Goal: Transaction & Acquisition: Purchase product/service

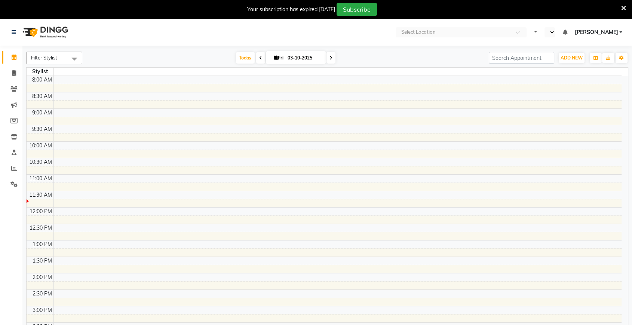
select select "en"
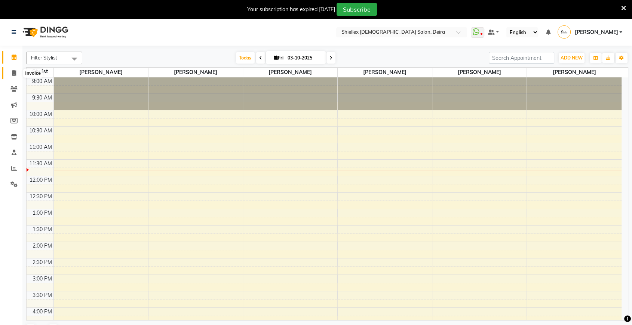
click at [15, 70] on icon at bounding box center [14, 73] width 4 height 6
select select "service"
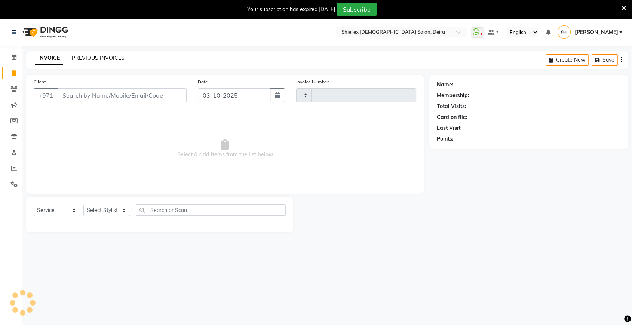
type input "1777"
select select "4904"
click at [282, 95] on button "button" at bounding box center [277, 95] width 15 height 14
select select "10"
select select "2025"
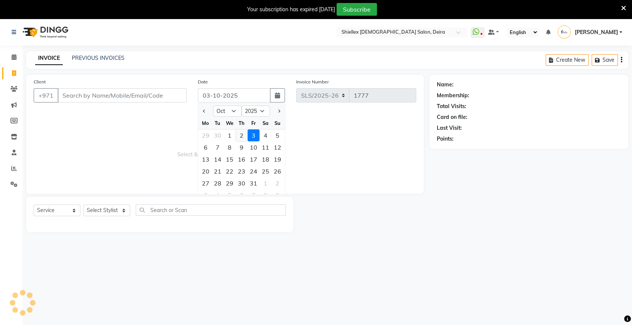
click at [240, 133] on div "2" at bounding box center [242, 135] width 12 height 12
type input "02-10-2025"
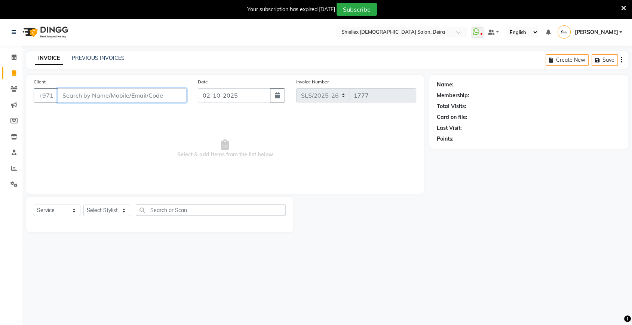
click at [138, 92] on input "Client" at bounding box center [122, 95] width 129 height 14
type input "5"
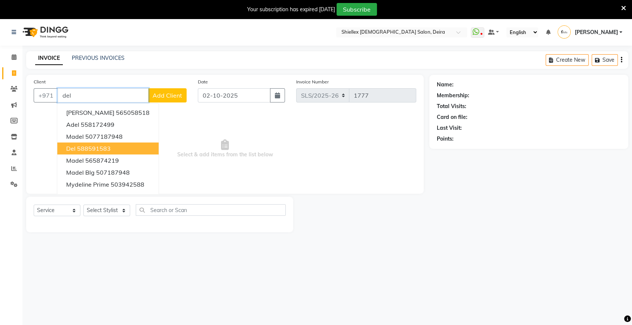
scroll to position [18, 0]
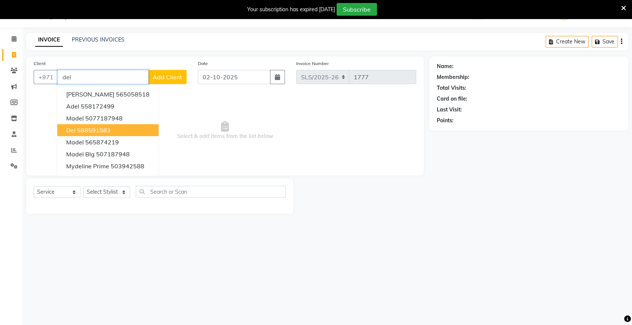
click at [101, 130] on ngb-highlight "588591583" at bounding box center [94, 129] width 34 height 7
type input "588591583"
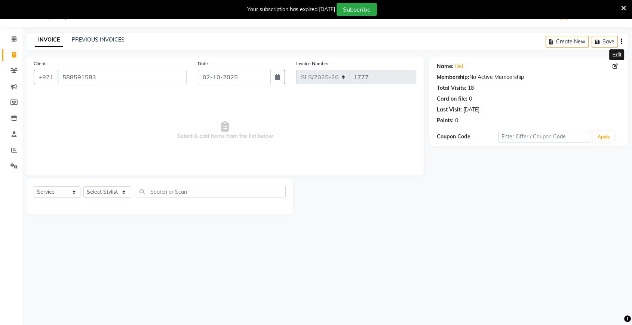
click at [616, 65] on icon at bounding box center [615, 66] width 5 height 5
select select "32695"
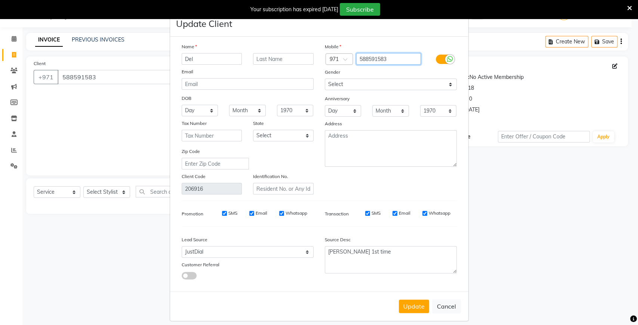
click at [398, 59] on input "588591583" at bounding box center [388, 59] width 65 height 12
type input "5"
type input "564083082"
click at [399, 307] on button "Update" at bounding box center [414, 306] width 30 height 13
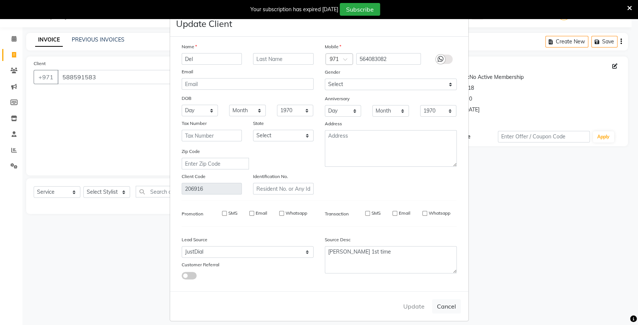
type input "564083082"
select select
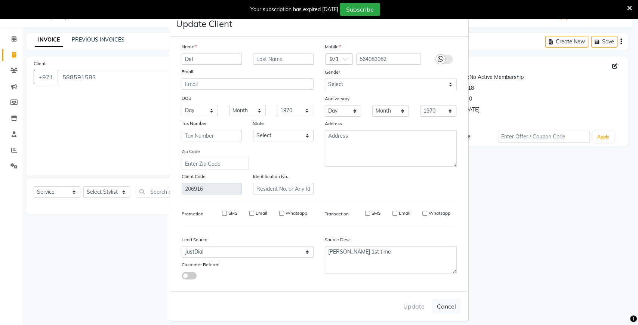
select select
checkbox input "false"
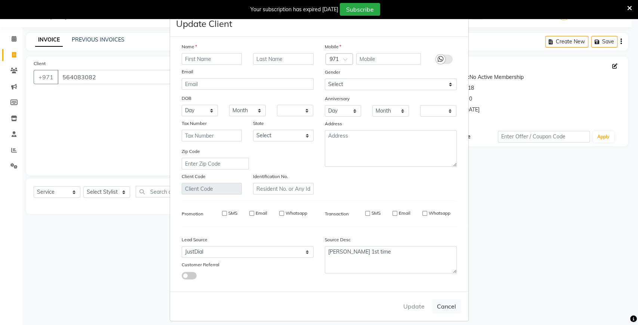
checkbox input "false"
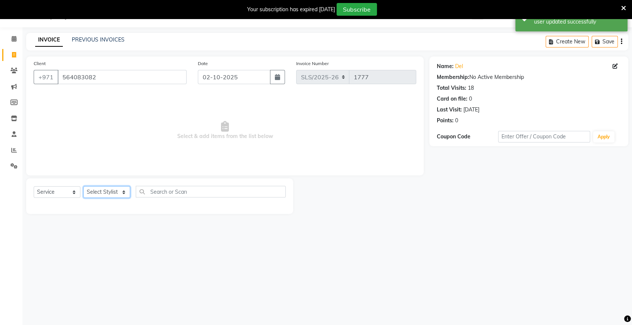
click at [105, 190] on select "Select Stylist Aarti GCKC [PERSON_NAME] [PERSON_NAME] [PERSON_NAME] [PERSON_NAM…" at bounding box center [106, 192] width 47 height 12
select select "29889"
click at [83, 186] on select "Select Stylist Aarti GCKC [PERSON_NAME] [PERSON_NAME] [PERSON_NAME] [PERSON_NAM…" at bounding box center [106, 192] width 47 height 12
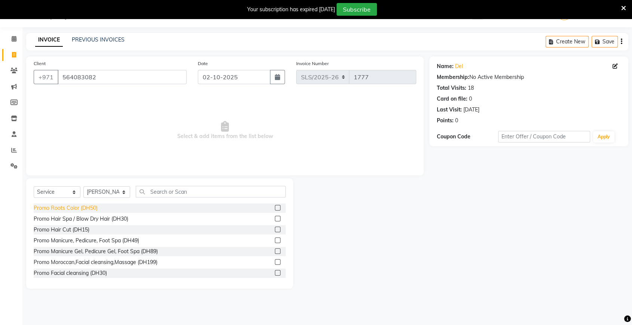
click at [88, 211] on div "Promo Roots Color (DH50)" at bounding box center [66, 208] width 64 height 8
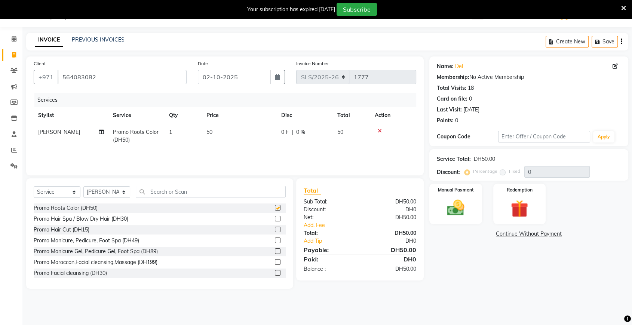
checkbox input "false"
click at [109, 243] on div "Promo Manicure, Pedicure, Foot Spa (DH49)" at bounding box center [86, 241] width 105 height 8
checkbox input "false"
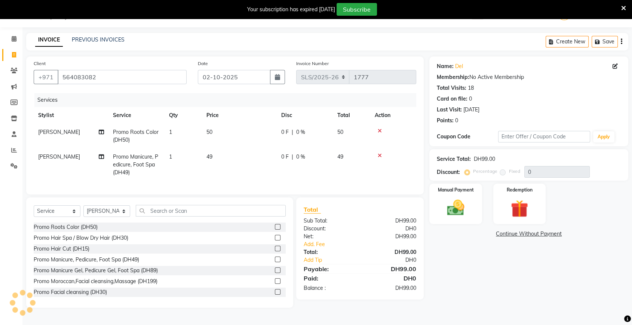
click at [237, 156] on td "49" at bounding box center [239, 164] width 75 height 33
select select "29889"
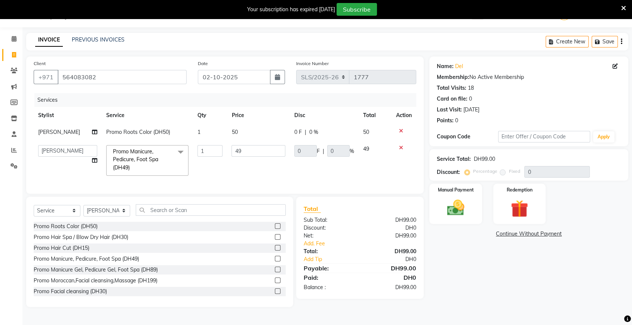
click at [237, 156] on input "49" at bounding box center [258, 151] width 54 height 12
type input "4"
type input "50"
click at [285, 175] on tr "Aarti GCKC [PERSON_NAME] [PERSON_NAME] [PERSON_NAME] Crisaleen [PERSON_NAME] [P…" at bounding box center [225, 161] width 383 height 40
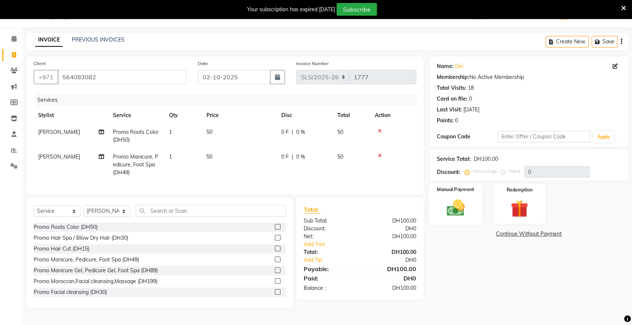
click at [454, 205] on img at bounding box center [455, 207] width 29 height 21
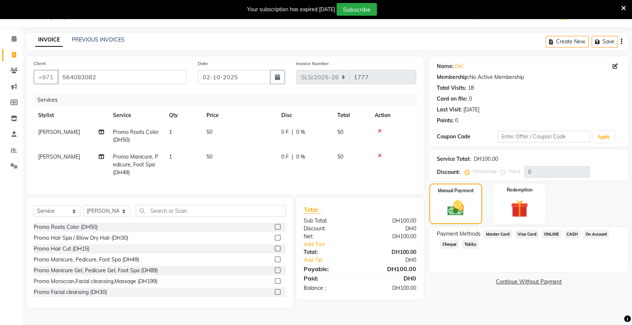
click at [571, 233] on span "CASH" at bounding box center [572, 234] width 16 height 9
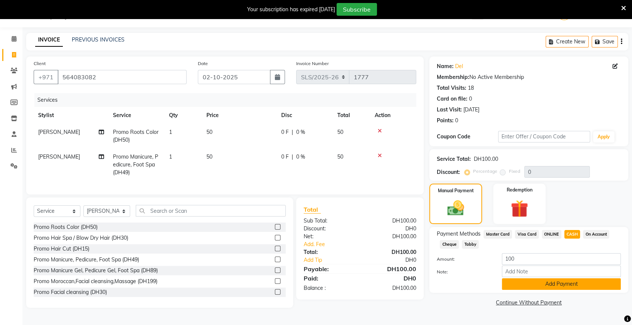
click at [536, 282] on button "Add Payment" at bounding box center [561, 284] width 119 height 12
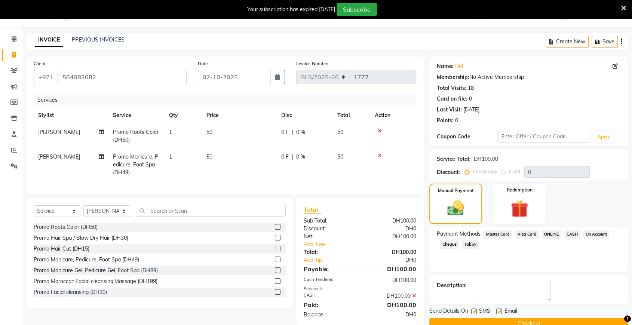
scroll to position [36, 0]
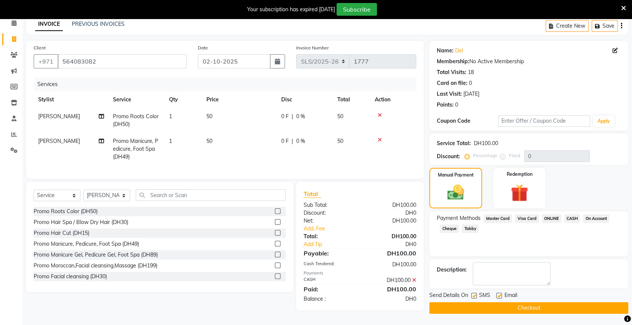
click at [513, 309] on button "Checkout" at bounding box center [528, 308] width 199 height 12
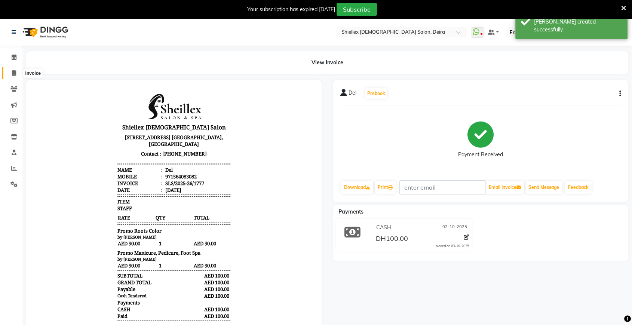
click at [12, 73] on icon at bounding box center [14, 73] width 4 height 6
select select "service"
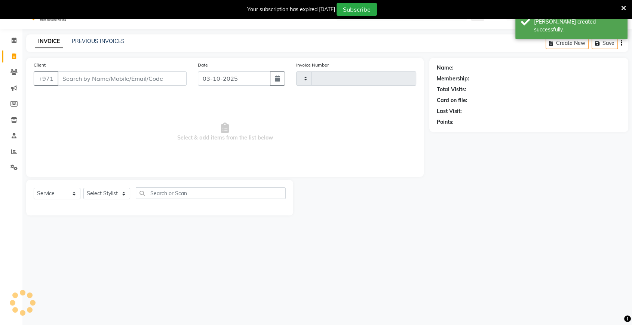
type input "1778"
select select "4904"
click at [276, 74] on icon "button" at bounding box center [277, 77] width 5 height 6
select select "10"
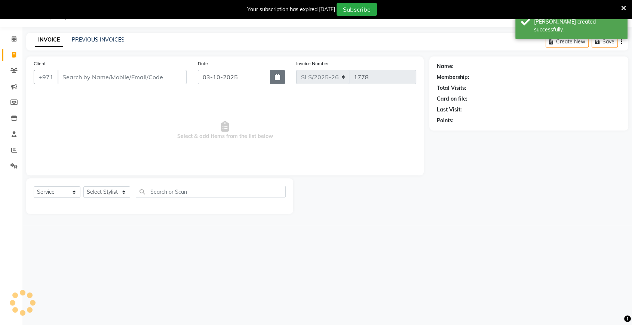
select select "2025"
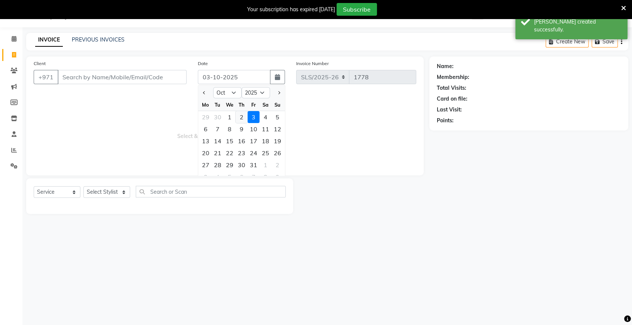
click at [240, 118] on div "2" at bounding box center [242, 117] width 12 height 12
type input "02-10-2025"
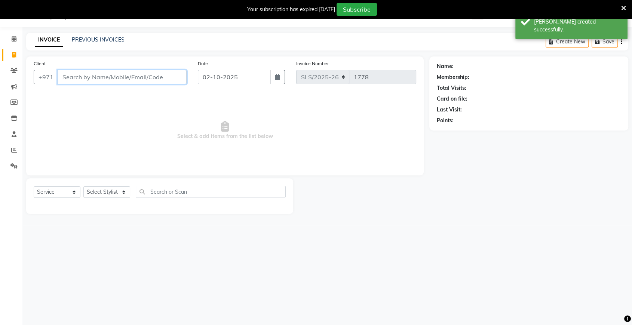
click at [168, 70] on input "Client" at bounding box center [122, 77] width 129 height 14
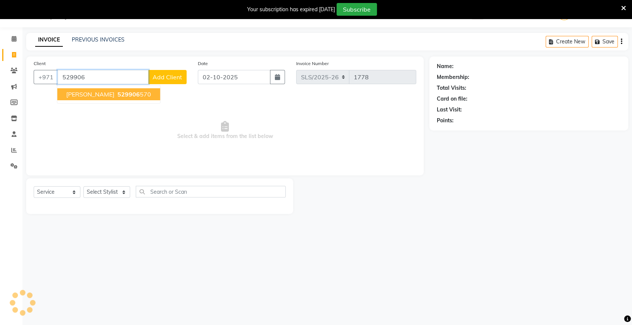
click at [117, 91] on ngb-highlight "529906 570" at bounding box center [133, 94] width 35 height 7
type input "529906570"
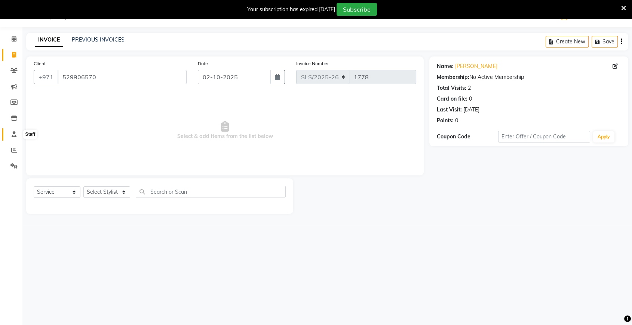
click at [12, 133] on icon at bounding box center [14, 134] width 5 height 6
click at [11, 42] on span at bounding box center [13, 39] width 13 height 9
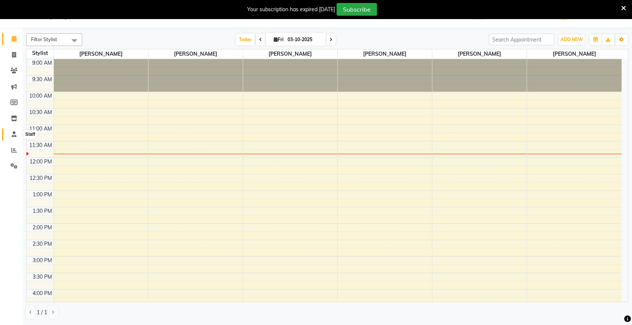
click at [13, 136] on icon at bounding box center [14, 134] width 5 height 6
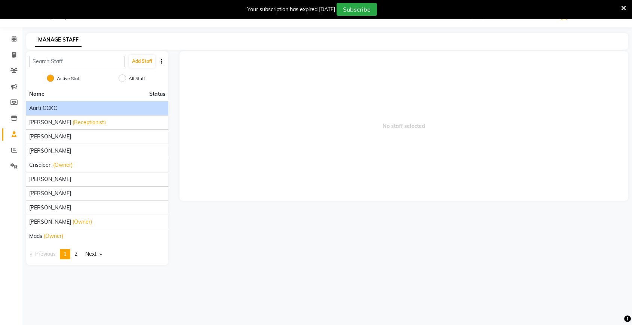
click at [60, 108] on div "Aarti GCKC" at bounding box center [97, 108] width 136 height 8
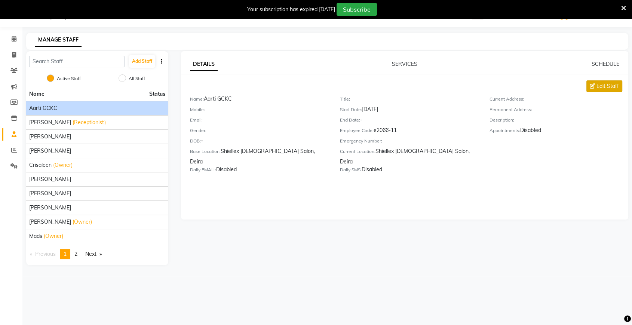
click at [604, 85] on span "Edit Staff" at bounding box center [607, 86] width 22 height 8
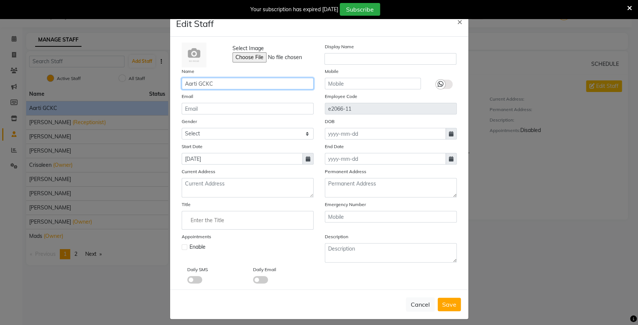
click at [257, 82] on input "Aarti GCKC" at bounding box center [248, 84] width 132 height 12
type input "A"
type input "[PERSON_NAME]"
click at [439, 302] on button "Save" at bounding box center [449, 304] width 23 height 13
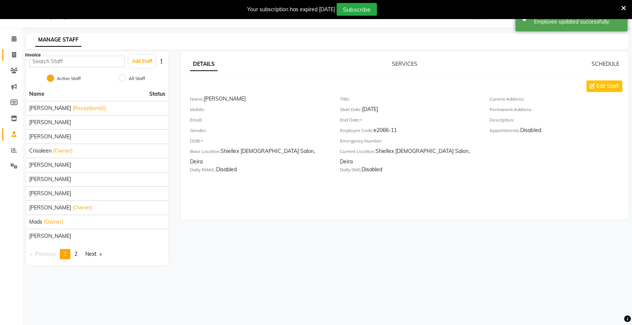
click at [12, 55] on icon at bounding box center [14, 55] width 4 height 6
select select "service"
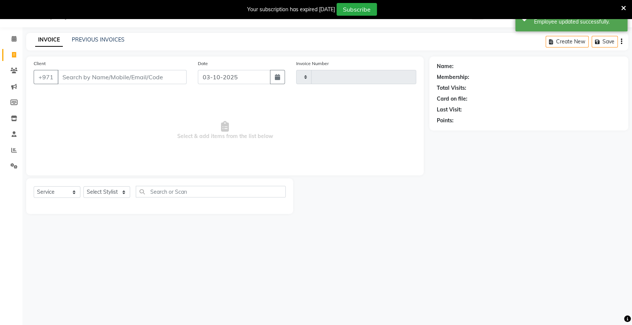
type input "1778"
select select "4904"
click at [278, 79] on icon "button" at bounding box center [277, 77] width 5 height 6
select select "10"
select select "2025"
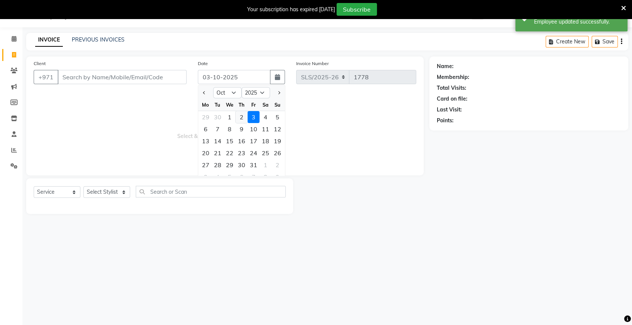
click at [245, 113] on div "2" at bounding box center [242, 117] width 12 height 12
type input "02-10-2025"
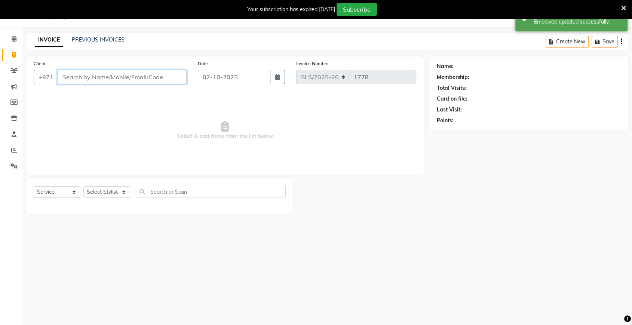
click at [122, 70] on input "Client" at bounding box center [122, 77] width 129 height 14
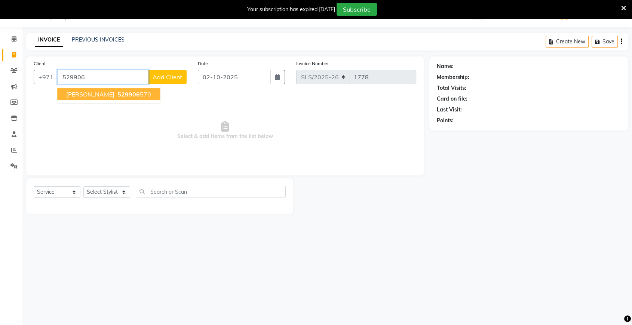
click at [117, 92] on span "529906" at bounding box center [128, 94] width 22 height 7
type input "529906570"
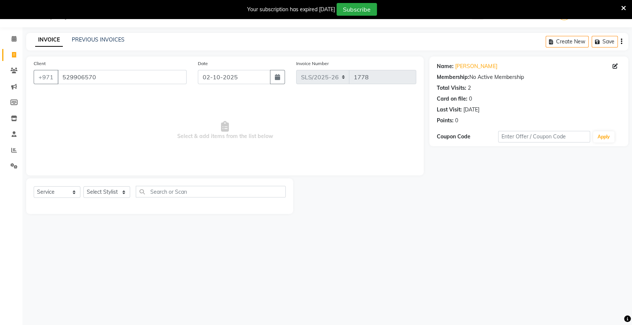
click at [102, 199] on div "Select Service Product Membership Package Voucher Prepaid Gift Card Select Styl…" at bounding box center [160, 195] width 252 height 18
click at [104, 196] on select "Select Stylist [PERSON_NAME] [PERSON_NAME] [PERSON_NAME] [PERSON_NAME] [PERSON_…" at bounding box center [106, 192] width 47 height 12
select select "35732"
click at [83, 186] on select "Select Stylist [PERSON_NAME] [PERSON_NAME] [PERSON_NAME] [PERSON_NAME] [PERSON_…" at bounding box center [106, 192] width 47 height 12
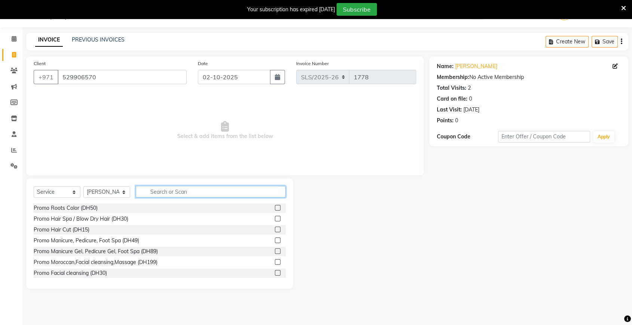
click at [204, 194] on input "text" at bounding box center [211, 192] width 150 height 12
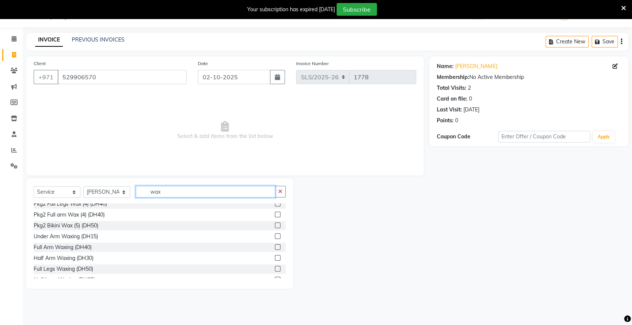
scroll to position [113, 0]
type input "wax"
click at [76, 248] on div "Full Arm Waxing (DH40)" at bounding box center [63, 247] width 58 height 8
checkbox input "false"
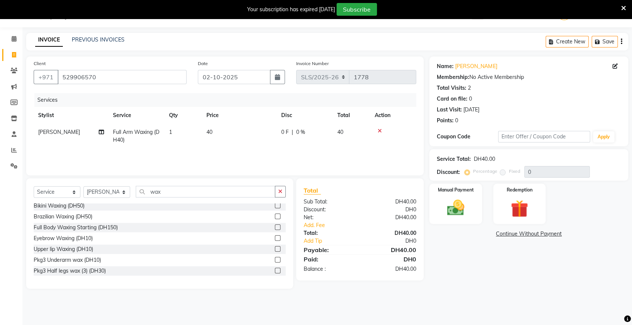
scroll to position [197, 0]
click at [76, 235] on div "Eyebrow Waxing (DH10)" at bounding box center [63, 238] width 59 height 8
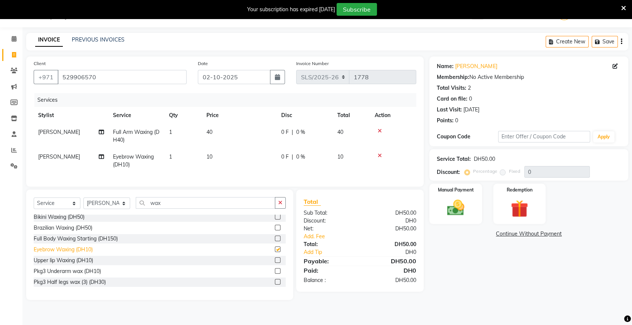
checkbox input "false"
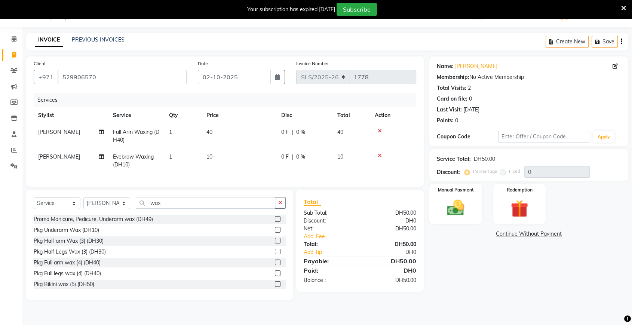
scroll to position [0, 0]
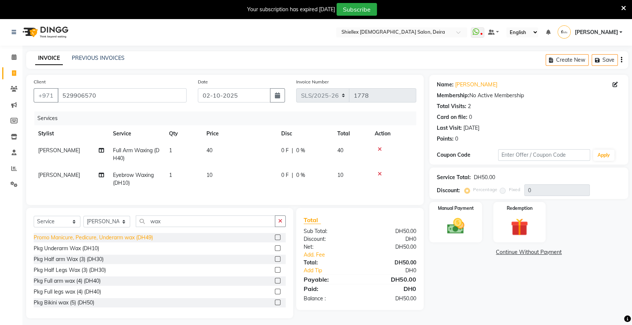
click at [102, 240] on div "Promo Manicure, Pedicure, Underarm wax (DH49)" at bounding box center [93, 238] width 119 height 8
checkbox input "false"
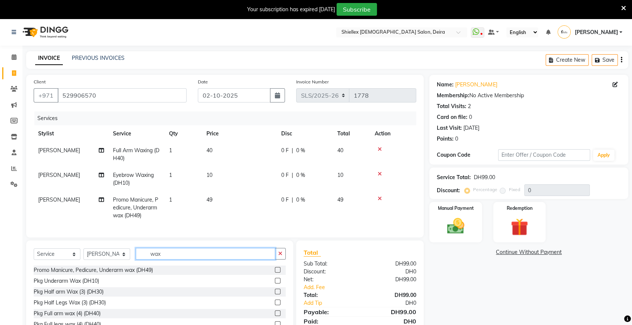
click at [178, 255] on input "wax" at bounding box center [205, 254] width 139 height 12
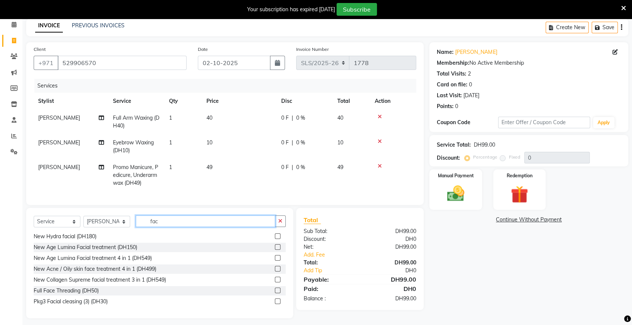
scroll to position [32, 0]
type input "fac"
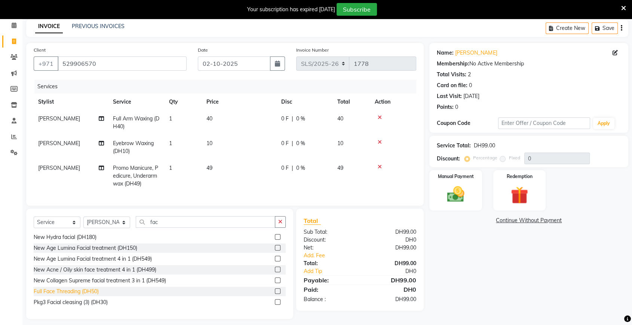
click at [76, 295] on div "Full Face Threading (DH50)" at bounding box center [66, 292] width 65 height 8
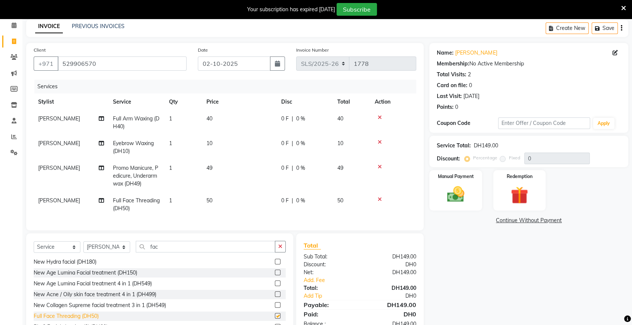
checkbox input "false"
click at [242, 116] on td "40" at bounding box center [239, 122] width 75 height 25
select select "35732"
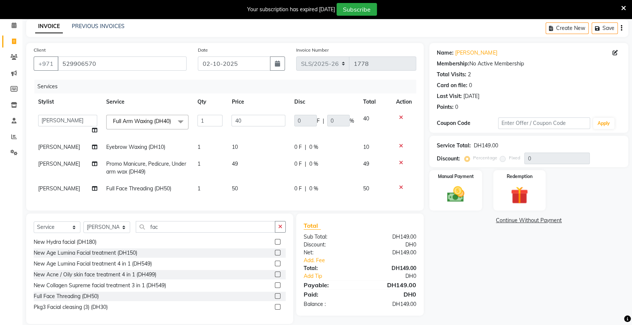
click at [242, 116] on input "40" at bounding box center [258, 121] width 54 height 12
type input "4"
type input "35"
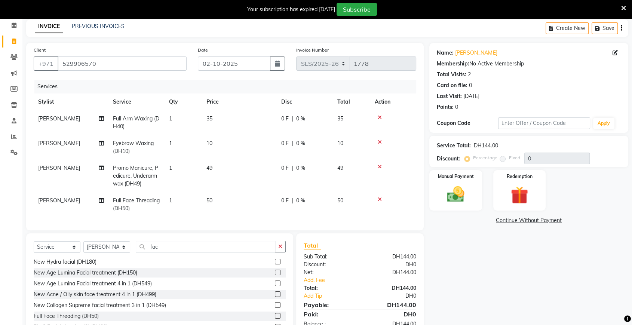
click at [249, 168] on td "49" at bounding box center [239, 176] width 75 height 33
select select "35732"
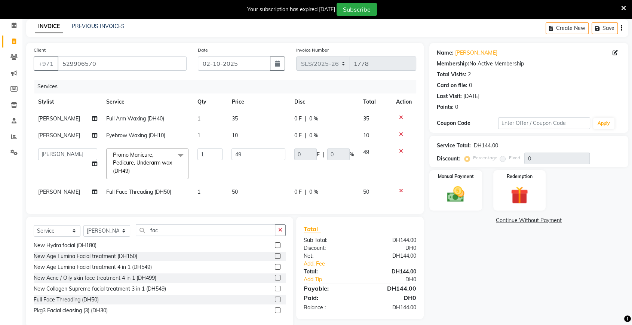
click at [249, 168] on td "49" at bounding box center [258, 164] width 63 height 40
click at [254, 156] on input "49" at bounding box center [258, 154] width 54 height 12
type input "4"
type input "50"
click at [400, 134] on tbody "Rufa Rufa Full Arm Waxing (DH40) 1 35 0 F | 0 % 35 Rufa Rufa Eyebrow Waxing (DH…" at bounding box center [225, 155] width 383 height 90
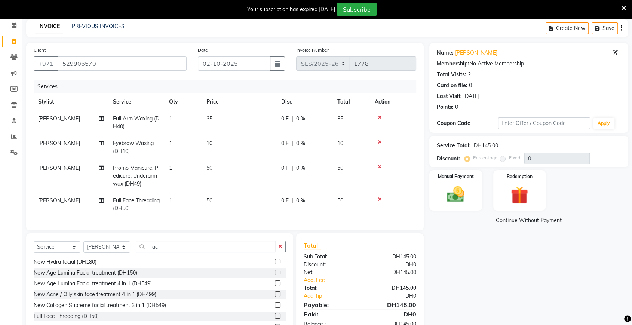
click at [378, 141] on icon at bounding box center [380, 141] width 4 height 5
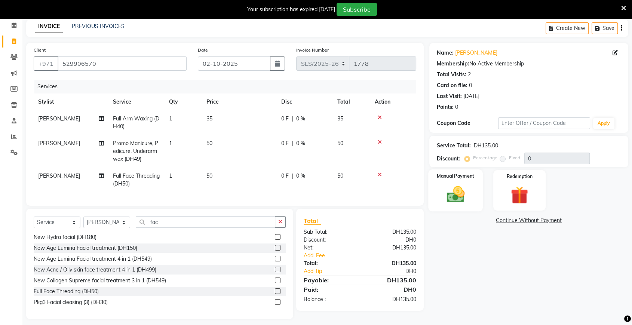
click at [470, 202] on img at bounding box center [455, 194] width 29 height 21
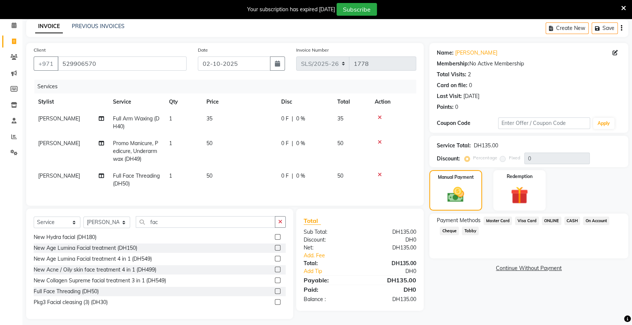
click at [574, 214] on div "Payment Methods Master Card Visa Card ONLINE CASH On Account Cheque Tabby" at bounding box center [528, 236] width 199 height 45
click at [573, 217] on span "CASH" at bounding box center [572, 221] width 16 height 9
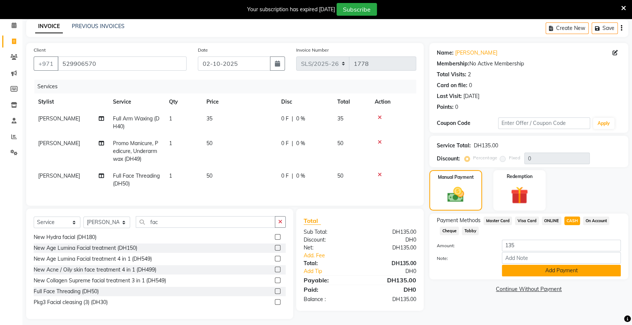
click at [544, 273] on button "Add Payment" at bounding box center [561, 271] width 119 height 12
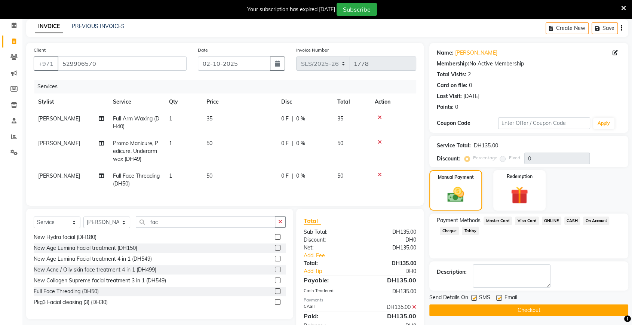
scroll to position [61, 0]
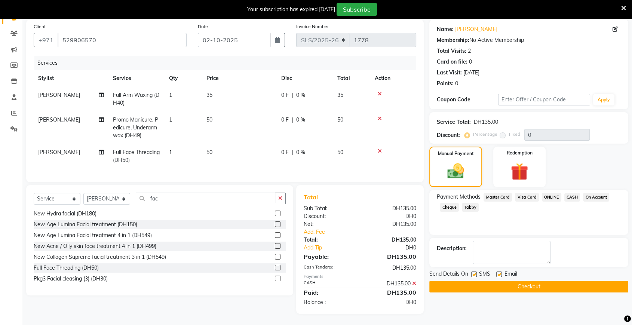
click at [528, 284] on button "Checkout" at bounding box center [528, 287] width 199 height 12
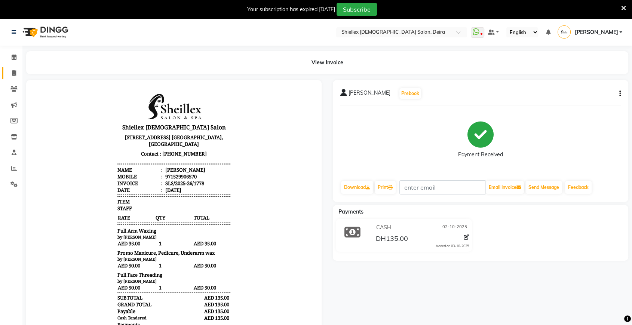
click at [13, 73] on icon at bounding box center [14, 73] width 4 height 6
select select "service"
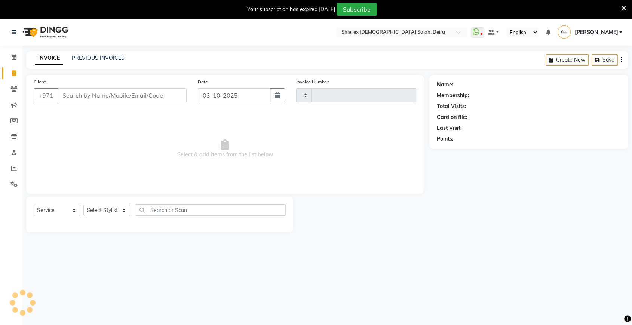
scroll to position [18, 0]
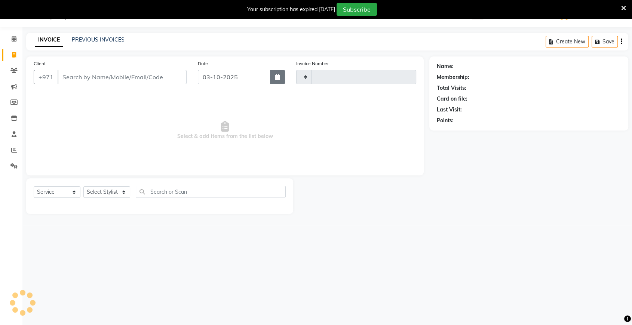
click at [276, 79] on icon "button" at bounding box center [277, 77] width 5 height 6
type input "1779"
select select "4904"
select select "10"
select select "2025"
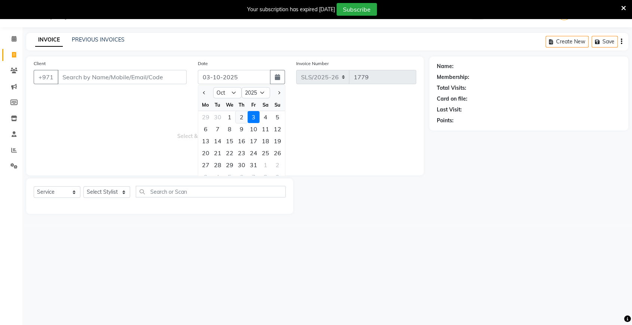
click at [243, 118] on div "2" at bounding box center [242, 117] width 12 height 12
type input "02-10-2025"
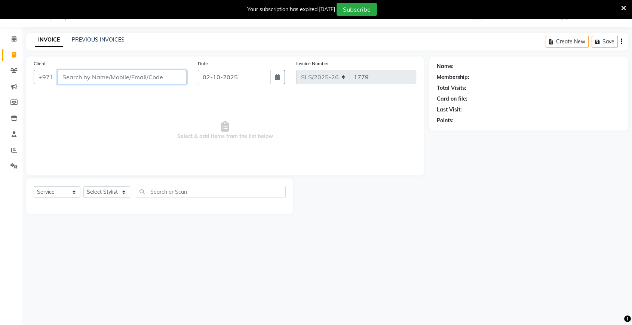
click at [162, 79] on input "Client" at bounding box center [122, 77] width 129 height 14
click at [123, 78] on input "Client" at bounding box center [122, 77] width 129 height 14
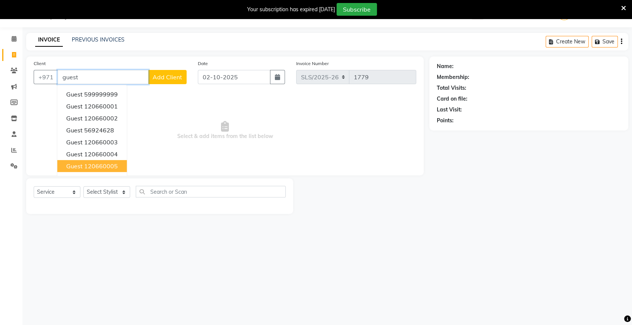
click at [97, 170] on button "guest 120660005" at bounding box center [92, 166] width 70 height 12
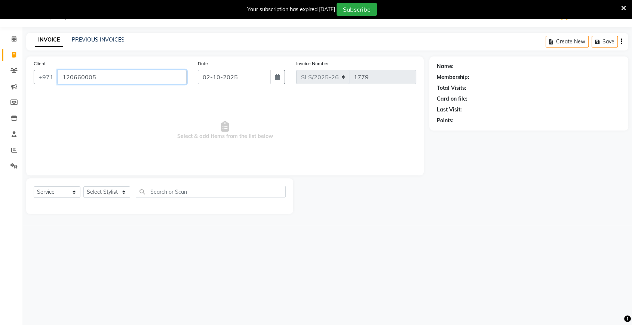
type input "120660005"
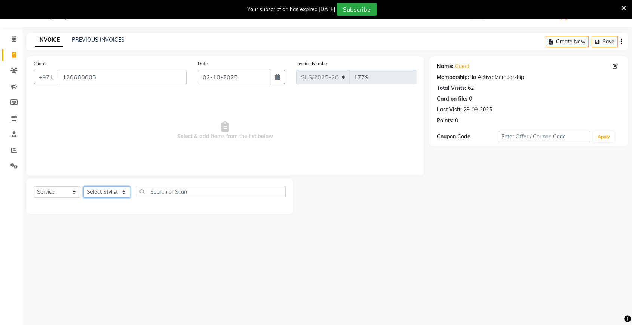
click at [102, 191] on select "Select Stylist [PERSON_NAME] [PERSON_NAME] [PERSON_NAME] [PERSON_NAME] [PERSON_…" at bounding box center [106, 192] width 47 height 12
click at [103, 320] on div "Select Location × Shiellex [DEMOGRAPHIC_DATA] Salon, Deira WhatsApp Status ✕ St…" at bounding box center [316, 162] width 632 height 325
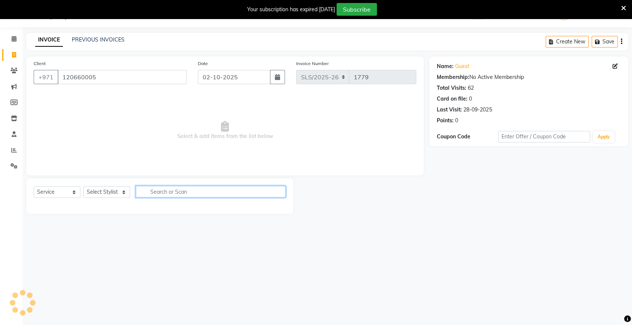
click at [175, 191] on input "text" at bounding box center [211, 192] width 150 height 12
type input "e"
type input "t"
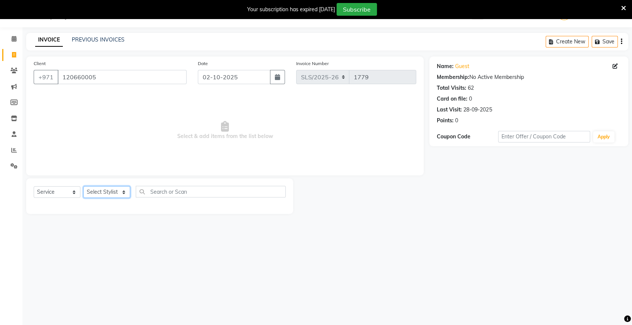
click at [122, 190] on select "Select Stylist [PERSON_NAME] [PERSON_NAME] [PERSON_NAME] [PERSON_NAME] [PERSON_…" at bounding box center [106, 192] width 47 height 12
select select "35732"
click at [83, 186] on select "Select Stylist [PERSON_NAME] [PERSON_NAME] [PERSON_NAME] [PERSON_NAME] [PERSON_…" at bounding box center [106, 192] width 47 height 12
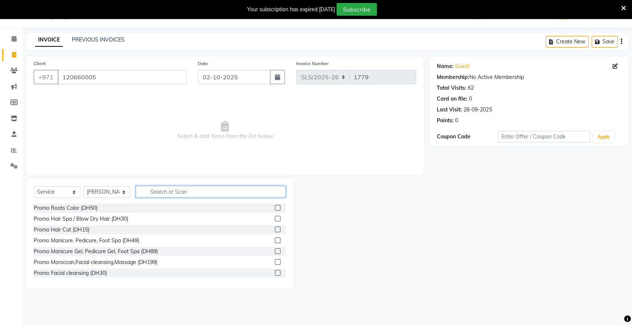
click at [187, 189] on input "text" at bounding box center [211, 192] width 150 height 12
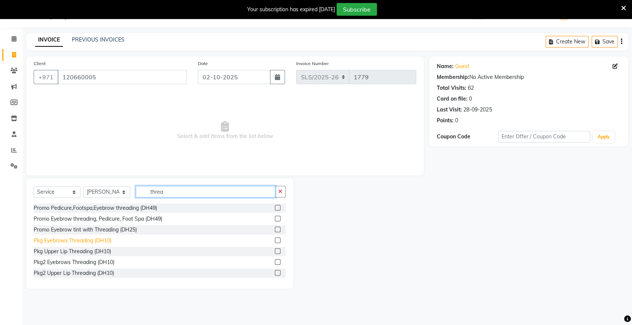
type input "threa"
click at [95, 238] on div "Pkg Eyebrows Threading (DH10)" at bounding box center [73, 241] width 78 height 8
checkbox input "false"
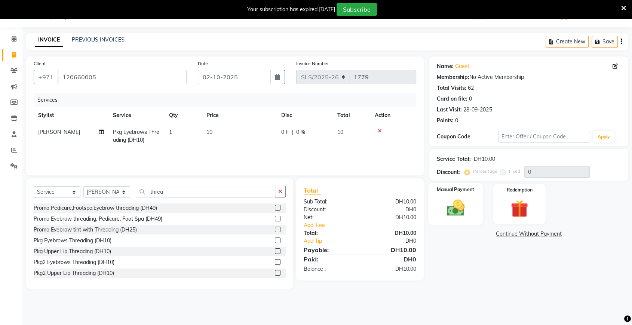
click at [452, 196] on div "Manual Payment" at bounding box center [456, 204] width 55 height 42
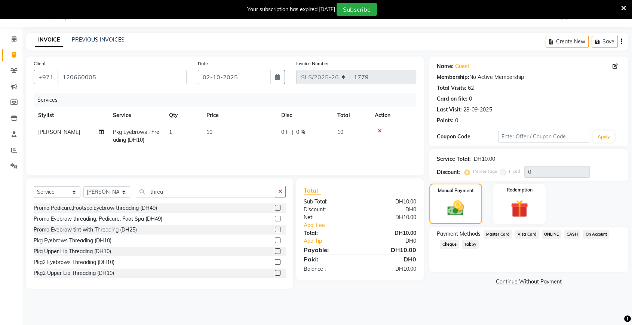
click at [575, 236] on span "CASH" at bounding box center [572, 234] width 16 height 9
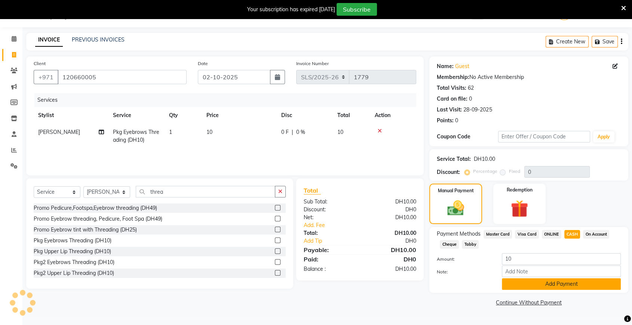
click at [590, 280] on button "Add Payment" at bounding box center [561, 284] width 119 height 12
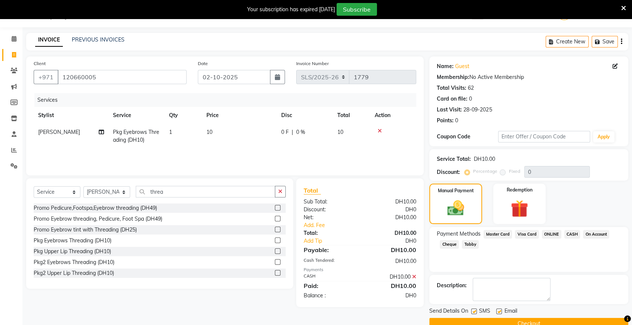
scroll to position [33, 0]
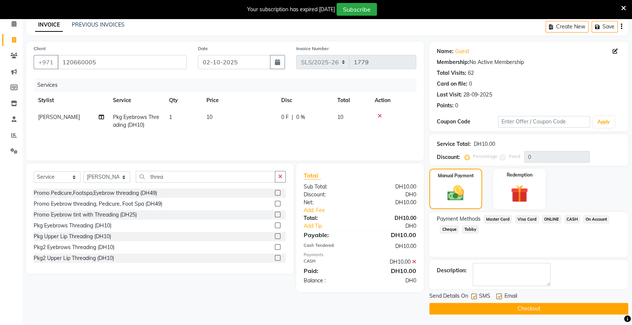
click at [568, 309] on button "Checkout" at bounding box center [528, 309] width 199 height 12
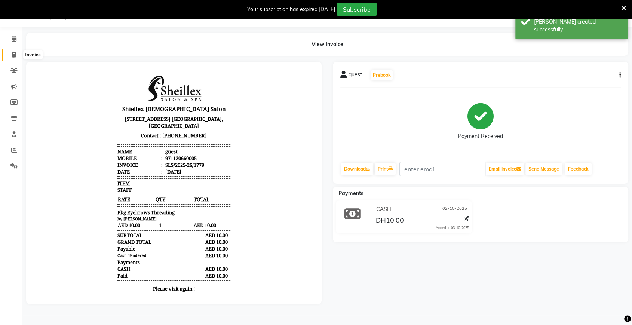
click at [13, 55] on icon at bounding box center [14, 55] width 4 height 6
select select "service"
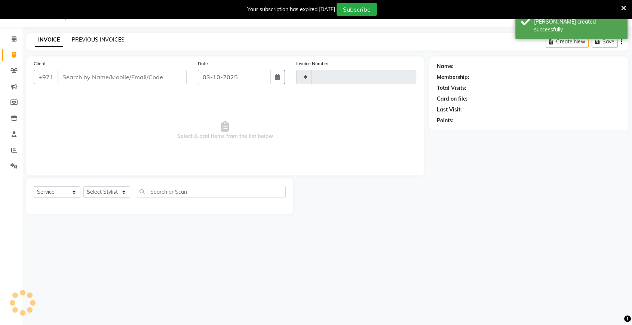
type input "1780"
select select "4904"
click at [276, 77] on icon "button" at bounding box center [277, 77] width 5 height 6
select select "10"
select select "2025"
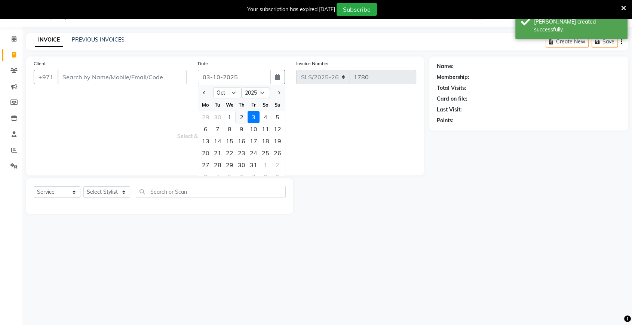
click at [240, 117] on div "2" at bounding box center [242, 117] width 12 height 12
type input "02-10-2025"
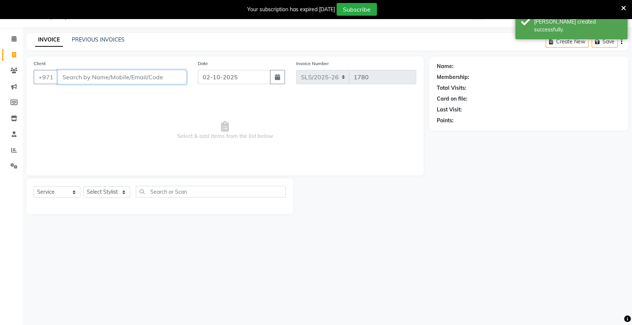
click at [163, 79] on input "Client" at bounding box center [122, 77] width 129 height 14
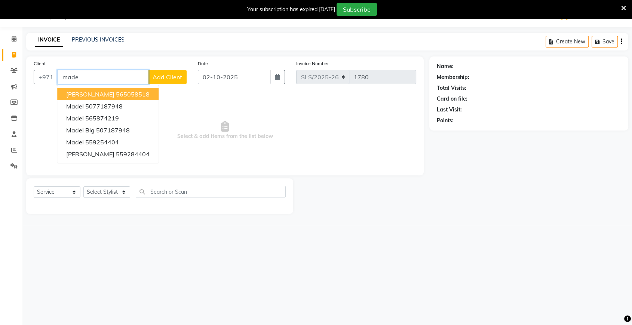
click at [117, 74] on input "made" at bounding box center [103, 77] width 91 height 14
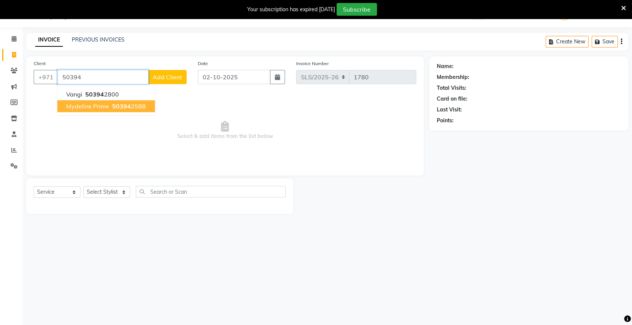
click at [105, 108] on span "mydeline prime" at bounding box center [87, 105] width 43 height 7
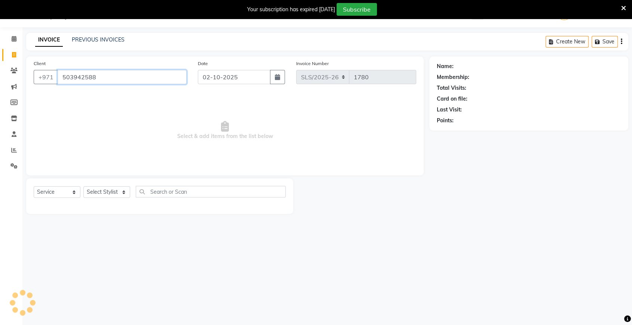
type input "503942588"
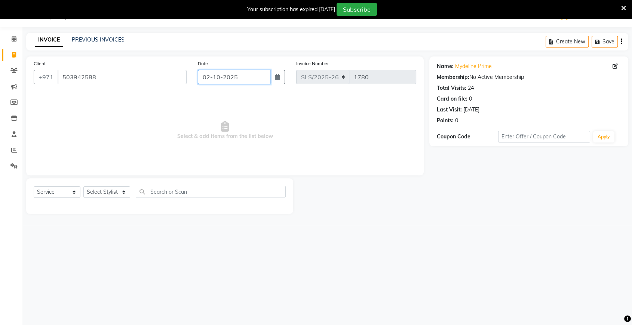
drag, startPoint x: 197, startPoint y: 77, endPoint x: 113, endPoint y: 190, distance: 141.0
click at [113, 190] on div "Client [PHONE_NUMBER] Date [DATE] Invoice Number SLS/[PHONE_NUMBER] Select & ad…" at bounding box center [225, 134] width 409 height 157
click at [113, 190] on select "Select Stylist [PERSON_NAME] [PERSON_NAME] [PERSON_NAME] [PERSON_NAME] [PERSON_…" at bounding box center [106, 192] width 47 height 12
select select "35732"
click at [83, 186] on select "Select Stylist [PERSON_NAME] [PERSON_NAME] [PERSON_NAME] [PERSON_NAME] [PERSON_…" at bounding box center [106, 192] width 47 height 12
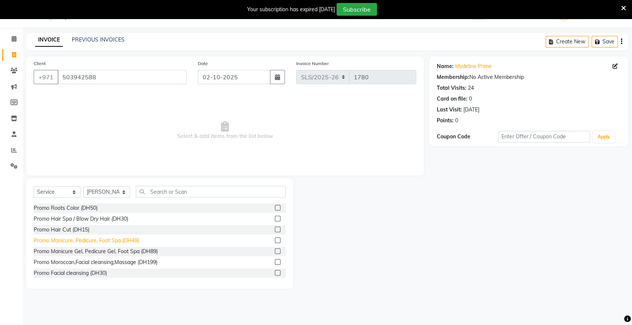
click at [123, 238] on div "Promo Manicure, Pedicure, Foot Spa (DH49)" at bounding box center [86, 241] width 105 height 8
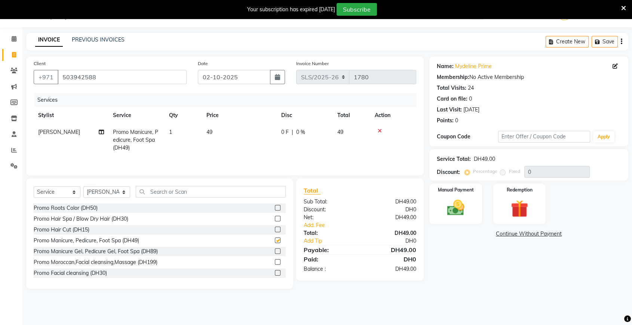
checkbox input "false"
click at [247, 131] on td "49" at bounding box center [239, 140] width 75 height 33
select select "35732"
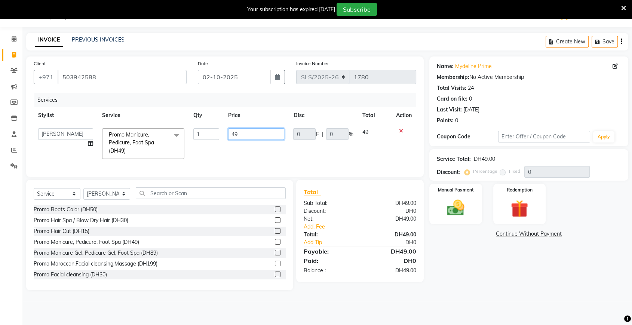
click at [247, 131] on input "49" at bounding box center [256, 134] width 56 height 12
type input "4"
type input "65"
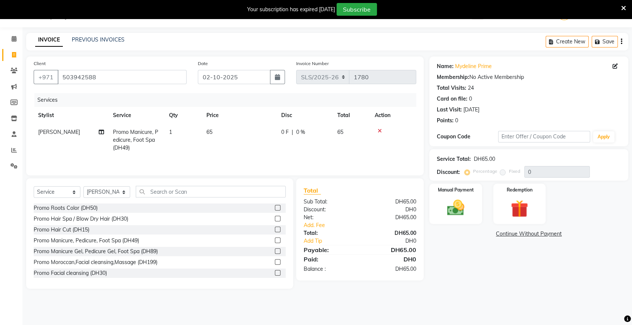
click at [256, 157] on div "Services Stylist Service Qty Price Disc Total Action Rufa Rufa Promo Manicure, …" at bounding box center [225, 130] width 383 height 75
click at [466, 208] on img at bounding box center [455, 207] width 29 height 21
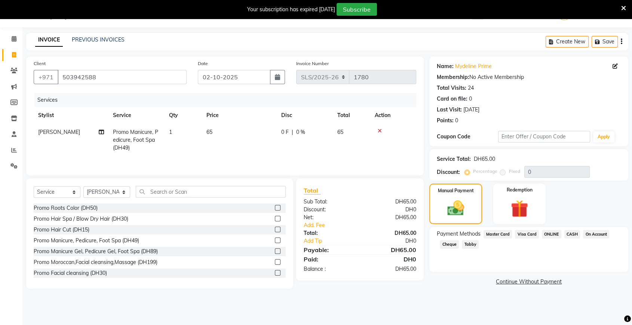
click at [573, 231] on span "CASH" at bounding box center [572, 234] width 16 height 9
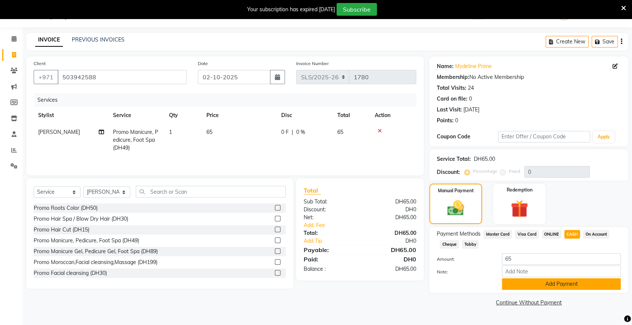
click at [531, 285] on button "Add Payment" at bounding box center [561, 284] width 119 height 12
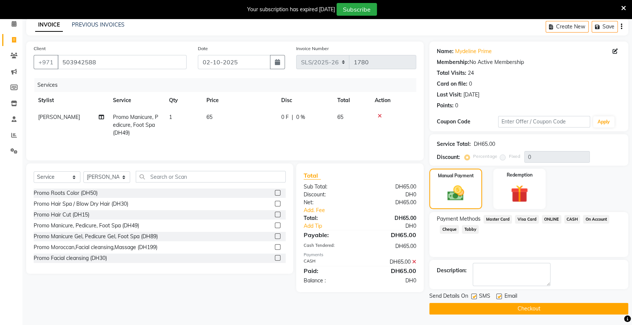
click at [512, 309] on button "Checkout" at bounding box center [528, 309] width 199 height 12
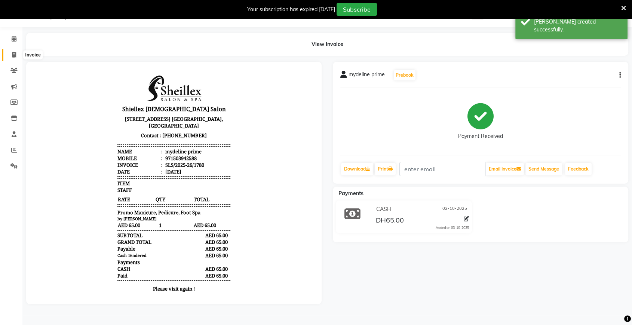
click at [9, 55] on span at bounding box center [13, 55] width 13 height 9
select select "service"
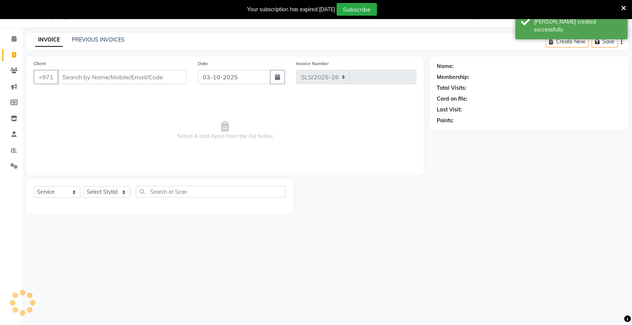
select select "4904"
type input "1781"
click at [208, 73] on input "03-10-2025" at bounding box center [234, 77] width 73 height 14
select select "10"
select select "2025"
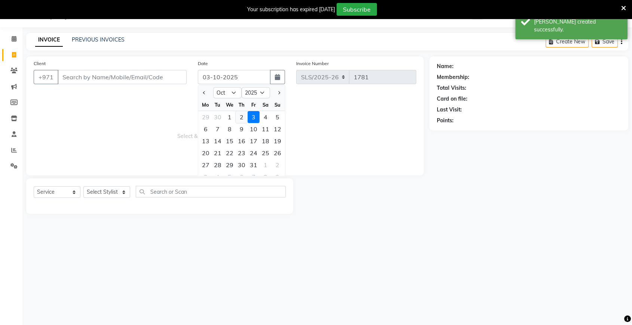
click at [242, 116] on div "2" at bounding box center [242, 117] width 12 height 12
type input "02-10-2025"
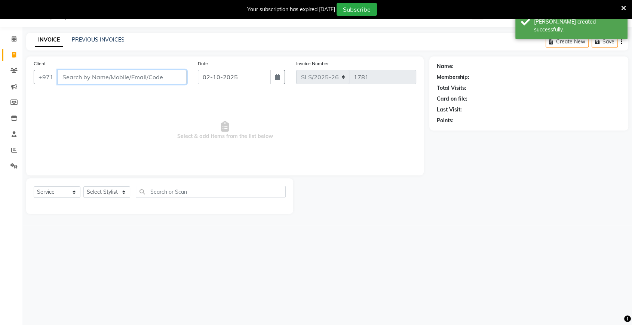
click at [157, 81] on input "Client" at bounding box center [122, 77] width 129 height 14
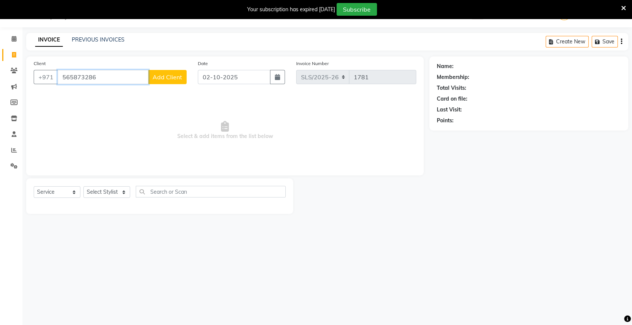
type input "565873286"
click at [157, 81] on button "Add Client" at bounding box center [167, 77] width 39 height 14
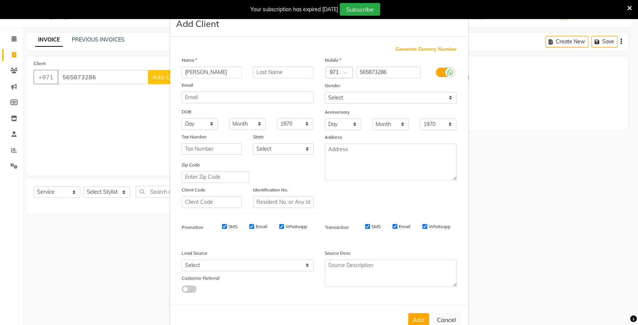
type input "[PERSON_NAME]"
click at [406, 260] on textarea at bounding box center [391, 273] width 132 height 27
type textarea "boi"
click at [413, 321] on button "Add" at bounding box center [418, 319] width 21 height 13
select select
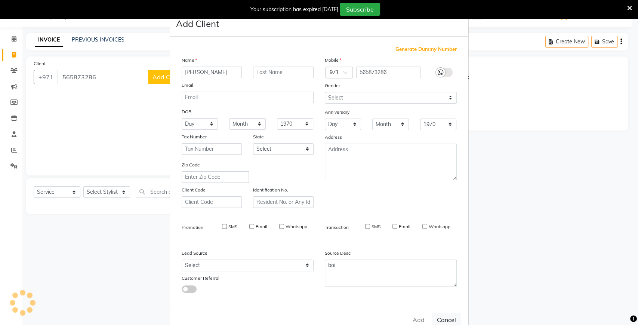
select select
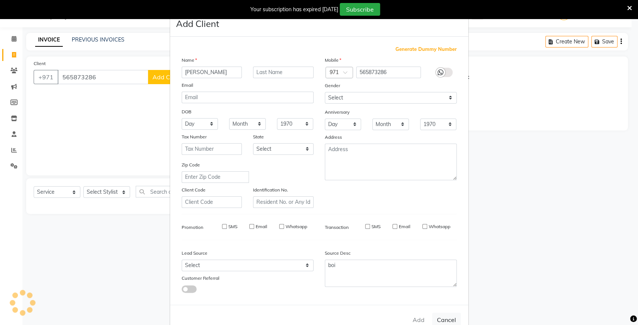
select select
checkbox input "false"
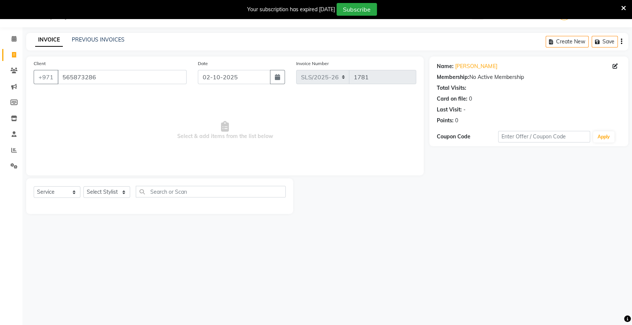
drag, startPoint x: 107, startPoint y: 185, endPoint x: 106, endPoint y: 190, distance: 5.3
click at [106, 190] on div "Select Service Product Membership Package Voucher Prepaid Gift Card Select Styl…" at bounding box center [160, 195] width 252 height 18
click at [106, 190] on select "Select Stylist [PERSON_NAME] [PERSON_NAME] [PERSON_NAME] [PERSON_NAME] [PERSON_…" at bounding box center [106, 192] width 47 height 12
select select "35732"
click at [83, 186] on select "Select Stylist [PERSON_NAME] [PERSON_NAME] [PERSON_NAME] [PERSON_NAME] [PERSON_…" at bounding box center [106, 192] width 47 height 12
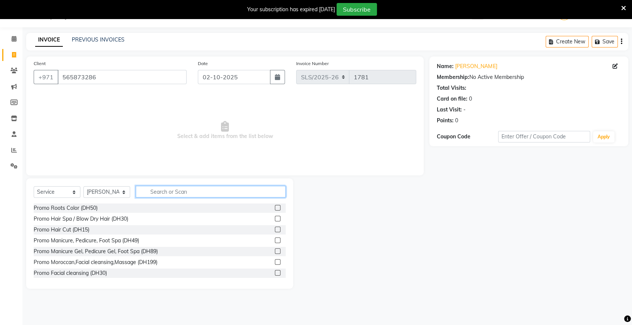
click at [207, 192] on input "text" at bounding box center [211, 192] width 150 height 12
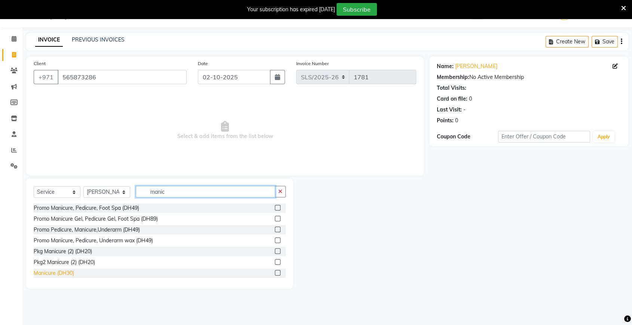
type input "manic"
click at [55, 272] on div "Manicure (DH30)" at bounding box center [54, 273] width 40 height 8
checkbox input "false"
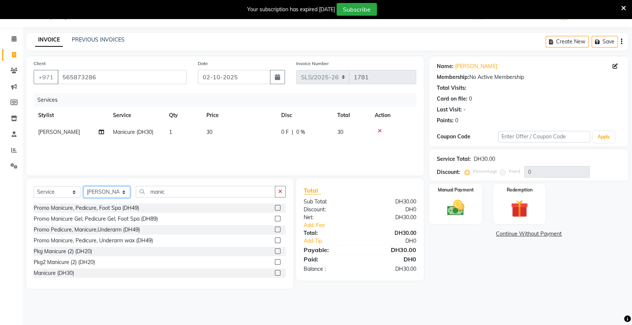
click at [101, 190] on select "Select Stylist [PERSON_NAME] [PERSON_NAME] [PERSON_NAME] [PERSON_NAME] [PERSON_…" at bounding box center [106, 192] width 47 height 12
select select "29889"
click at [83, 186] on select "Select Stylist [PERSON_NAME] [PERSON_NAME] [PERSON_NAME] [PERSON_NAME] [PERSON_…" at bounding box center [106, 192] width 47 height 12
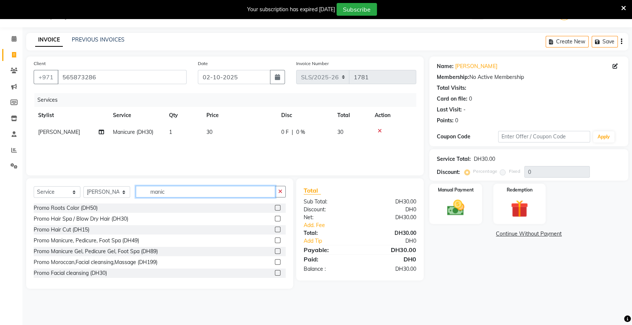
click at [184, 194] on input "manic" at bounding box center [205, 192] width 139 height 12
click at [131, 239] on div "Promo Manicure, Pedicure, Foot Spa (DH49)" at bounding box center [86, 241] width 105 height 8
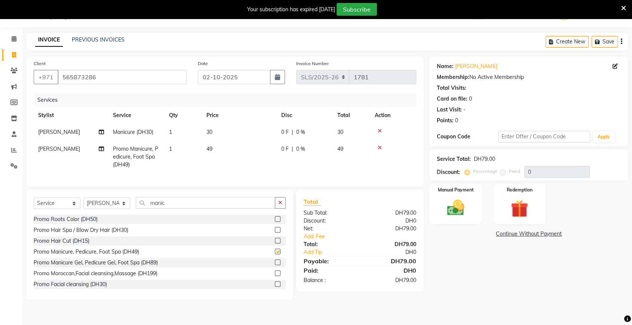
checkbox input "false"
click at [249, 150] on td "49" at bounding box center [239, 157] width 75 height 33
select select "29889"
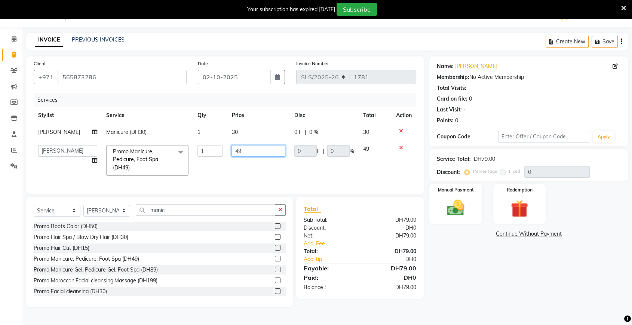
click at [249, 150] on input "49" at bounding box center [258, 151] width 54 height 12
type input "4"
type input "50"
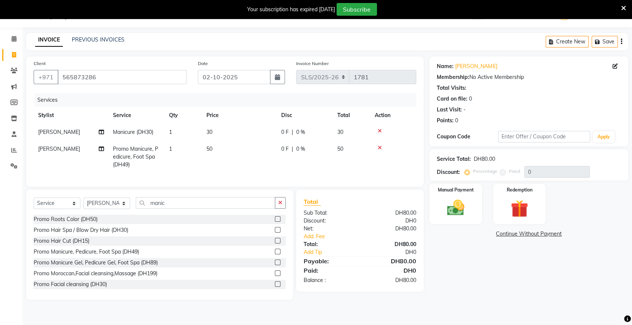
click at [286, 165] on tr "[PERSON_NAME] Promo Manicure, Pedicure, Foot Spa (DH49) 1 50 0 F | 0 % 50" at bounding box center [225, 157] width 383 height 33
click at [460, 213] on img at bounding box center [455, 207] width 29 height 21
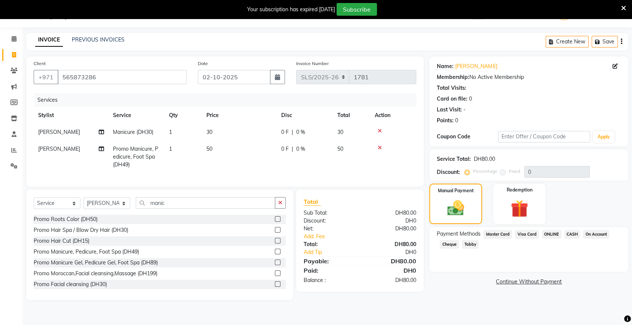
click at [567, 235] on span "CASH" at bounding box center [572, 234] width 16 height 9
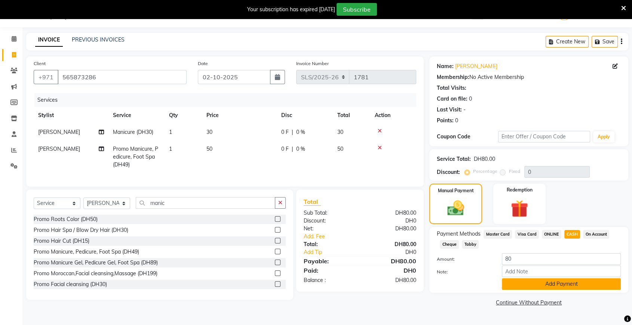
click at [565, 281] on button "Add Payment" at bounding box center [561, 284] width 119 height 12
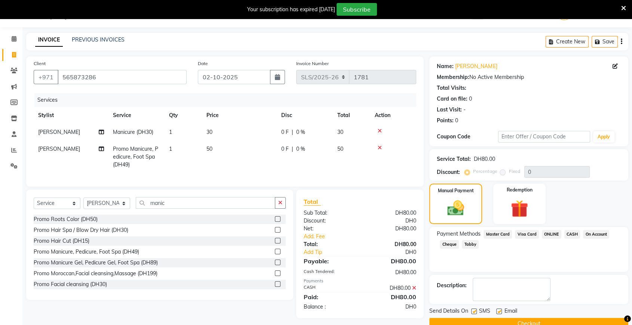
scroll to position [33, 0]
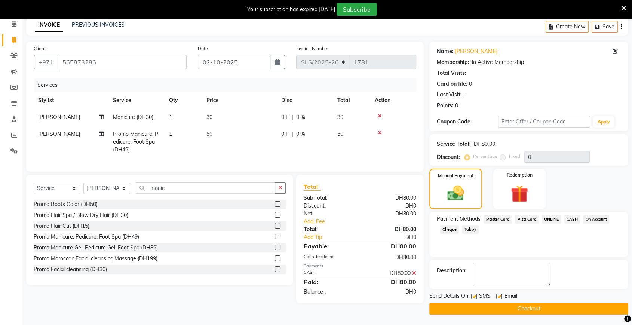
click at [547, 311] on button "Checkout" at bounding box center [528, 309] width 199 height 12
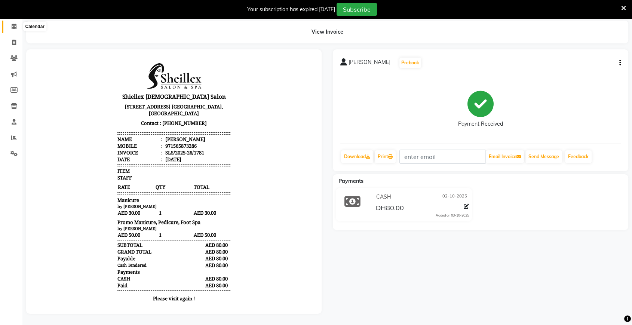
click at [15, 26] on icon at bounding box center [14, 27] width 5 height 6
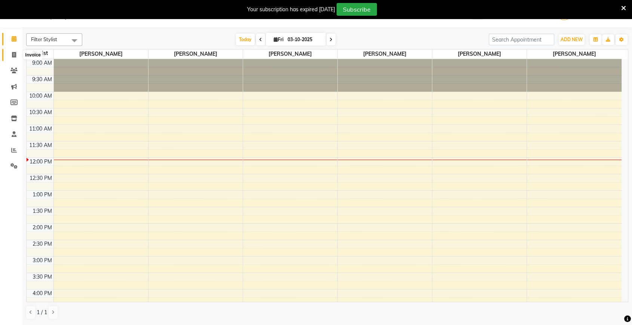
click at [12, 58] on span at bounding box center [13, 55] width 13 height 9
select select "service"
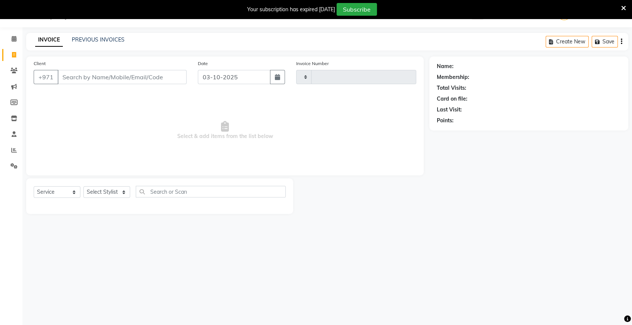
type input "1782"
select select "4904"
click at [209, 76] on input "03-10-2025" at bounding box center [234, 77] width 73 height 14
select select "10"
select select "2025"
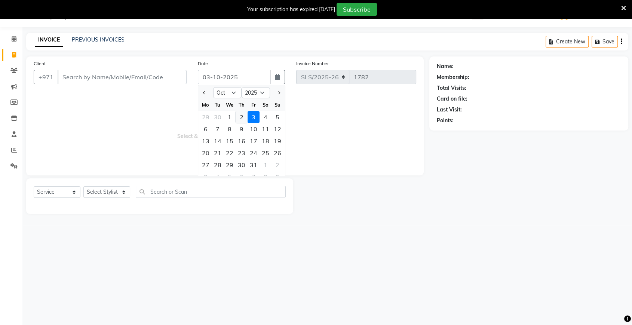
click at [244, 116] on div "2" at bounding box center [242, 117] width 12 height 12
type input "02-10-2025"
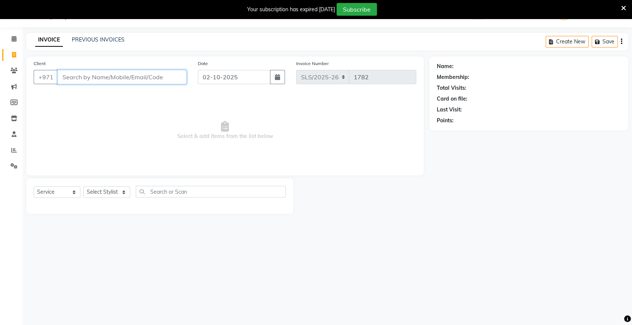
click at [152, 71] on input "Client" at bounding box center [122, 77] width 129 height 14
type input "524586560"
click at [168, 85] on div "Client [PHONE_NUMBER] Add Client" at bounding box center [110, 74] width 164 height 31
click at [172, 74] on span "Add Client" at bounding box center [168, 76] width 30 height 7
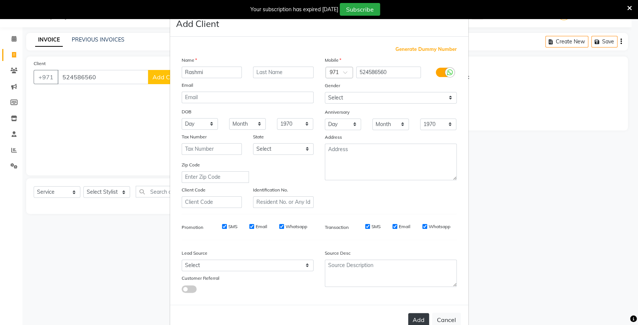
type input "Rashmi"
click at [416, 316] on button "Add" at bounding box center [418, 319] width 21 height 13
select select
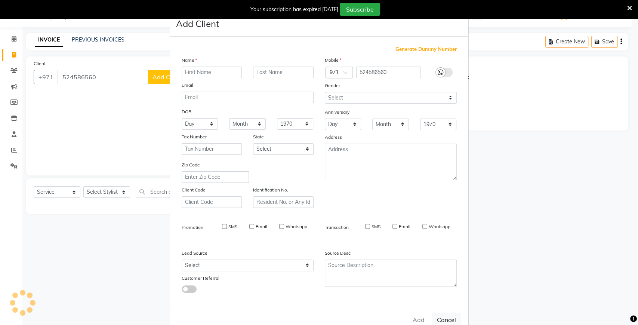
select select
checkbox input "false"
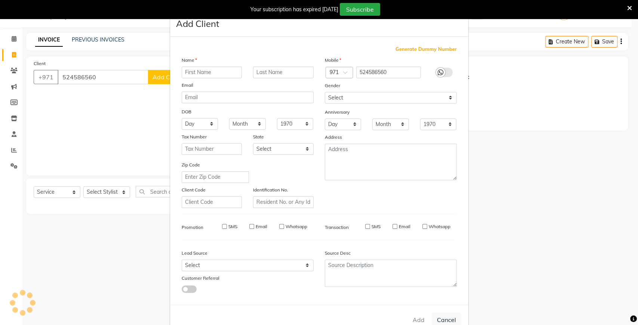
checkbox input "false"
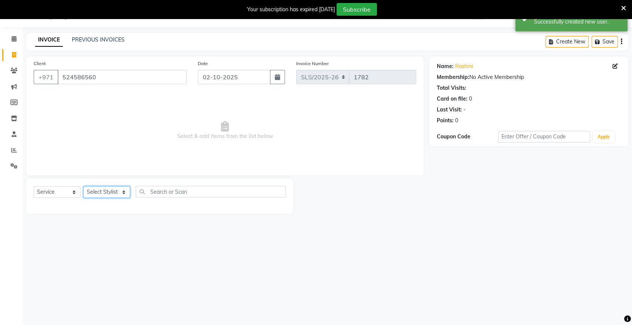
click at [107, 193] on select "Select Stylist [PERSON_NAME] [PERSON_NAME] [PERSON_NAME] [PERSON_NAME] [PERSON_…" at bounding box center [106, 192] width 47 height 12
select select "35358"
click at [83, 186] on select "Select Stylist [PERSON_NAME] [PERSON_NAME] [PERSON_NAME] [PERSON_NAME] [PERSON_…" at bounding box center [106, 192] width 47 height 12
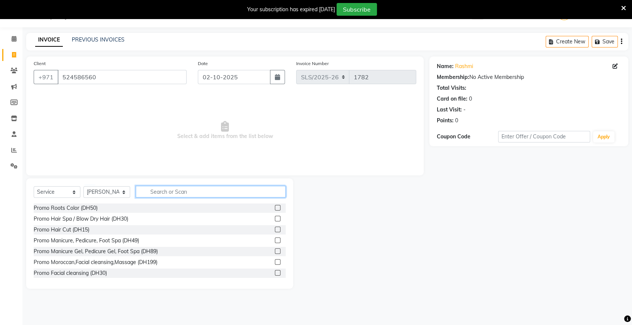
click at [175, 193] on input "text" at bounding box center [211, 192] width 150 height 12
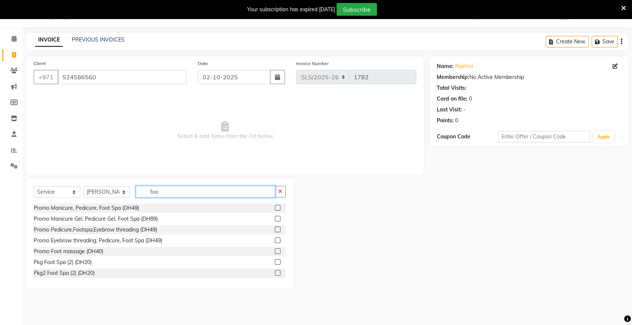
scroll to position [22, 0]
type input "foo"
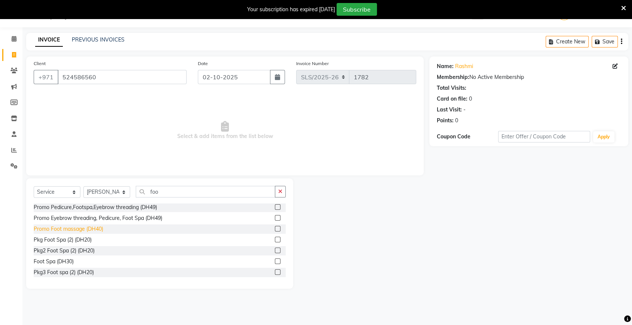
click at [74, 227] on div "Promo Foot massage (DH40)" at bounding box center [69, 229] width 70 height 8
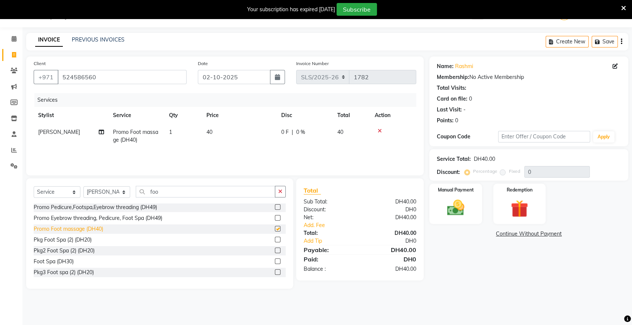
checkbox input "false"
click at [241, 132] on td "40" at bounding box center [239, 136] width 75 height 25
select select "35358"
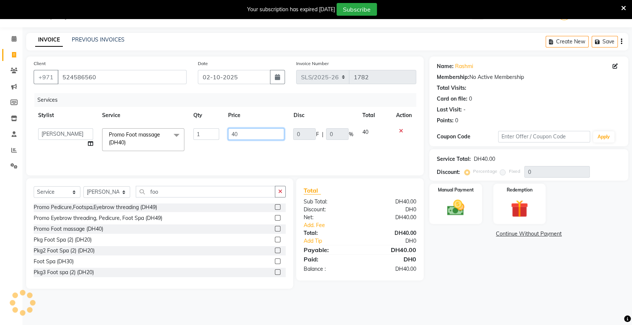
click at [241, 132] on input "40" at bounding box center [256, 134] width 56 height 12
type input "4"
type input "25"
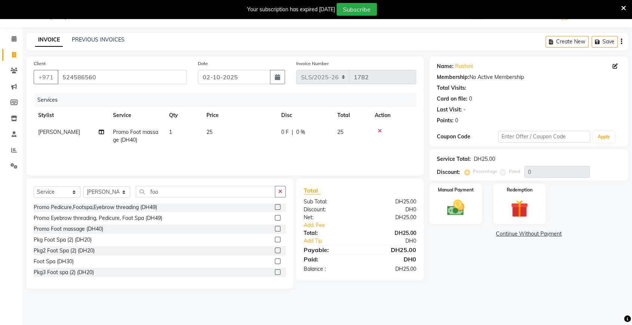
click at [304, 157] on div "Services Stylist Service Qty Price Disc Total Action [PERSON_NAME] Promo Foot m…" at bounding box center [225, 130] width 383 height 75
click at [479, 215] on div "Manual Payment" at bounding box center [456, 204] width 55 height 42
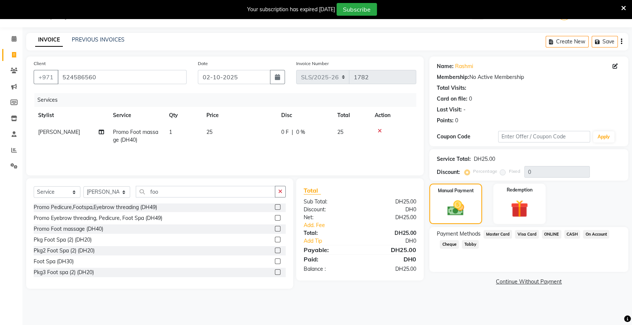
click at [576, 233] on span "CASH" at bounding box center [572, 234] width 16 height 9
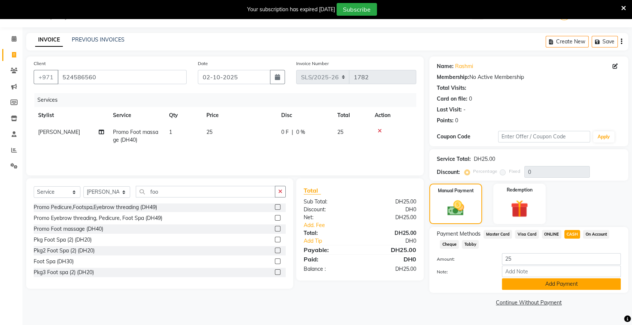
click at [559, 285] on button "Add Payment" at bounding box center [561, 284] width 119 height 12
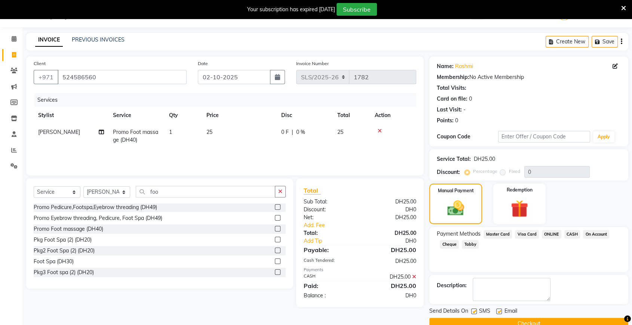
scroll to position [33, 0]
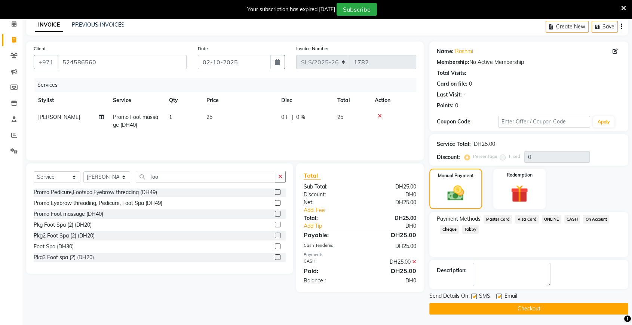
click at [533, 307] on button "Checkout" at bounding box center [528, 309] width 199 height 12
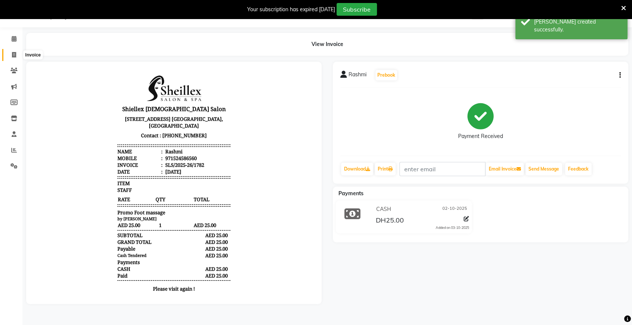
click at [18, 58] on span at bounding box center [13, 55] width 13 height 9
select select "service"
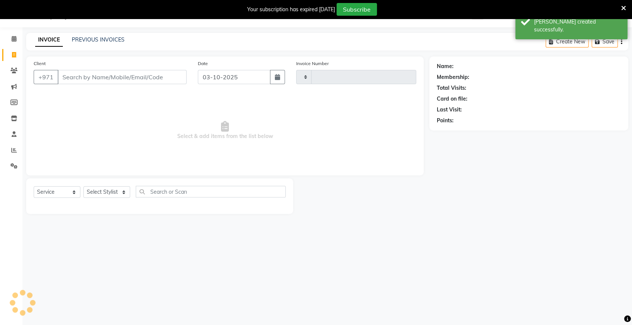
type input "1783"
select select "4904"
click at [210, 77] on input "03-10-2025" at bounding box center [234, 77] width 73 height 14
select select "10"
select select "2025"
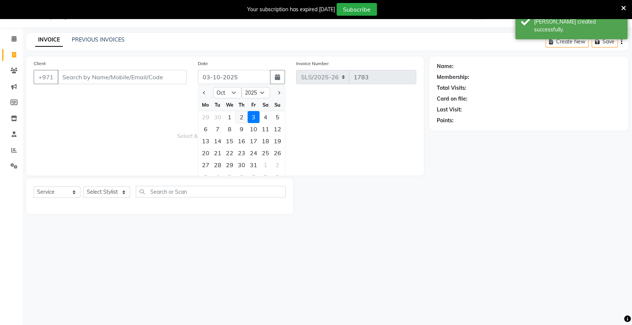
click at [241, 114] on div "2" at bounding box center [242, 117] width 12 height 12
type input "02-10-2025"
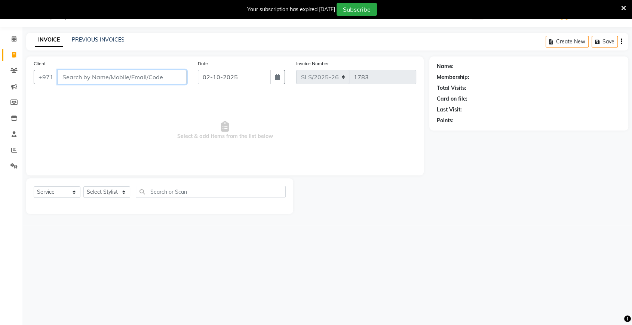
click at [88, 78] on input "Client" at bounding box center [122, 77] width 129 height 14
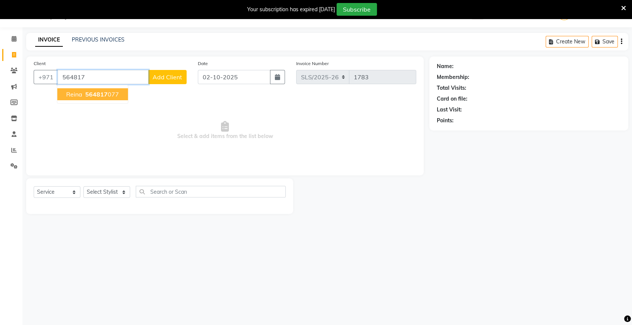
click at [79, 97] on span "Reina" at bounding box center [74, 94] width 16 height 7
type input "564817077"
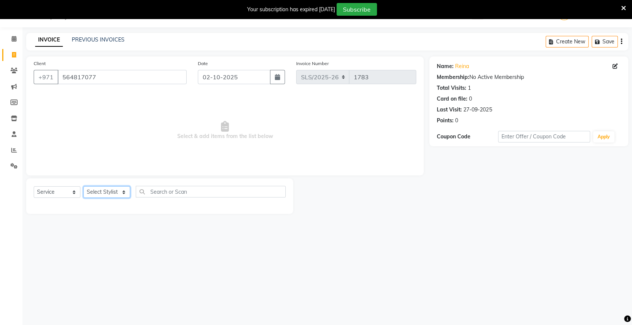
click at [116, 191] on select "Select Stylist [PERSON_NAME] [PERSON_NAME] [PERSON_NAME] [PERSON_NAME] [PERSON_…" at bounding box center [106, 192] width 47 height 12
select select "29889"
click at [83, 186] on select "Select Stylist [PERSON_NAME] [PERSON_NAME] [PERSON_NAME] [PERSON_NAME] [PERSON_…" at bounding box center [106, 192] width 47 height 12
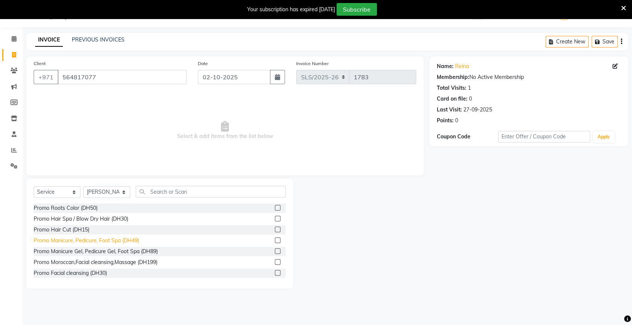
click at [122, 240] on div "Promo Manicure, Pedicure, Foot Spa (DH49)" at bounding box center [86, 241] width 105 height 8
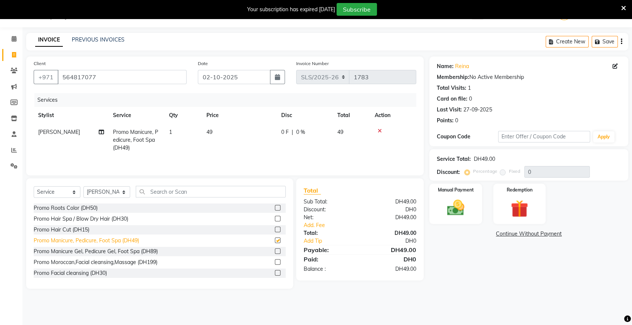
checkbox input "false"
drag, startPoint x: 111, startPoint y: 193, endPoint x: 108, endPoint y: 283, distance: 89.8
click at [108, 283] on div "Select Service Product Membership Package Voucher Prepaid Gift Card Select Styl…" at bounding box center [159, 233] width 267 height 110
select select "35732"
click at [83, 187] on select "Select Stylist [PERSON_NAME] [PERSON_NAME] [PERSON_NAME] [PERSON_NAME] [PERSON_…" at bounding box center [106, 192] width 47 height 12
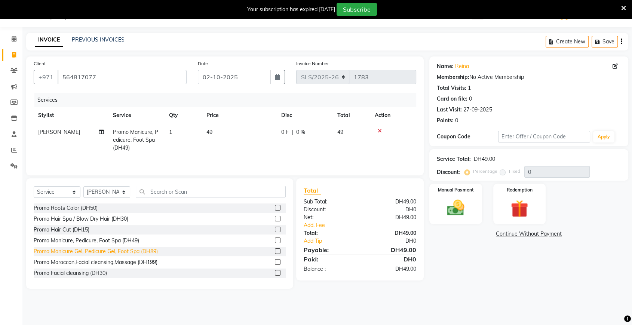
click at [141, 250] on div "Promo Manicure Gel, Pedicure Gel, Foot Spa (DH89)" at bounding box center [96, 252] width 124 height 8
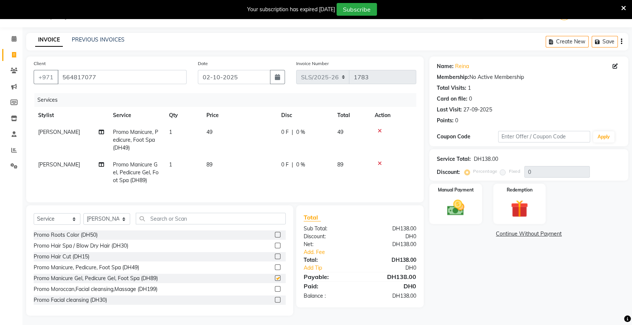
checkbox input "false"
click at [237, 129] on td "49" at bounding box center [239, 140] width 75 height 33
select select "29889"
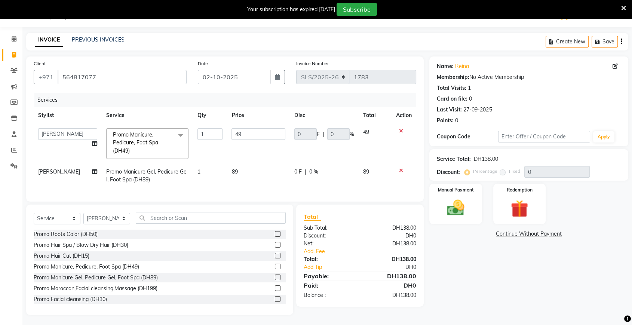
click at [237, 129] on input "49" at bounding box center [258, 134] width 54 height 12
type input "4"
type input "60"
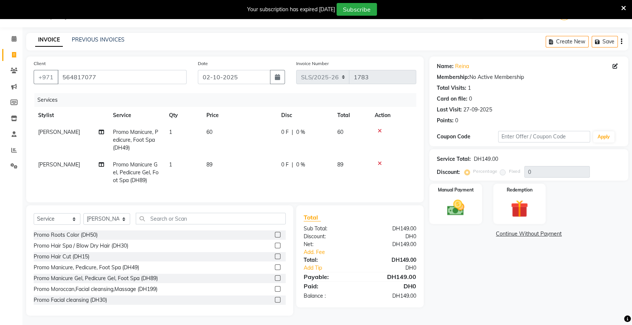
click at [252, 168] on td "89" at bounding box center [239, 172] width 75 height 33
select select "35732"
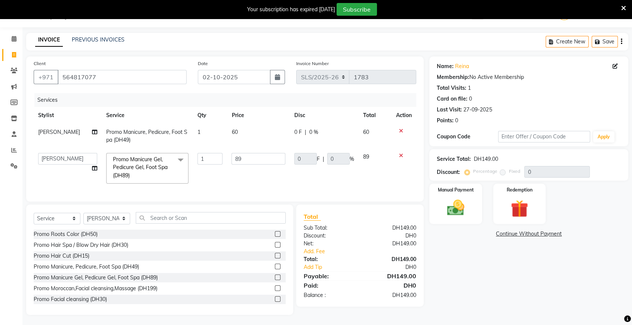
click at [252, 168] on td "89" at bounding box center [258, 168] width 63 height 40
click at [257, 158] on input "89" at bounding box center [258, 159] width 54 height 12
type input "8"
type input "90"
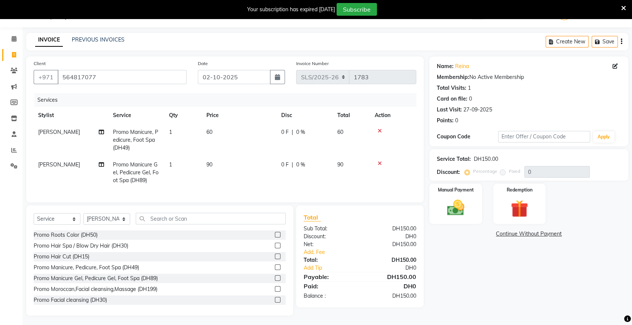
click at [308, 176] on td "0 F | 0 %" at bounding box center [305, 172] width 56 height 33
select select "35732"
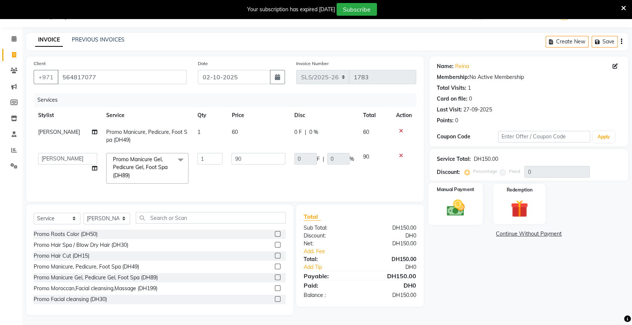
click at [462, 205] on img at bounding box center [455, 207] width 29 height 21
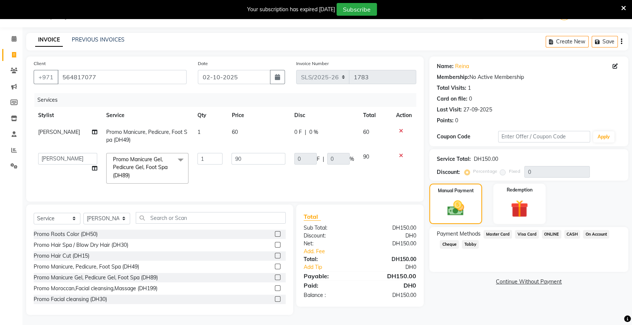
click at [576, 235] on span "CASH" at bounding box center [572, 234] width 16 height 9
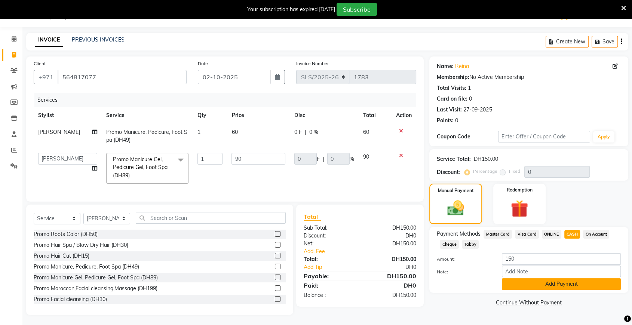
click at [559, 280] on button "Add Payment" at bounding box center [561, 284] width 119 height 12
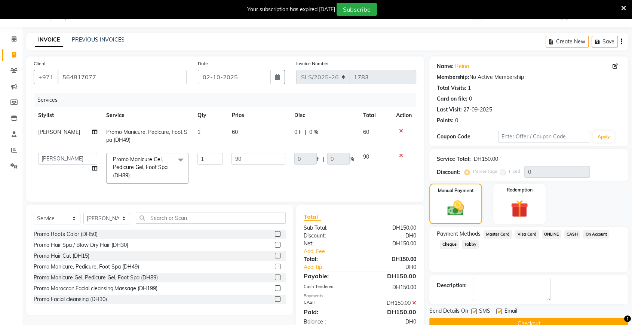
scroll to position [43, 0]
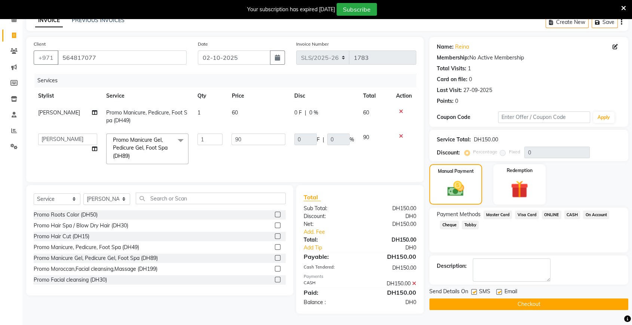
click at [546, 299] on button "Checkout" at bounding box center [528, 304] width 199 height 12
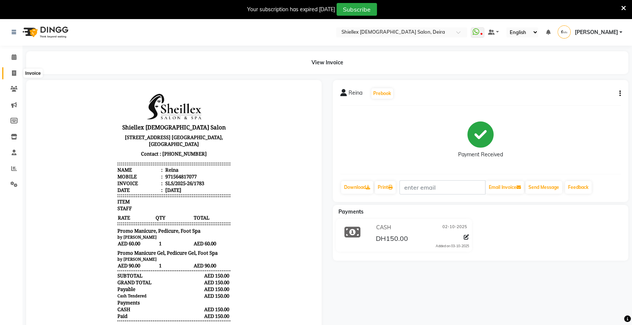
click at [13, 74] on icon at bounding box center [14, 73] width 4 height 6
select select "service"
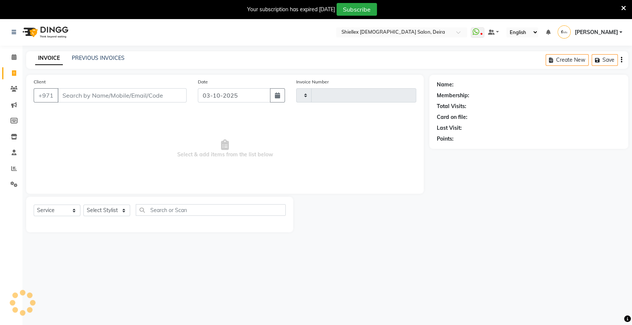
scroll to position [18, 0]
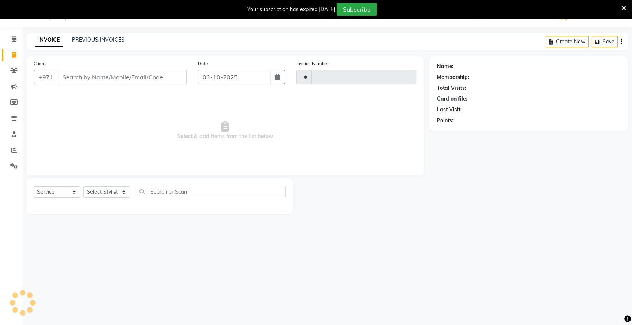
type input "1784"
select select "4904"
click at [138, 73] on input "Client" at bounding box center [122, 77] width 129 height 14
type input "558304228"
click at [165, 75] on span "Add Client" at bounding box center [168, 76] width 30 height 7
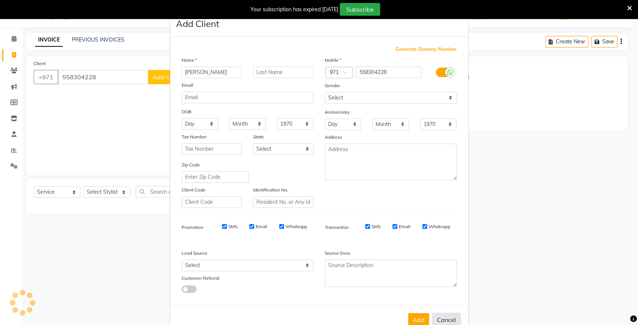
type input "[PERSON_NAME]"
click at [444, 319] on button "Cancel" at bounding box center [446, 320] width 29 height 14
select select
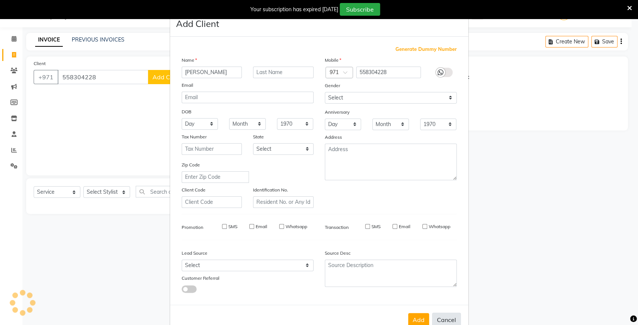
select select
checkbox input "false"
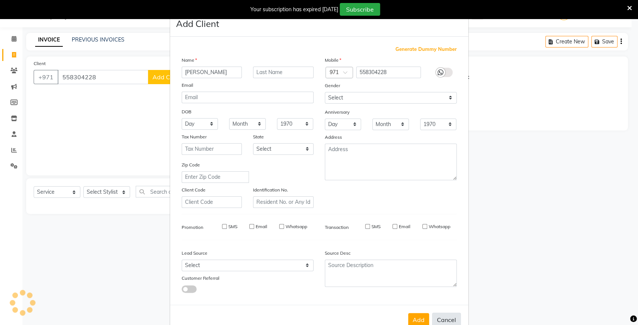
checkbox input "false"
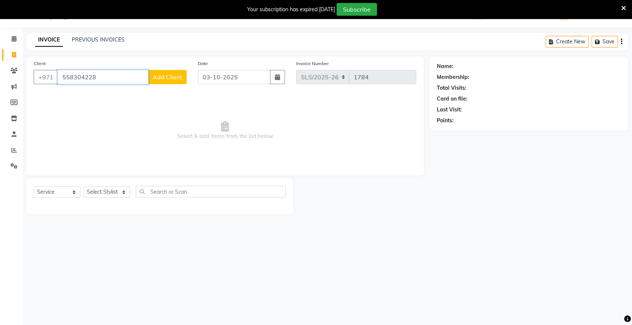
click at [115, 76] on input "558304228" at bounding box center [103, 77] width 91 height 14
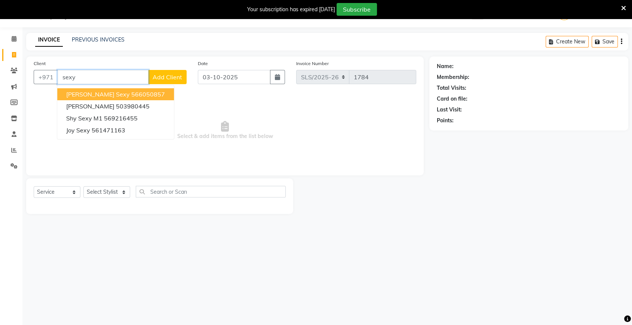
click at [131, 93] on ngb-highlight "566050857" at bounding box center [148, 94] width 34 height 7
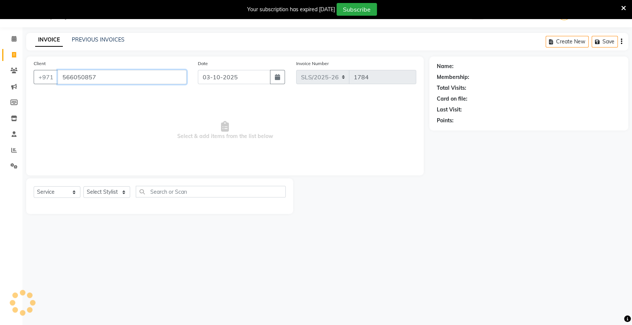
type input "566050857"
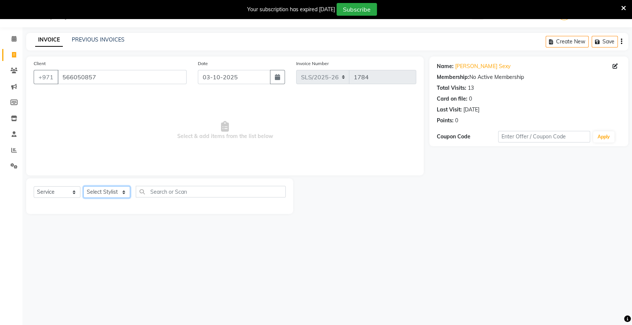
click at [114, 193] on select "Select Stylist [PERSON_NAME] [PERSON_NAME] [PERSON_NAME] [PERSON_NAME] [PERSON_…" at bounding box center [106, 192] width 47 height 12
select select "35358"
click at [83, 186] on select "Select Stylist [PERSON_NAME] [PERSON_NAME] [PERSON_NAME] [PERSON_NAME] [PERSON_…" at bounding box center [106, 192] width 47 height 12
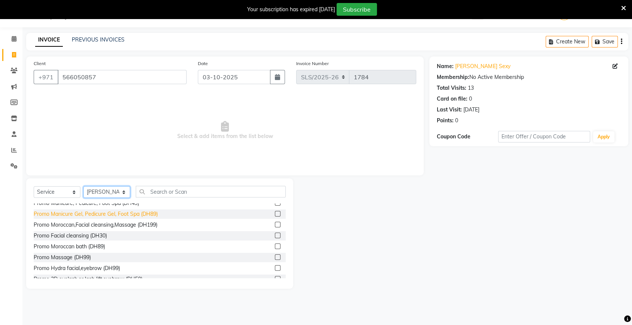
scroll to position [38, 0]
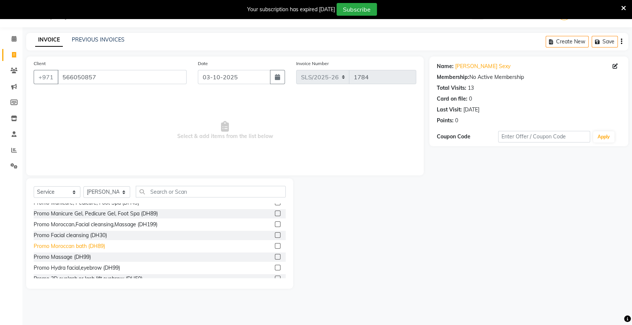
click at [78, 247] on div "Promo Moroccan bath (DH89)" at bounding box center [69, 246] width 71 height 8
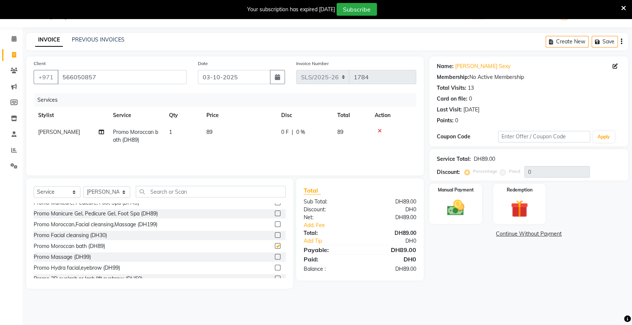
checkbox input "false"
click at [263, 136] on td "89" at bounding box center [239, 136] width 75 height 25
select select "35358"
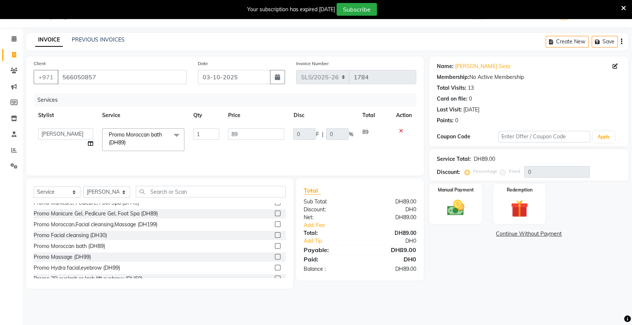
click at [263, 136] on input "89" at bounding box center [256, 134] width 56 height 12
type input "8"
type input "90"
drag, startPoint x: 263, startPoint y: 136, endPoint x: 272, endPoint y: 149, distance: 15.9
click at [272, 149] on td "90" at bounding box center [256, 140] width 65 height 32
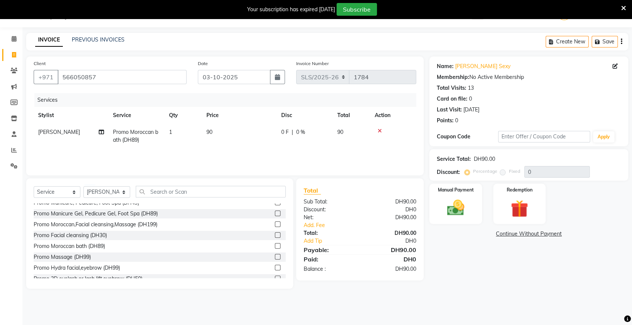
click at [272, 149] on div "Services Stylist Service Qty Price Disc Total Action [PERSON_NAME] Promo Morocc…" at bounding box center [225, 130] width 383 height 75
click at [464, 196] on div "Manual Payment" at bounding box center [456, 204] width 55 height 42
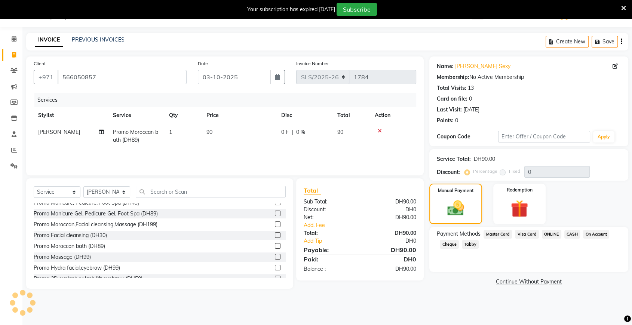
click at [570, 234] on span "CASH" at bounding box center [572, 234] width 16 height 9
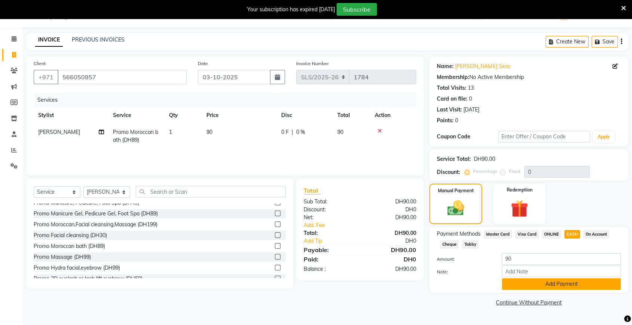
click at [540, 283] on button "Add Payment" at bounding box center [561, 284] width 119 height 12
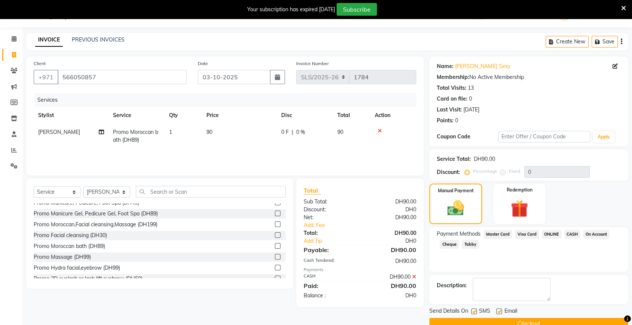
scroll to position [33, 0]
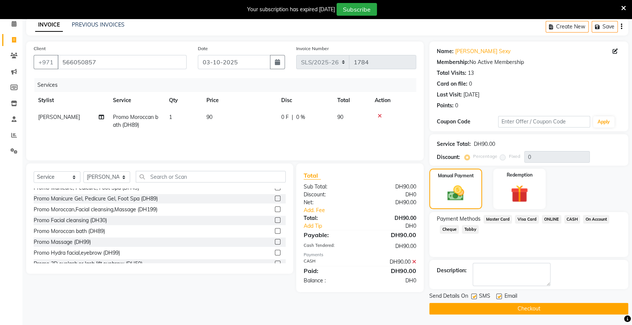
click at [527, 307] on button "Checkout" at bounding box center [528, 309] width 199 height 12
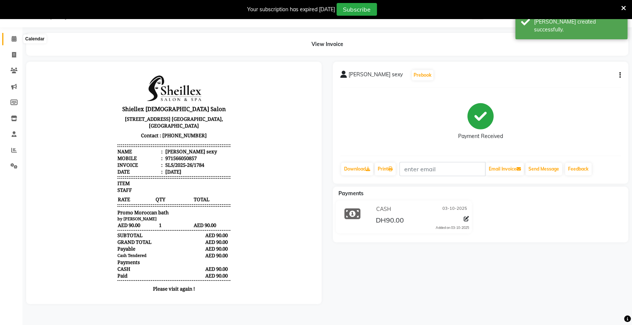
click at [12, 41] on icon at bounding box center [14, 39] width 5 height 6
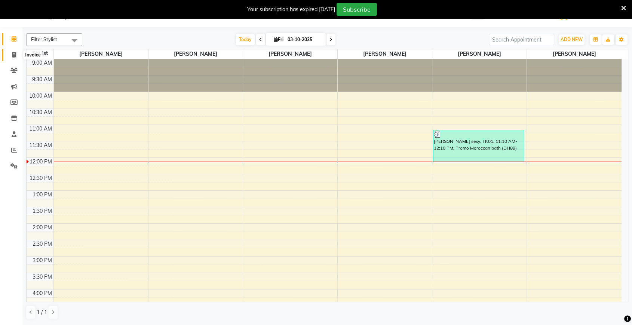
click at [10, 55] on span at bounding box center [13, 55] width 13 height 9
select select "service"
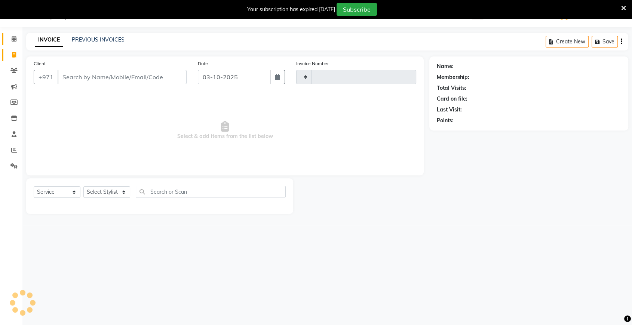
type input "1785"
select select "4904"
click at [116, 36] on link "PREVIOUS INVOICES" at bounding box center [98, 39] width 53 height 7
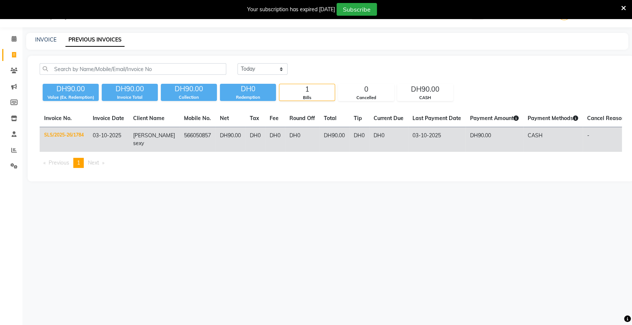
click at [563, 141] on td "CASH" at bounding box center [552, 139] width 59 height 25
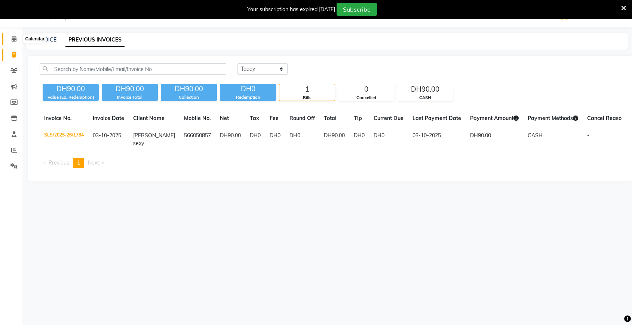
click at [16, 37] on icon at bounding box center [14, 39] width 5 height 6
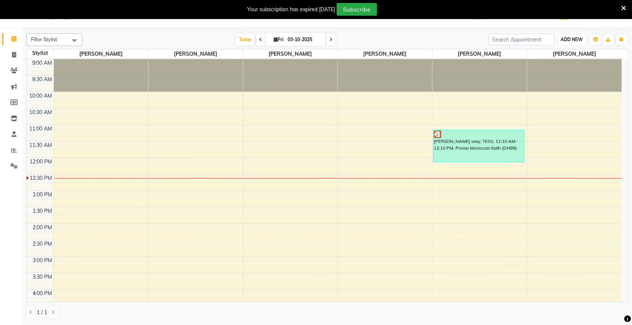
click at [568, 37] on span "ADD NEW" at bounding box center [572, 40] width 22 height 6
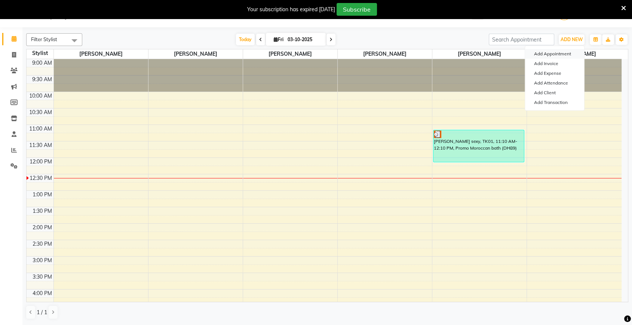
click at [548, 52] on button "Add Appointment" at bounding box center [554, 54] width 59 height 10
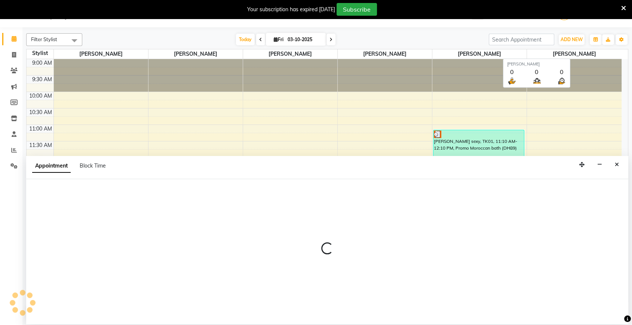
select select "tentative"
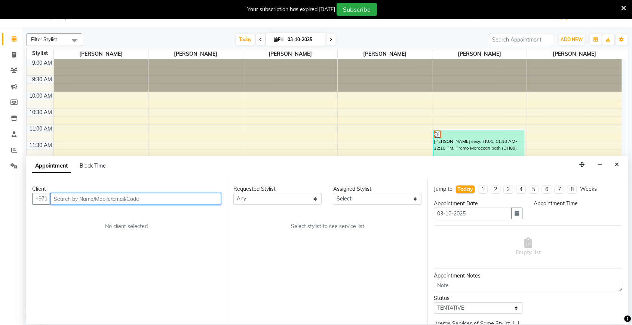
select select "600"
click at [162, 196] on input "text" at bounding box center [135, 199] width 171 height 12
type input "526287948"
click at [208, 196] on span "Add Client" at bounding box center [205, 198] width 25 height 7
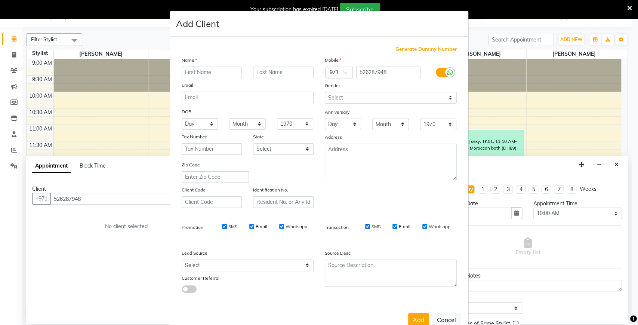
click at [218, 74] on input "text" at bounding box center [212, 73] width 61 height 12
type input "Rap"
click at [411, 316] on button "Add" at bounding box center [418, 319] width 21 height 13
select select
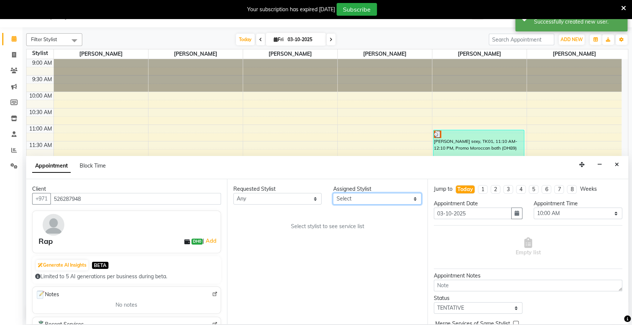
click at [364, 199] on select "Select [PERSON_NAME] [PERSON_NAME] [PERSON_NAME] [PERSON_NAME] [PERSON_NAME] [P…" at bounding box center [377, 199] width 89 height 12
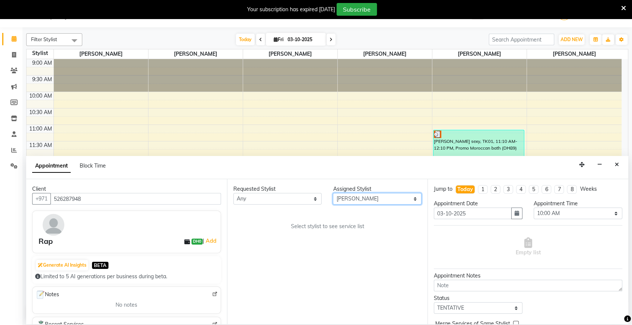
click at [333, 193] on select "Select [PERSON_NAME] [PERSON_NAME] [PERSON_NAME] [PERSON_NAME] [PERSON_NAME] [P…" at bounding box center [377, 199] width 89 height 12
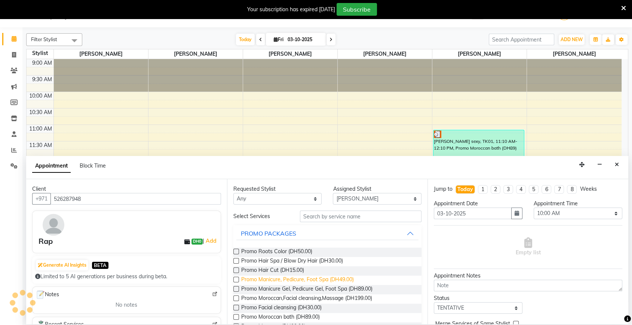
click at [332, 278] on span "Promo Manicure, Pedicure, Foot Spa (DH49.00)" at bounding box center [297, 280] width 113 height 9
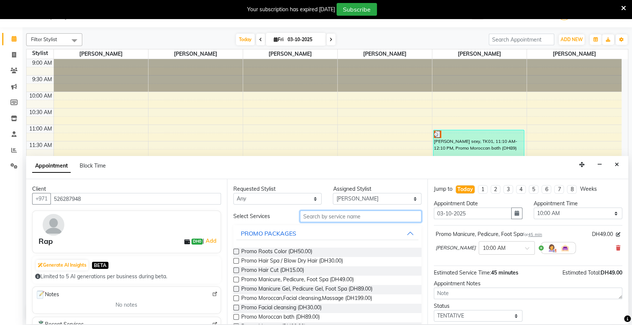
click at [353, 217] on input "text" at bounding box center [361, 217] width 122 height 12
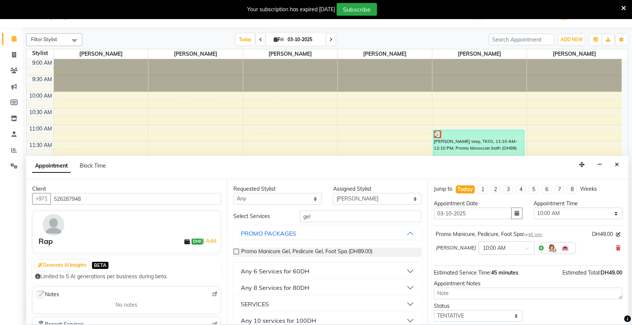
click at [261, 307] on div "SERVICES" at bounding box center [255, 304] width 28 height 9
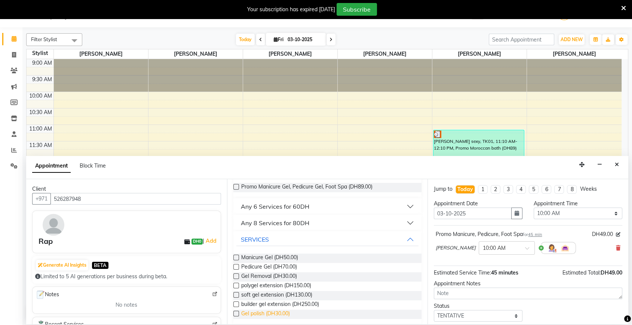
click at [251, 314] on span "Gel polish (DH30.00)" at bounding box center [265, 314] width 49 height 9
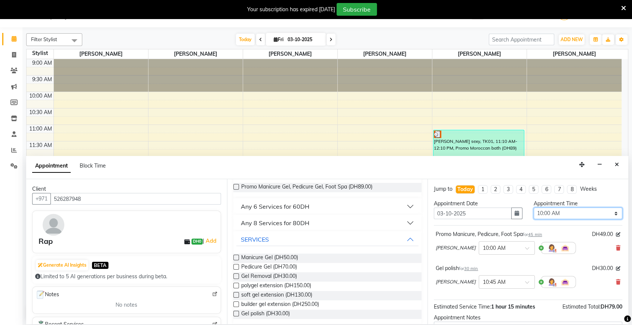
click at [543, 215] on select "Select 10:00 AM 10:05 AM 10:10 AM 10:15 AM 10:20 AM 10:25 AM 10:30 AM 10:35 AM …" at bounding box center [578, 214] width 89 height 12
click at [534, 208] on select "Select 10:00 AM 10:05 AM 10:10 AM 10:15 AM 10:20 AM 10:25 AM 10:30 AM 10:35 AM …" at bounding box center [578, 214] width 89 height 12
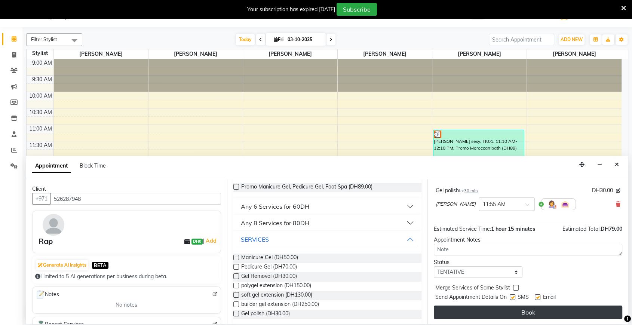
click at [514, 313] on button "Book" at bounding box center [528, 312] width 188 height 13
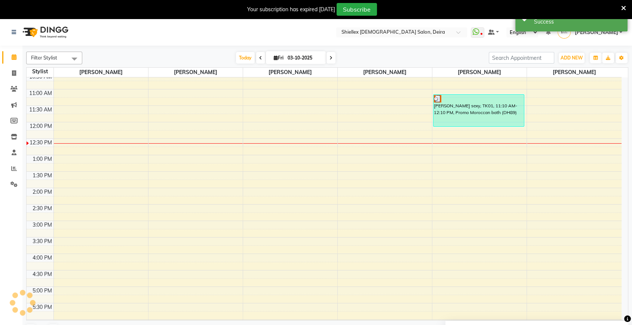
scroll to position [0, 0]
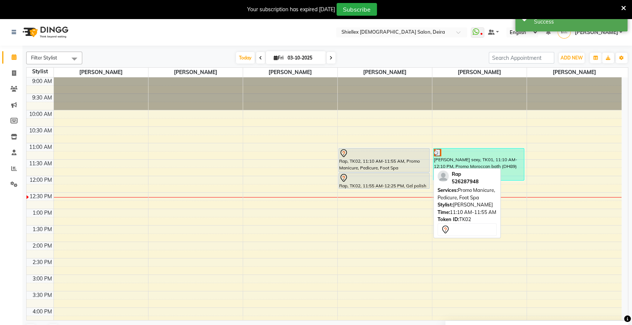
click at [362, 160] on div "Rap, TK02, 11:10 AM-11:55 AM, Promo Manicure, Pedicure, Foot Spa" at bounding box center [384, 160] width 91 height 24
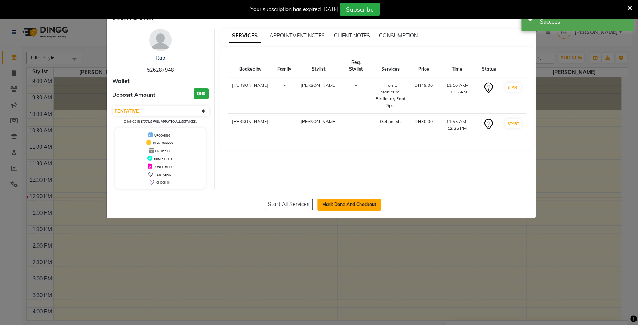
click at [327, 199] on button "Mark Done And Checkout" at bounding box center [350, 205] width 64 height 12
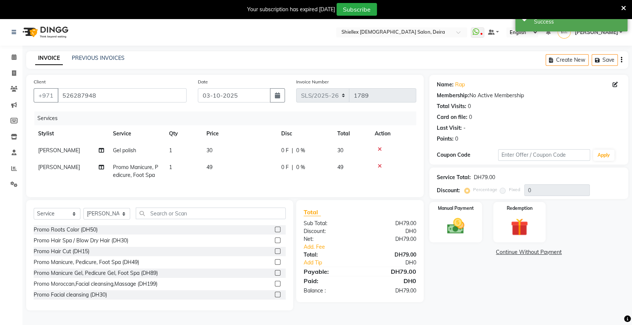
click at [245, 167] on td "49" at bounding box center [239, 171] width 75 height 25
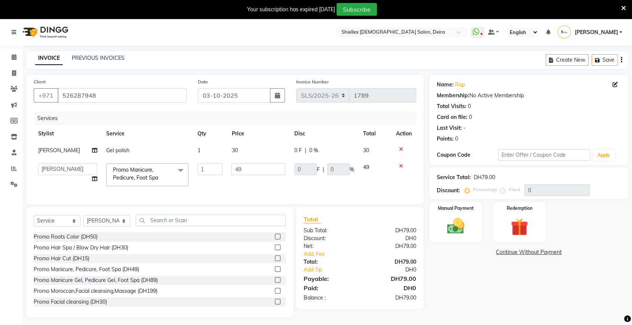
click at [245, 167] on input "49" at bounding box center [258, 169] width 54 height 12
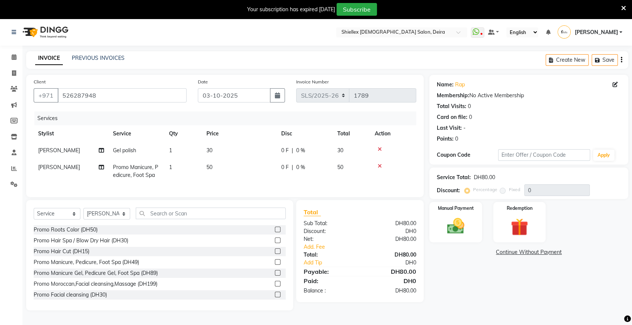
click at [271, 182] on td "50" at bounding box center [239, 171] width 75 height 25
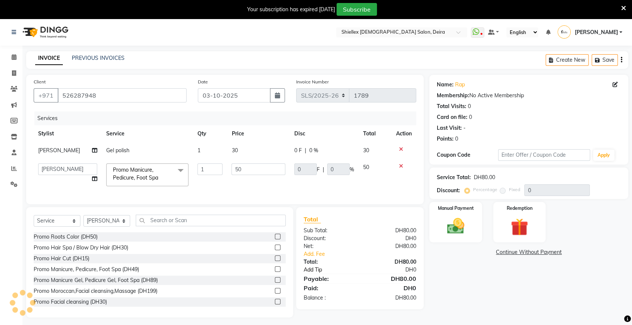
click at [315, 274] on link "Add Tip" at bounding box center [334, 270] width 72 height 8
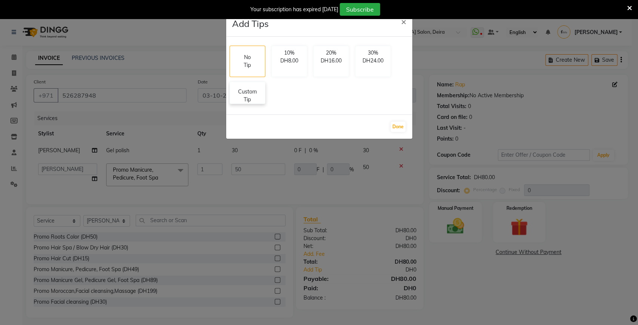
click at [248, 94] on p "Custom Tip" at bounding box center [247, 96] width 26 height 16
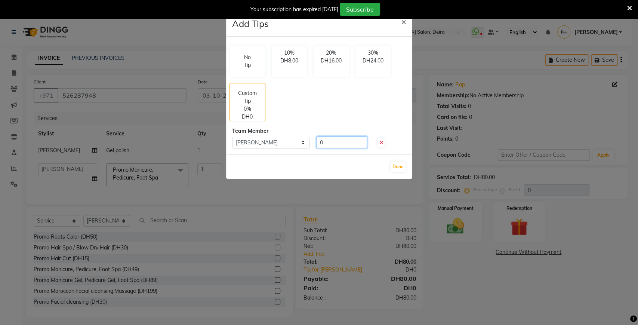
click at [335, 139] on input "0" at bounding box center [342, 143] width 50 height 12
click at [403, 163] on button "Done" at bounding box center [398, 167] width 15 height 10
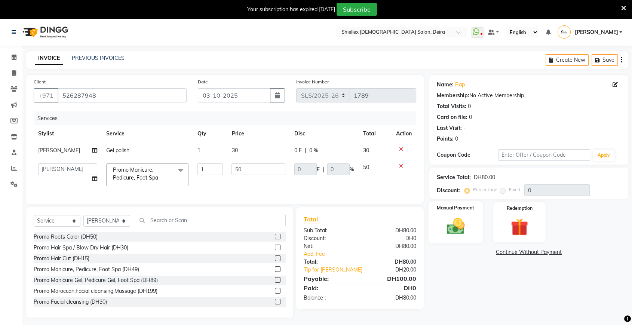
click at [453, 226] on img at bounding box center [455, 226] width 29 height 21
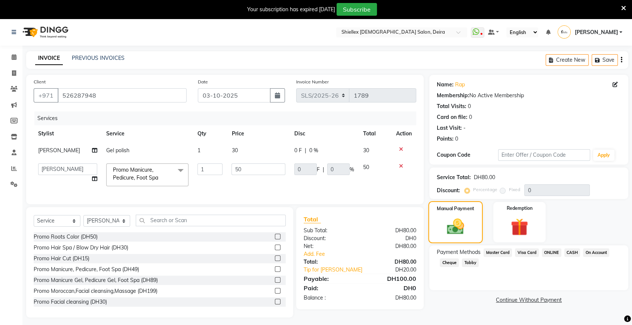
scroll to position [18, 0]
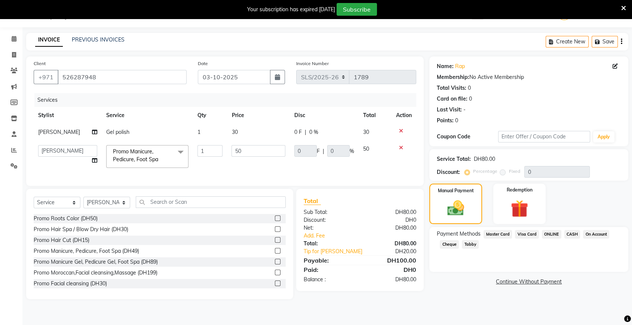
click at [564, 231] on span "CASH" at bounding box center [572, 234] width 16 height 9
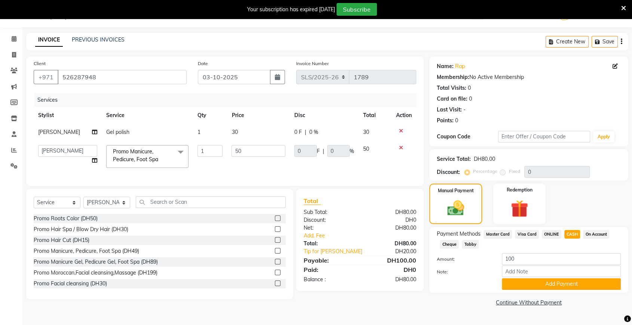
click at [499, 233] on span "Master Card" at bounding box center [498, 234] width 28 height 9
click at [251, 130] on td "30" at bounding box center [258, 132] width 63 height 17
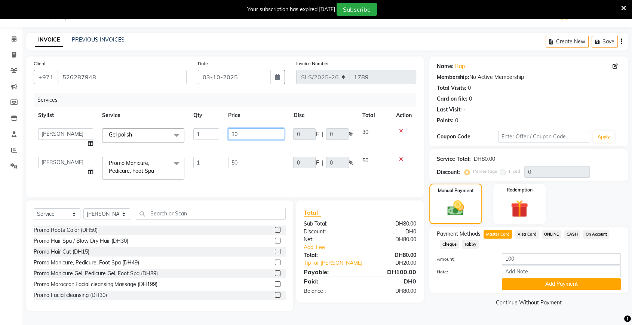
click at [251, 130] on input "30" at bounding box center [256, 134] width 56 height 12
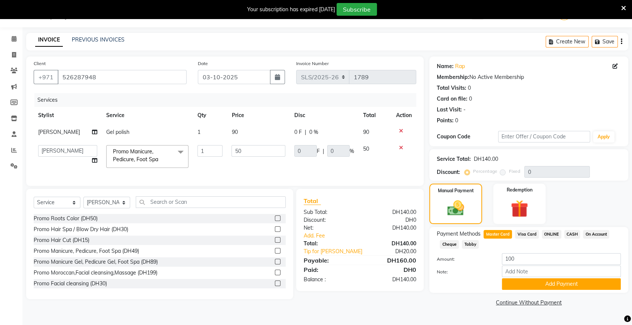
click at [257, 178] on div "Services Stylist Service Qty Price Disc Total Action [PERSON_NAME] Gel polish 1…" at bounding box center [225, 135] width 383 height 85
click at [248, 131] on td "90" at bounding box center [258, 132] width 63 height 17
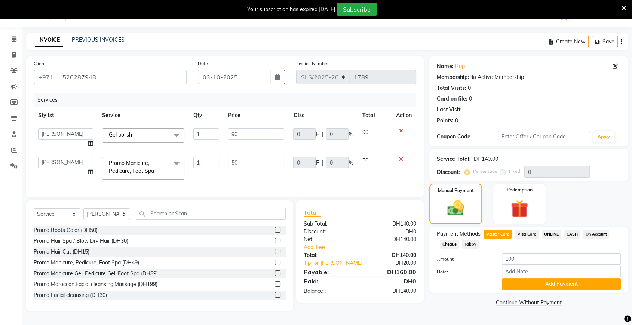
click at [248, 131] on input "90" at bounding box center [256, 134] width 56 height 12
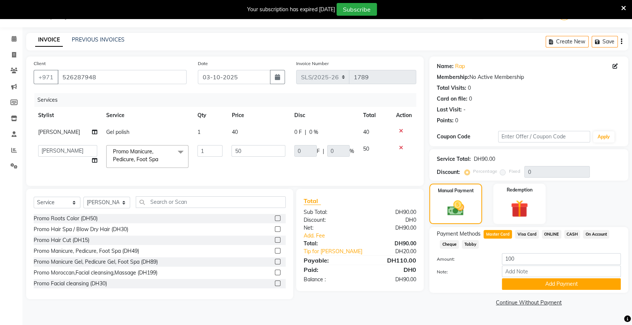
click at [261, 178] on div "Services Stylist Service Qty Price Disc Total Action [PERSON_NAME] Gel polish 1…" at bounding box center [225, 135] width 383 height 85
click at [519, 261] on input "100" at bounding box center [561, 259] width 119 height 12
click at [525, 281] on button "Add Payment" at bounding box center [561, 284] width 119 height 12
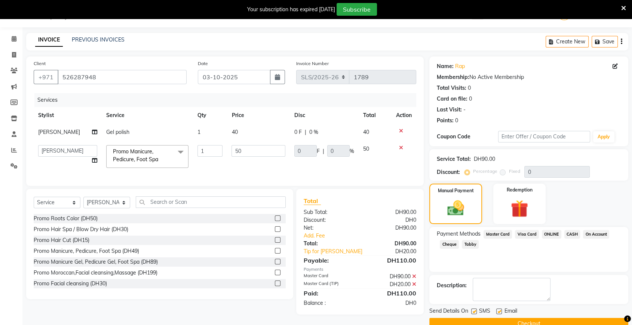
scroll to position [33, 0]
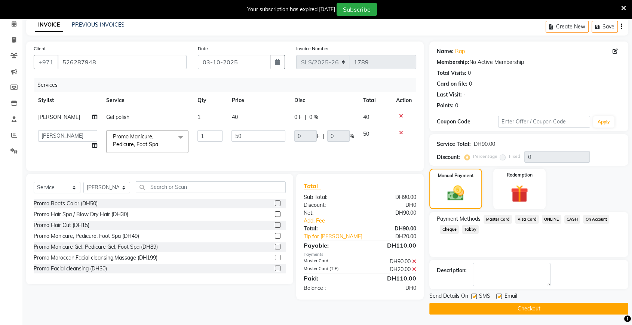
click at [506, 307] on button "Checkout" at bounding box center [528, 309] width 199 height 12
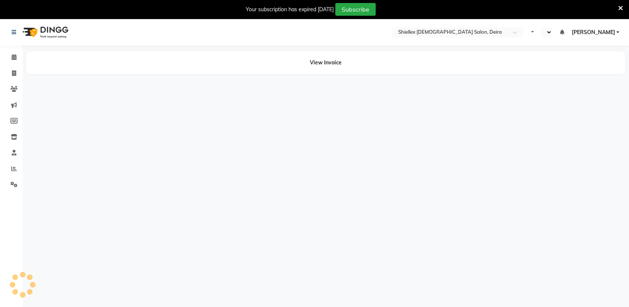
select select "en"
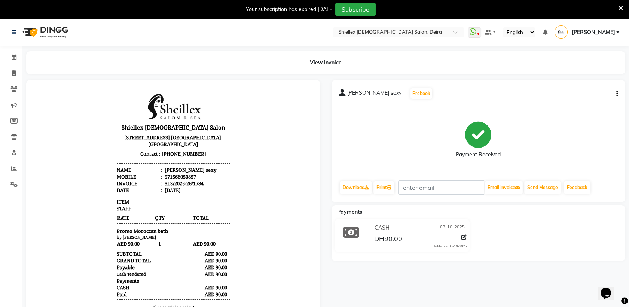
click at [616, 93] on icon "button" at bounding box center [616, 93] width 1 height 0
click at [583, 85] on div "Cancel Invoice" at bounding box center [578, 88] width 51 height 9
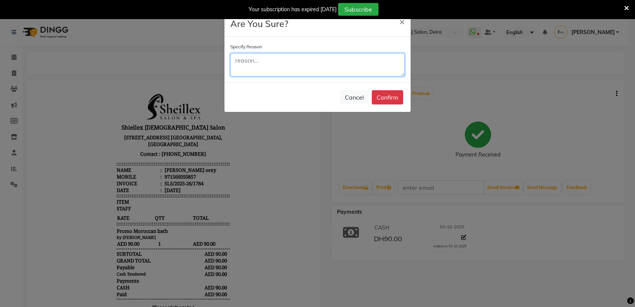
click at [338, 70] on textarea at bounding box center [317, 64] width 174 height 23
type textarea "Wrong date"
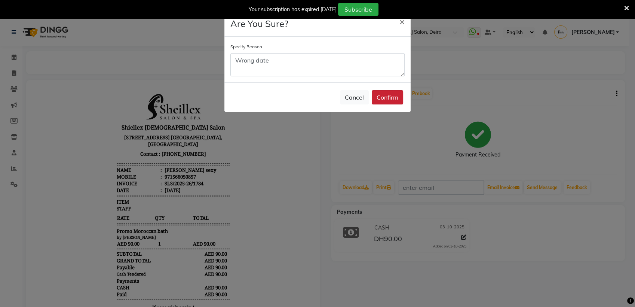
click at [385, 101] on button "Confirm" at bounding box center [387, 97] width 31 height 14
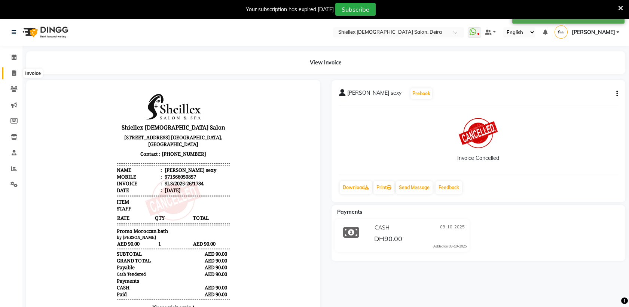
click at [14, 70] on span at bounding box center [13, 73] width 13 height 9
select select "service"
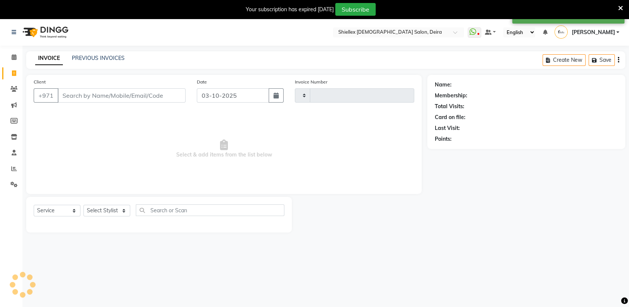
scroll to position [18, 0]
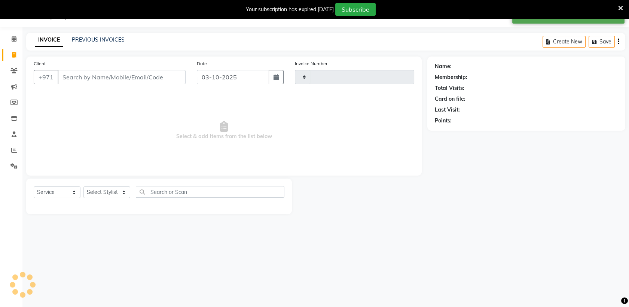
type input "1785"
select select "4904"
click at [209, 77] on input "03-10-2025" at bounding box center [233, 77] width 72 height 14
select select "10"
select select "2025"
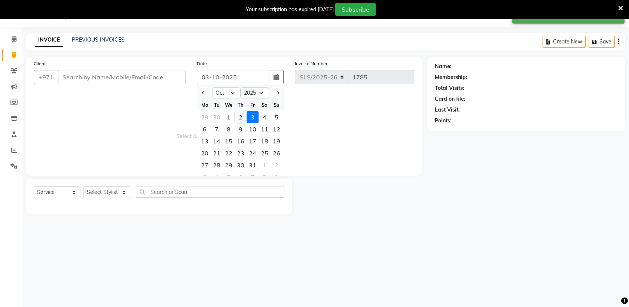
click at [245, 119] on div "2" at bounding box center [240, 117] width 12 height 12
type input "02-10-2025"
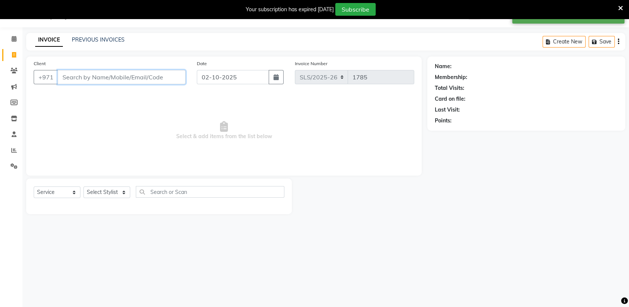
click at [165, 73] on input "Client" at bounding box center [122, 77] width 128 height 14
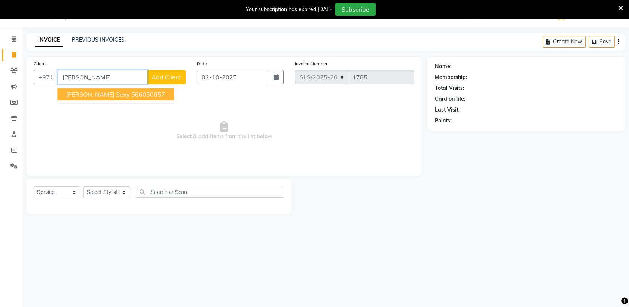
click at [135, 89] on button "Joey sexy 566050857" at bounding box center [115, 94] width 117 height 12
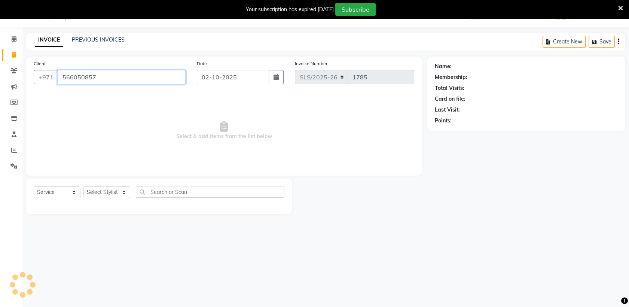
type input "566050857"
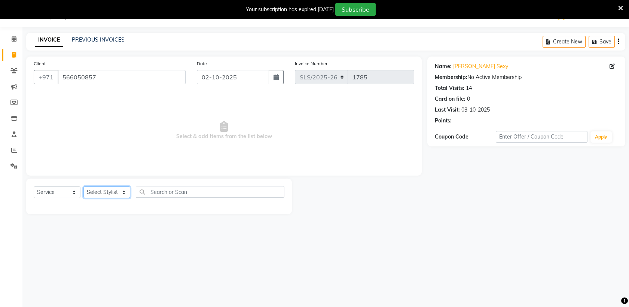
click at [111, 191] on select "Select Stylist [PERSON_NAME] [PERSON_NAME] [PERSON_NAME] [PERSON_NAME] [PERSON_…" at bounding box center [106, 192] width 47 height 12
select select "35358"
click at [83, 186] on select "Select Stylist [PERSON_NAME] [PERSON_NAME] [PERSON_NAME] [PERSON_NAME] [PERSON_…" at bounding box center [106, 192] width 47 height 12
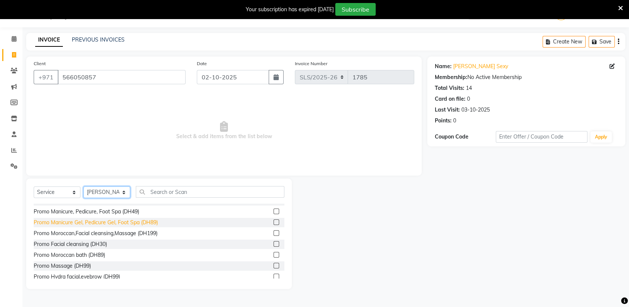
scroll to position [30, 0]
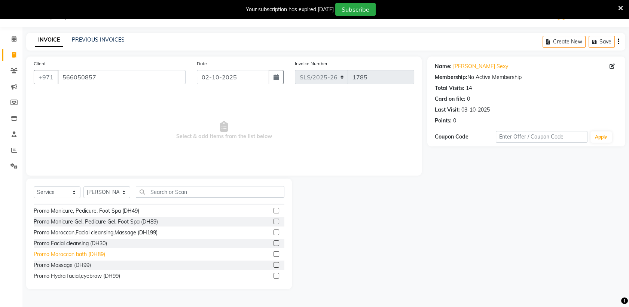
click at [90, 253] on div "Promo Moroccan bath (DH89)" at bounding box center [69, 254] width 71 height 8
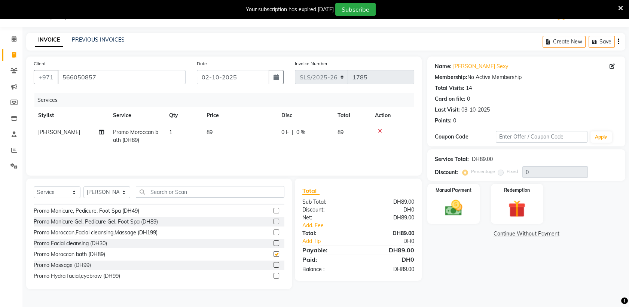
checkbox input "false"
click at [246, 133] on td "89" at bounding box center [239, 136] width 75 height 25
select select "35358"
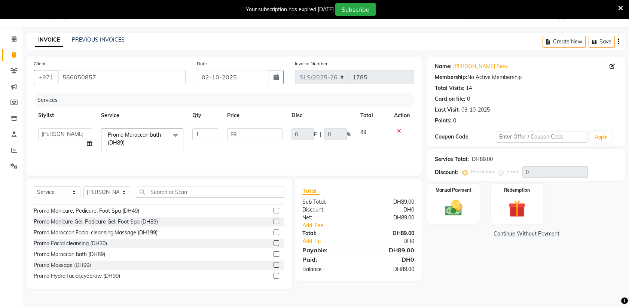
click at [246, 133] on input "89" at bounding box center [254, 134] width 55 height 12
type input "8"
type input "90"
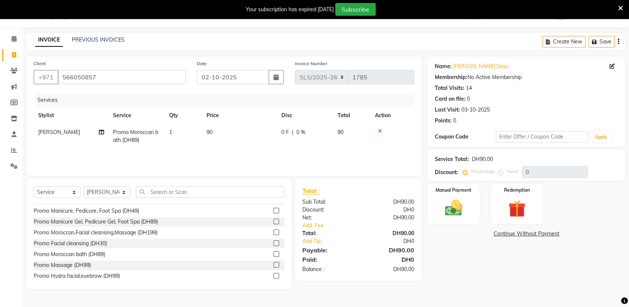
click at [257, 147] on td "90" at bounding box center [239, 136] width 75 height 25
select select "35358"
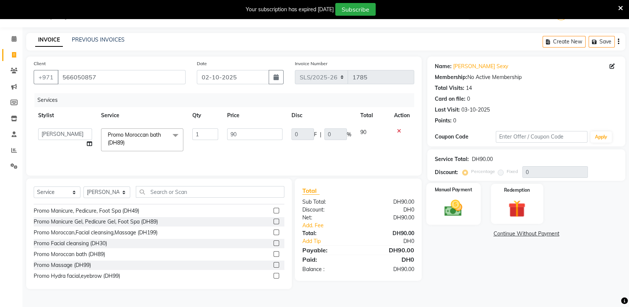
click at [441, 198] on img at bounding box center [453, 207] width 29 height 21
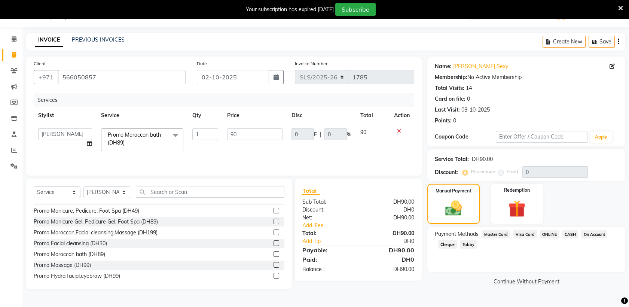
click at [567, 234] on span "CASH" at bounding box center [570, 234] width 16 height 9
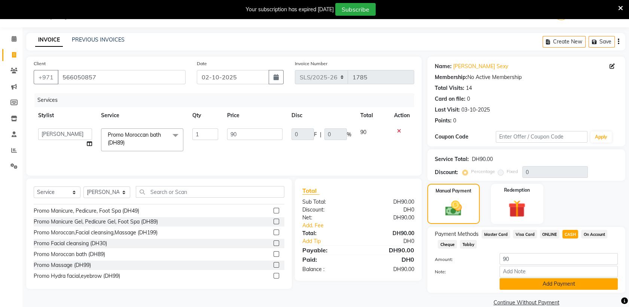
click at [545, 284] on button "Add Payment" at bounding box center [558, 284] width 118 height 12
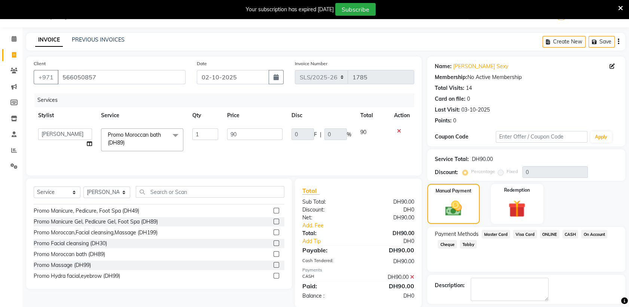
scroll to position [51, 0]
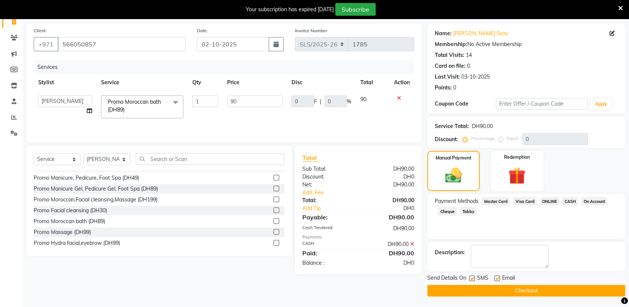
click at [528, 290] on button "Checkout" at bounding box center [526, 291] width 198 height 12
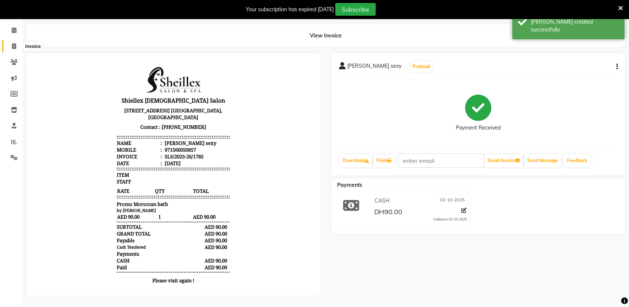
click at [14, 43] on icon at bounding box center [14, 46] width 4 height 6
select select "service"
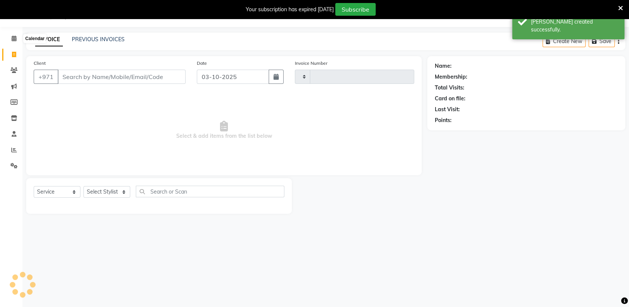
scroll to position [18, 0]
type input "1786"
select select "4904"
click at [274, 76] on icon "button" at bounding box center [275, 77] width 5 height 6
select select "10"
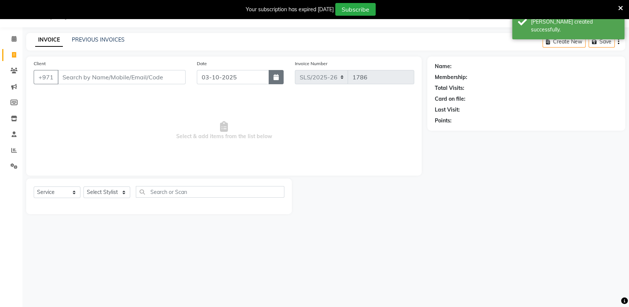
select select "2025"
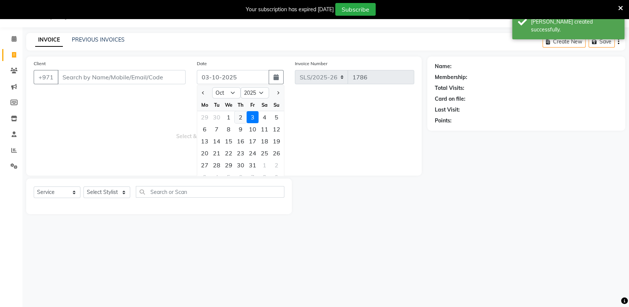
click at [240, 118] on div "2" at bounding box center [240, 117] width 12 height 12
type input "02-10-2025"
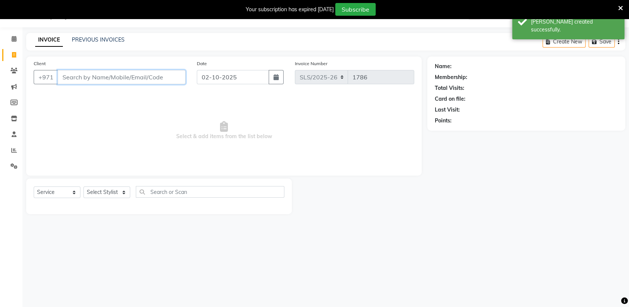
click at [161, 79] on input "Client" at bounding box center [122, 77] width 128 height 14
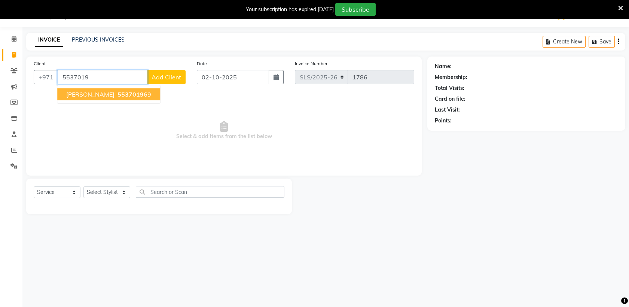
click at [117, 95] on span "5537019" at bounding box center [130, 94] width 26 height 7
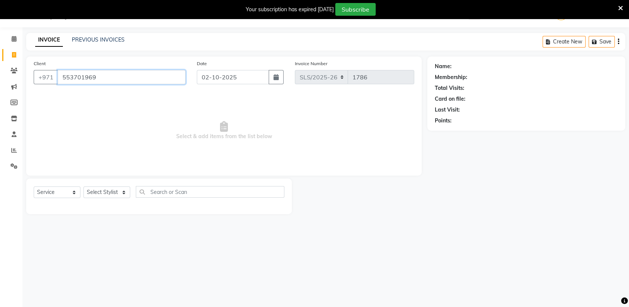
type input "553701969"
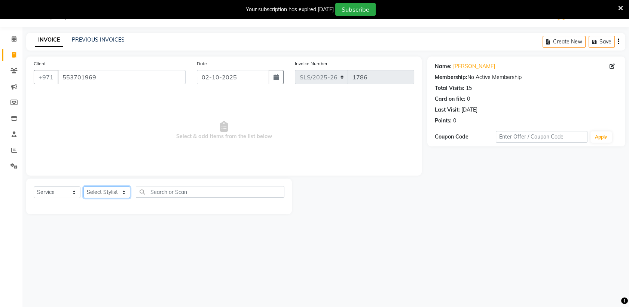
click at [104, 195] on select "Select Stylist [PERSON_NAME] [PERSON_NAME] [PERSON_NAME] [PERSON_NAME] [PERSON_…" at bounding box center [106, 192] width 47 height 12
select select "35732"
click at [83, 186] on select "Select Stylist [PERSON_NAME] [PERSON_NAME] [PERSON_NAME] [PERSON_NAME] [PERSON_…" at bounding box center [106, 192] width 47 height 12
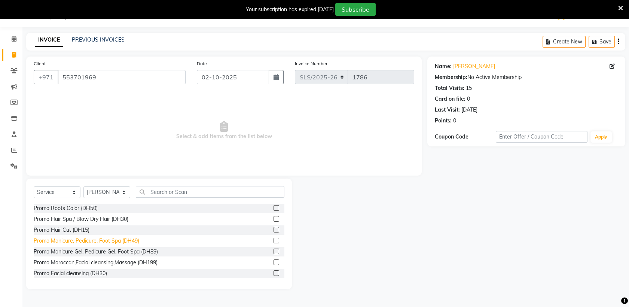
click at [96, 239] on div "Promo Manicure, Pedicure, Foot Spa (DH49)" at bounding box center [86, 241] width 105 height 8
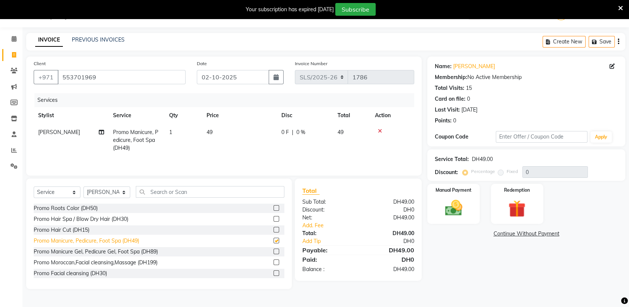
checkbox input "false"
click at [267, 129] on td "49" at bounding box center [239, 140] width 75 height 33
select select "35732"
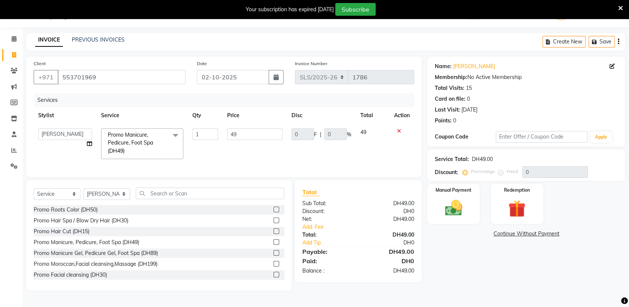
type input "4"
type input "50"
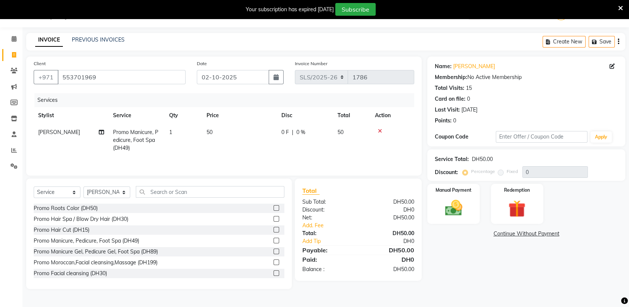
click at [287, 150] on td "0 F | 0 %" at bounding box center [305, 140] width 56 height 33
select select "35732"
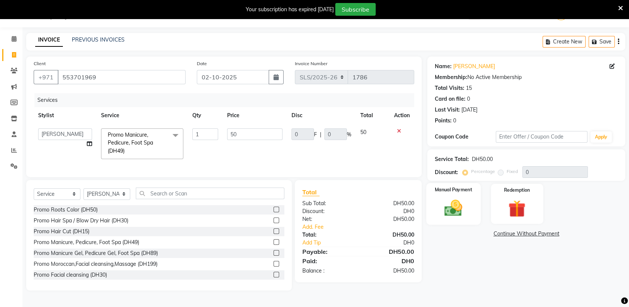
click at [451, 199] on img at bounding box center [453, 207] width 29 height 21
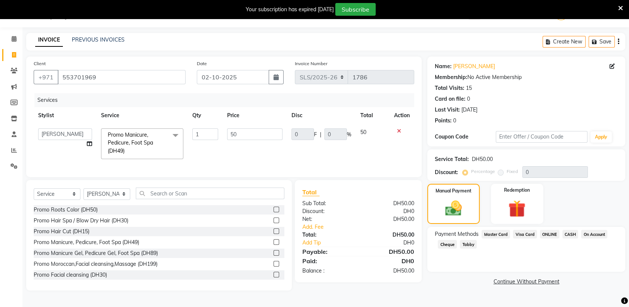
click at [567, 234] on span "CASH" at bounding box center [570, 234] width 16 height 9
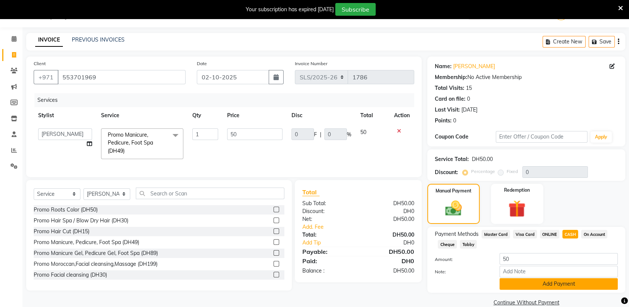
click at [545, 286] on button "Add Payment" at bounding box center [558, 284] width 118 height 12
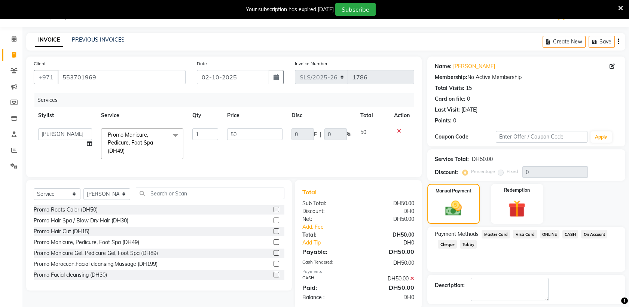
scroll to position [51, 0]
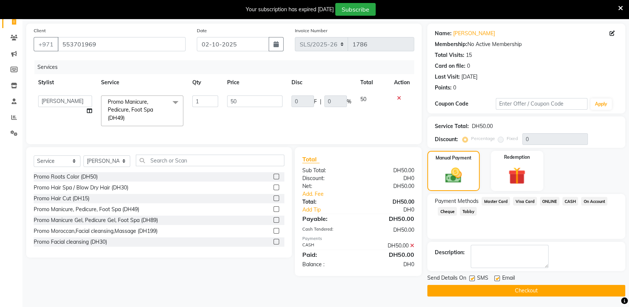
click at [525, 294] on button "Checkout" at bounding box center [526, 291] width 198 height 12
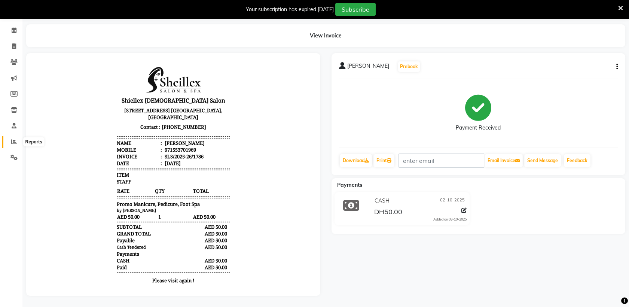
click at [12, 139] on icon at bounding box center [14, 142] width 6 height 6
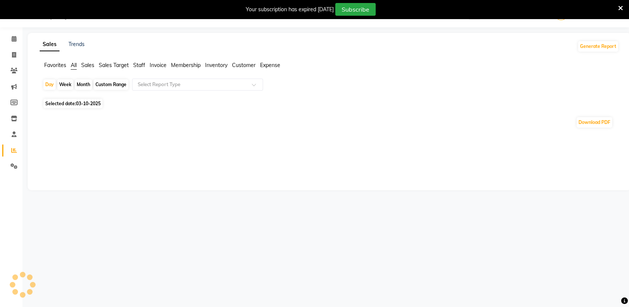
click at [89, 101] on span "03-10-2025" at bounding box center [88, 104] width 25 height 6
select select "10"
select select "2025"
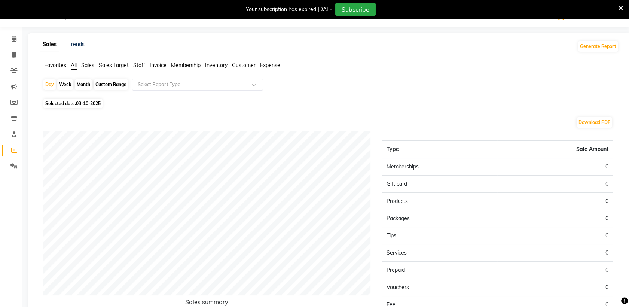
click at [91, 101] on span "03-10-2025" at bounding box center [88, 104] width 25 height 6
select select "10"
select select "2025"
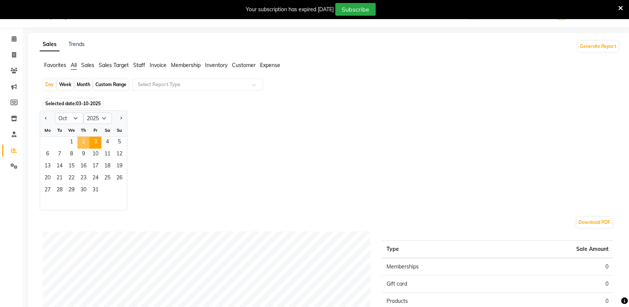
click at [85, 141] on span "2" at bounding box center [83, 143] width 12 height 12
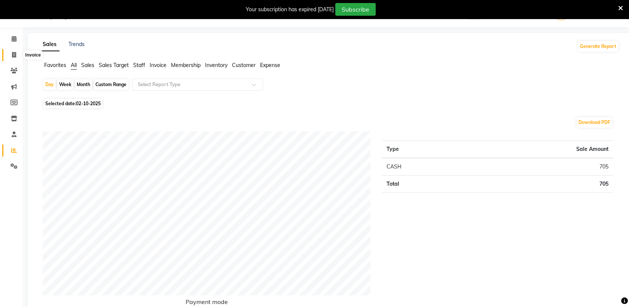
click at [13, 54] on icon at bounding box center [14, 55] width 4 height 6
select select "service"
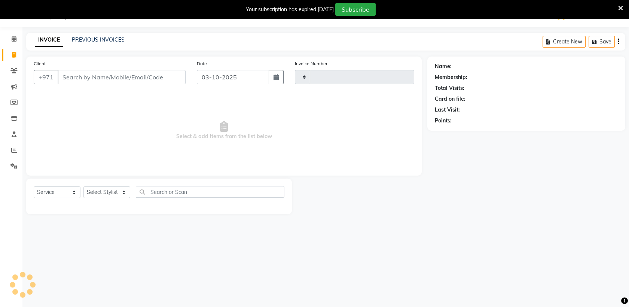
type input "1787"
select select "4904"
click at [97, 71] on input "Client" at bounding box center [122, 77] width 128 height 14
click at [276, 71] on button "button" at bounding box center [276, 77] width 15 height 14
select select "10"
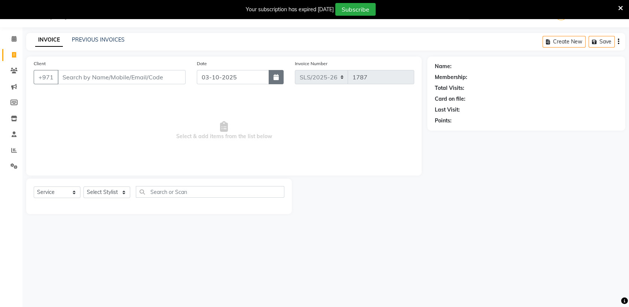
select select "2025"
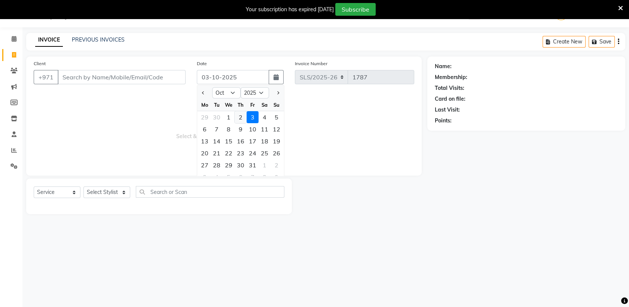
click at [240, 120] on div "2" at bounding box center [240, 117] width 12 height 12
type input "02-10-2025"
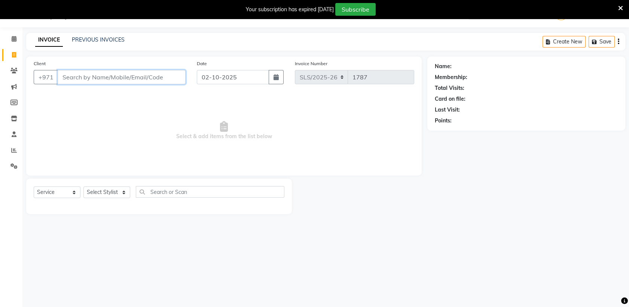
click at [139, 81] on input "Client" at bounding box center [122, 77] width 128 height 14
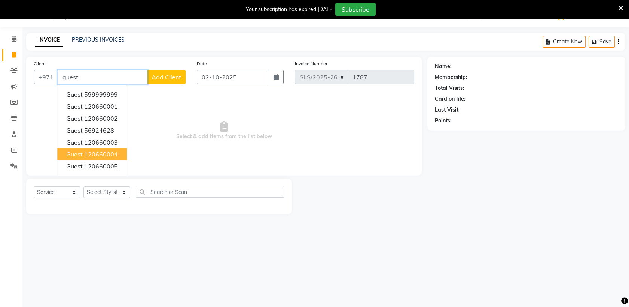
click at [87, 155] on ngb-highlight "120660004" at bounding box center [101, 153] width 34 height 7
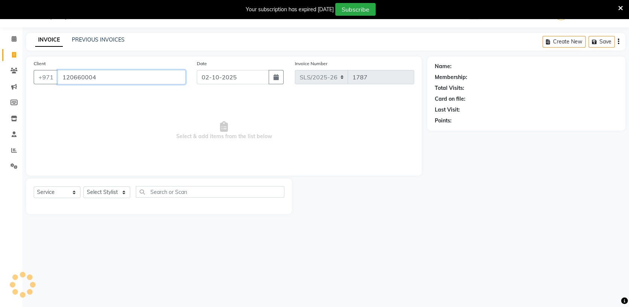
type input "120660004"
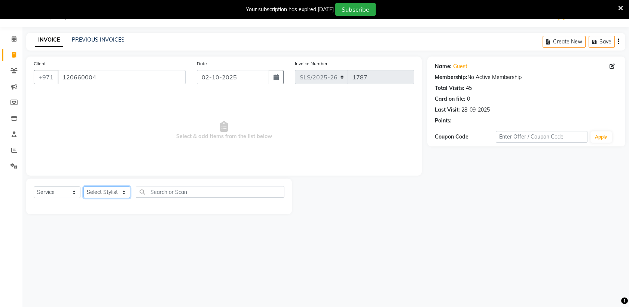
click at [117, 196] on select "Select Stylist [PERSON_NAME] [PERSON_NAME] [PERSON_NAME] [PERSON_NAME] [PERSON_…" at bounding box center [106, 192] width 47 height 12
select select "35358"
click at [83, 186] on select "Select Stylist [PERSON_NAME] [PERSON_NAME] [PERSON_NAME] [PERSON_NAME] [PERSON_…" at bounding box center [106, 192] width 47 height 12
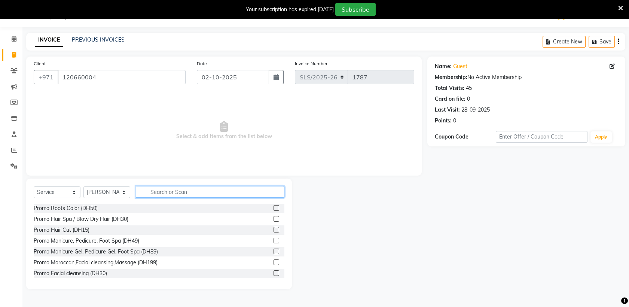
click at [177, 188] on input "text" at bounding box center [210, 192] width 148 height 12
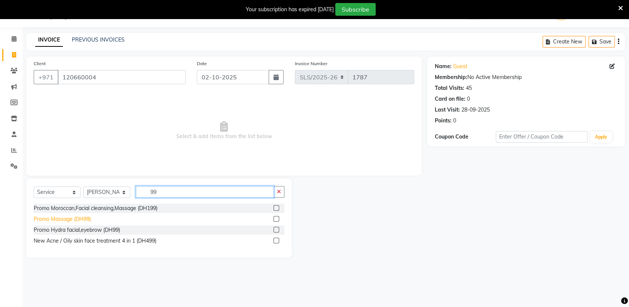
type input "99"
click at [77, 218] on div "Promo Massage (DH99)" at bounding box center [62, 219] width 57 height 8
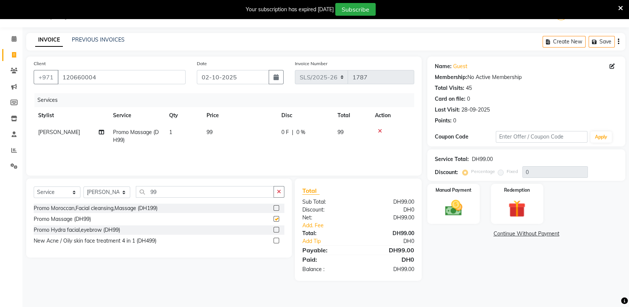
checkbox input "false"
click at [245, 133] on td "99" at bounding box center [239, 136] width 75 height 25
select select "35358"
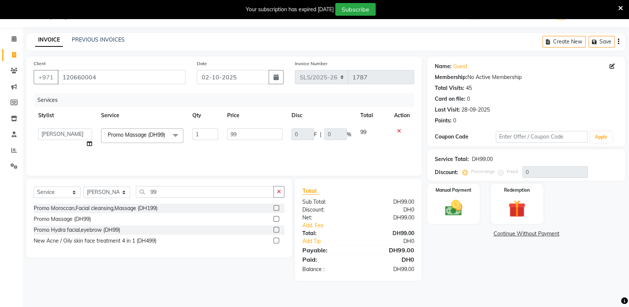
click at [245, 133] on input "99" at bounding box center [254, 134] width 55 height 12
type input "9"
type input "85"
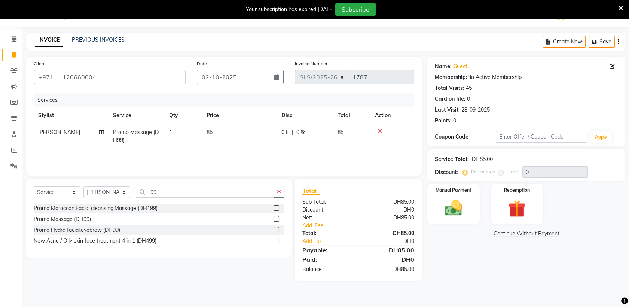
click at [251, 145] on td "85" at bounding box center [239, 136] width 75 height 25
select select "35358"
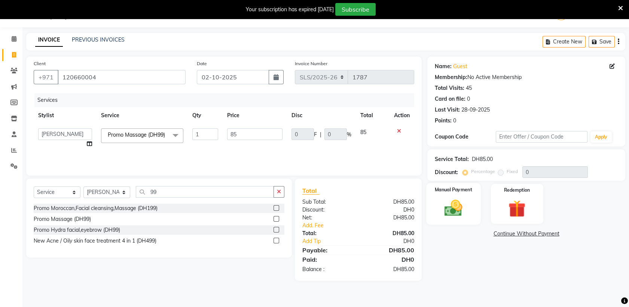
click at [459, 194] on div "Manual Payment" at bounding box center [453, 204] width 54 height 42
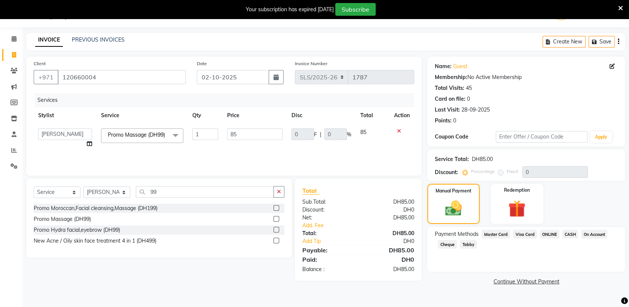
click at [568, 234] on span "CASH" at bounding box center [570, 234] width 16 height 9
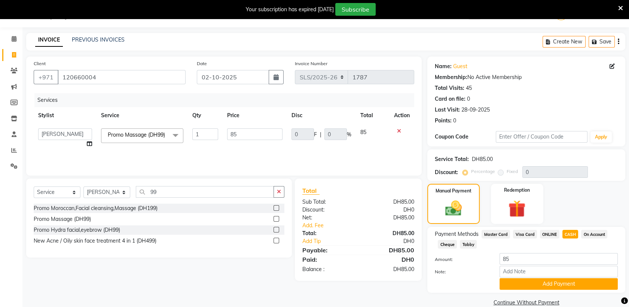
scroll to position [30, 0]
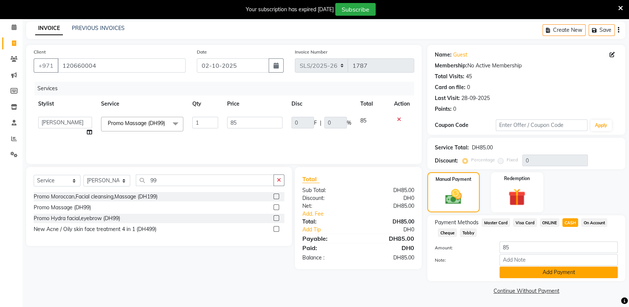
click at [536, 274] on button "Add Payment" at bounding box center [558, 272] width 118 height 12
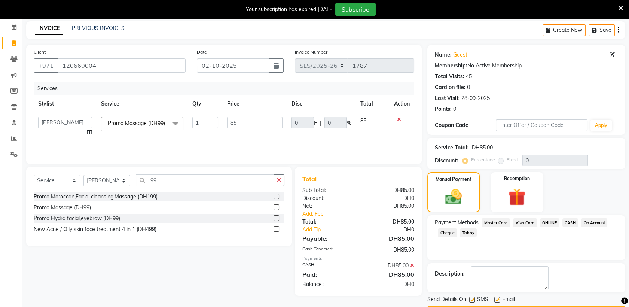
scroll to position [51, 0]
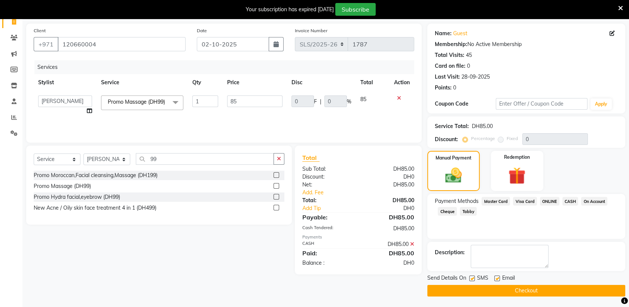
click at [502, 292] on button "Checkout" at bounding box center [526, 291] width 198 height 12
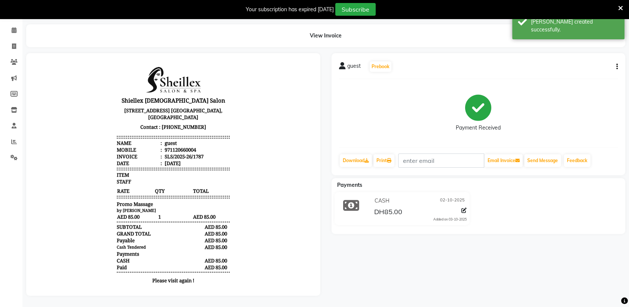
scroll to position [33, 0]
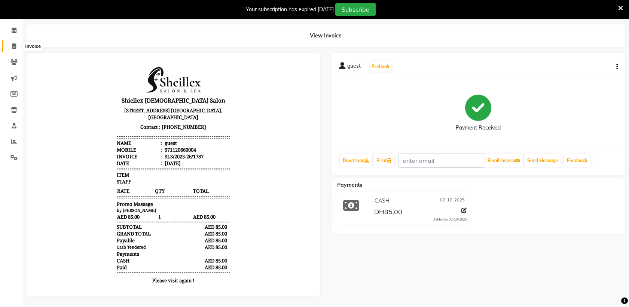
click at [9, 42] on span at bounding box center [13, 46] width 13 height 9
select select "service"
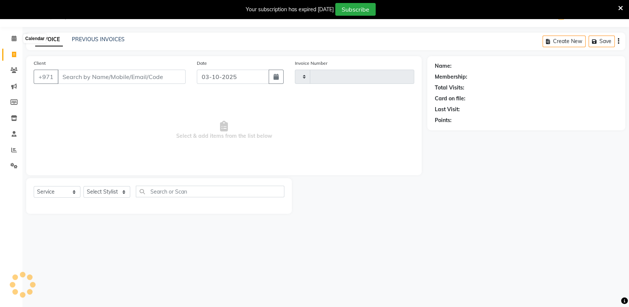
scroll to position [18, 0]
select select "4904"
type input "1788"
click at [209, 73] on input "03-10-2025" at bounding box center [233, 77] width 72 height 14
select select "10"
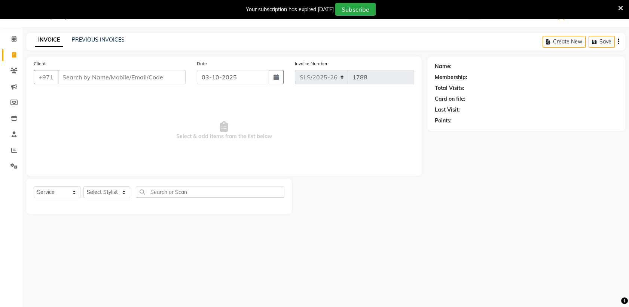
select select "2025"
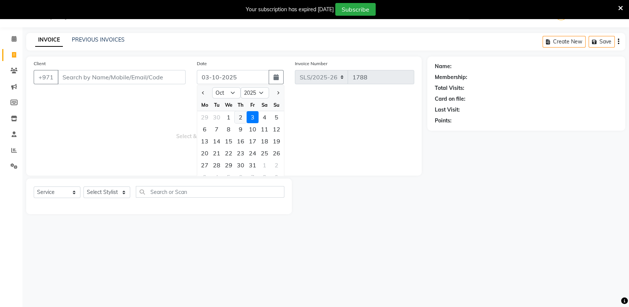
click at [243, 116] on div "2" at bounding box center [240, 117] width 12 height 12
type input "02-10-2025"
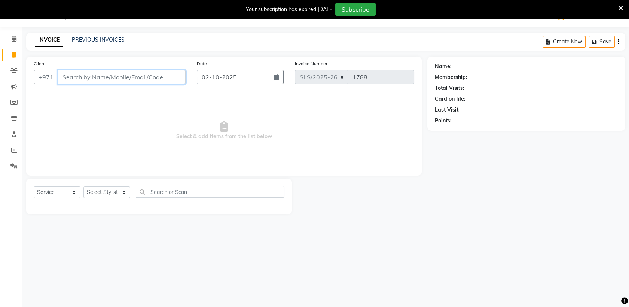
click at [153, 70] on input "Client" at bounding box center [122, 77] width 128 height 14
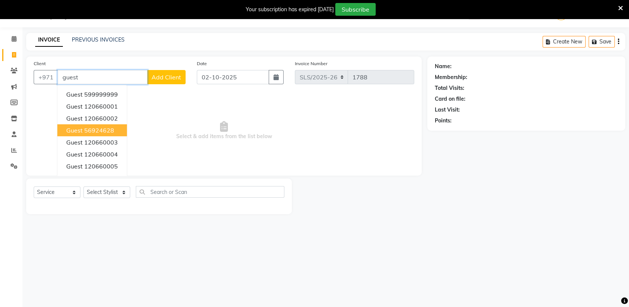
click at [102, 129] on ngb-highlight "56924628" at bounding box center [99, 129] width 30 height 7
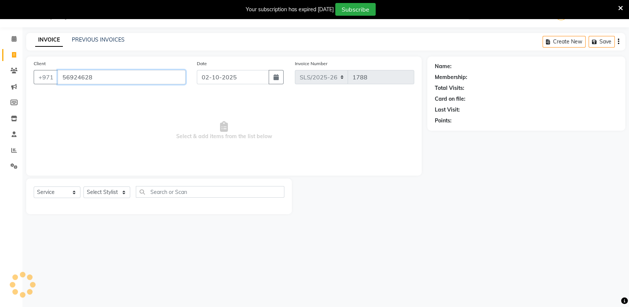
type input "56924628"
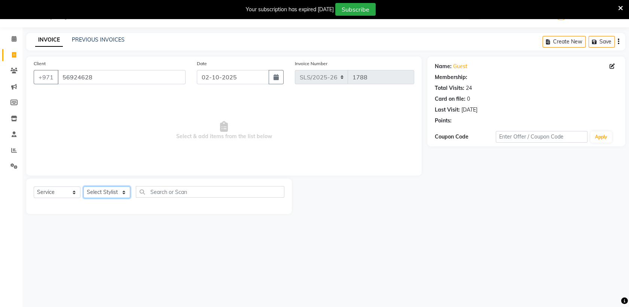
click at [107, 192] on select "Select Stylist [PERSON_NAME] [PERSON_NAME] [PERSON_NAME] [PERSON_NAME] [PERSON_…" at bounding box center [106, 192] width 47 height 12
select select "29889"
click at [83, 186] on select "Select Stylist [PERSON_NAME] [PERSON_NAME] [PERSON_NAME] [PERSON_NAME] [PERSON_…" at bounding box center [106, 192] width 47 height 12
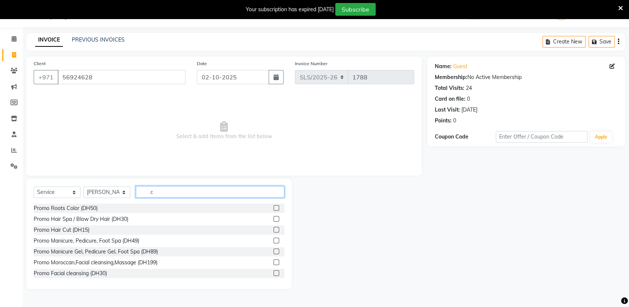
click at [165, 195] on input "c" at bounding box center [210, 192] width 148 height 12
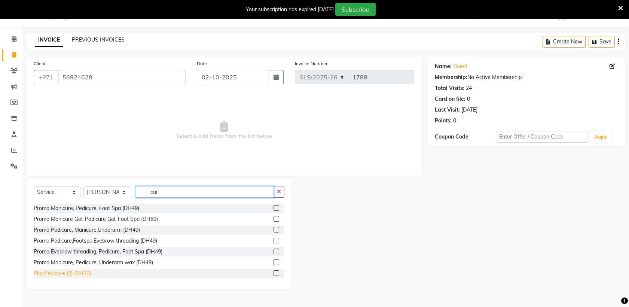
scroll to position [109, 0]
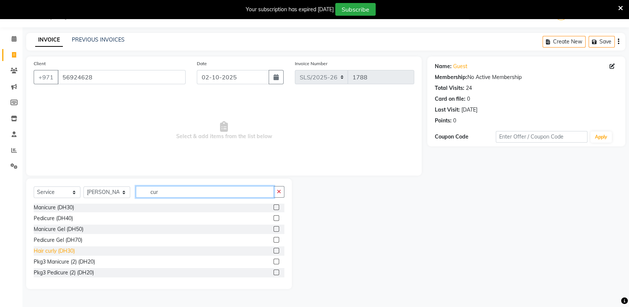
type input "cur"
click at [70, 252] on div "Hair curly (DH30)" at bounding box center [54, 251] width 41 height 8
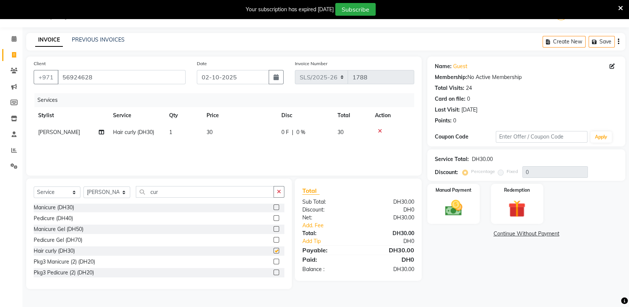
checkbox input "false"
click at [452, 205] on img at bounding box center [453, 207] width 29 height 21
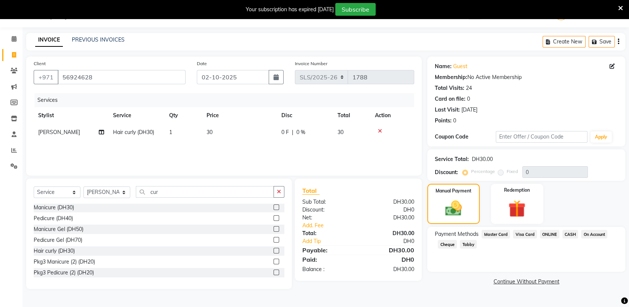
click at [570, 231] on span "CASH" at bounding box center [570, 234] width 16 height 9
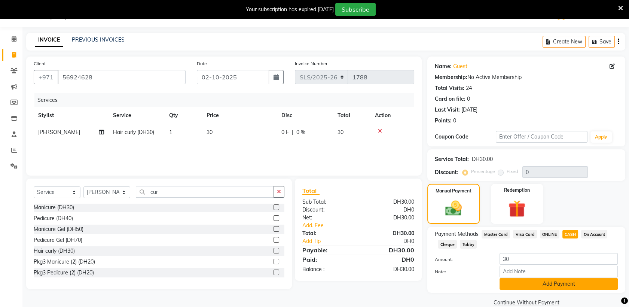
click at [551, 283] on button "Add Payment" at bounding box center [558, 284] width 118 height 12
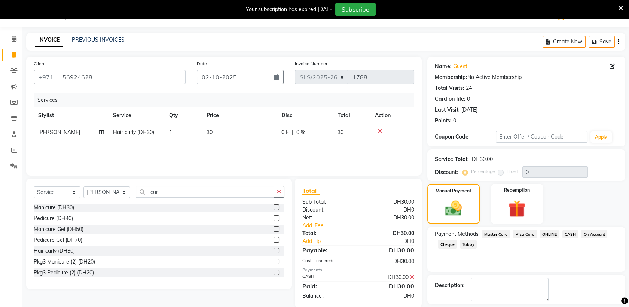
scroll to position [51, 0]
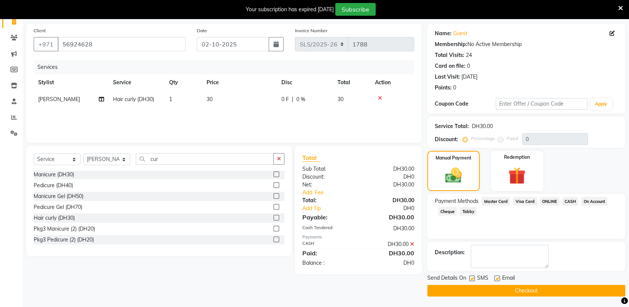
click at [522, 287] on button "Checkout" at bounding box center [526, 291] width 198 height 12
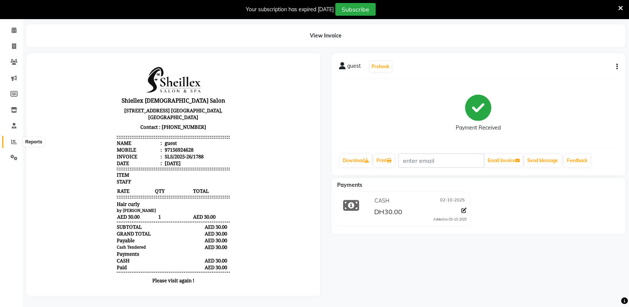
click at [11, 139] on icon at bounding box center [14, 142] width 6 height 6
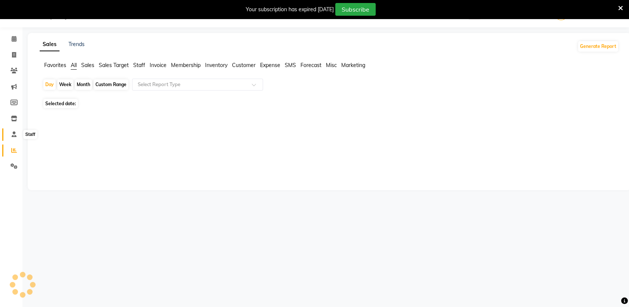
click at [12, 136] on icon at bounding box center [14, 134] width 5 height 6
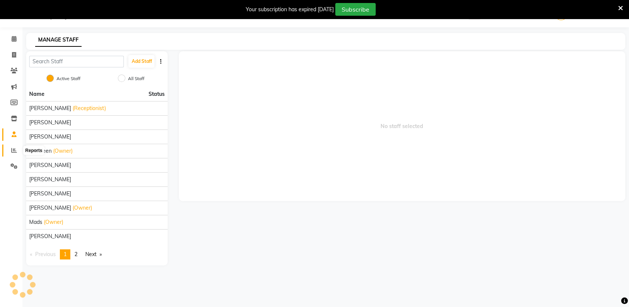
click at [13, 146] on span at bounding box center [13, 150] width 13 height 9
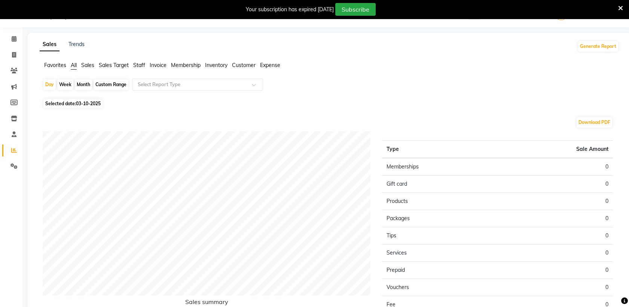
click at [93, 104] on span "03-10-2025" at bounding box center [88, 104] width 25 height 6
select select "10"
select select "2025"
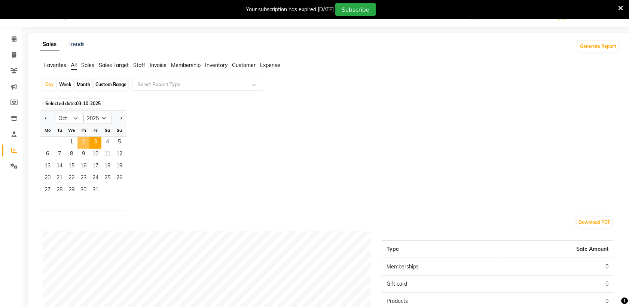
click at [81, 143] on span "2" at bounding box center [83, 143] width 12 height 12
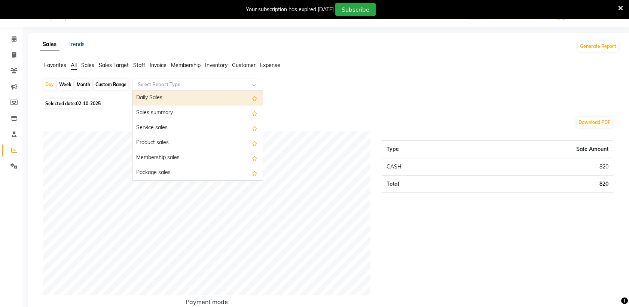
click at [225, 79] on div "Select Report Type" at bounding box center [197, 85] width 131 height 12
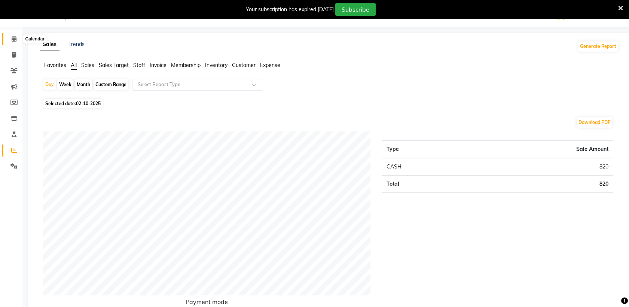
click at [10, 36] on span at bounding box center [13, 39] width 13 height 9
